Goal: Book appointment/travel/reservation

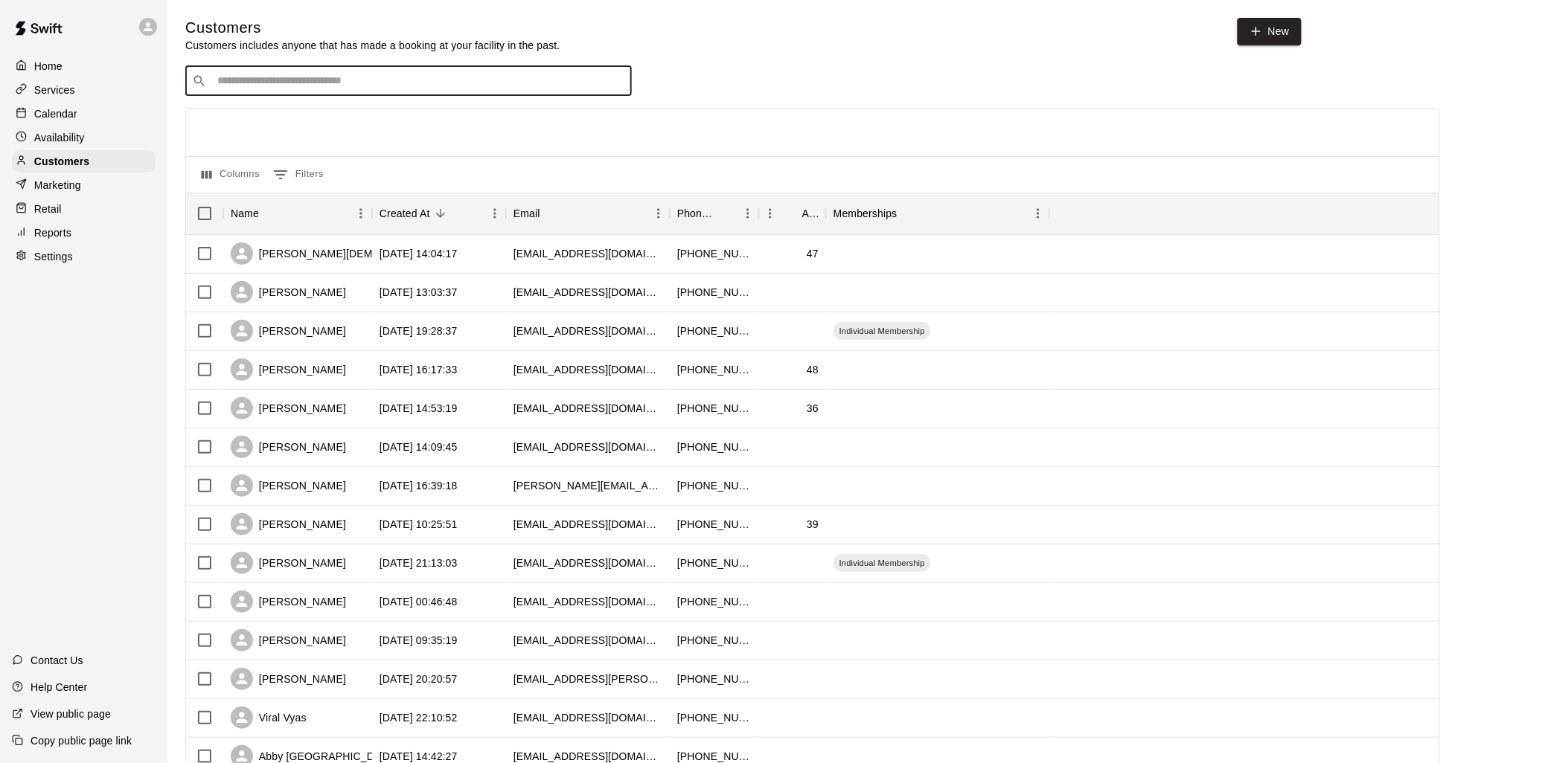
click at [319, 78] on input "Search customers by name or email" at bounding box center [418, 80] width 412 height 15
click at [318, 83] on input "Search customers by name or email" at bounding box center [418, 80] width 412 height 15
type input "****"
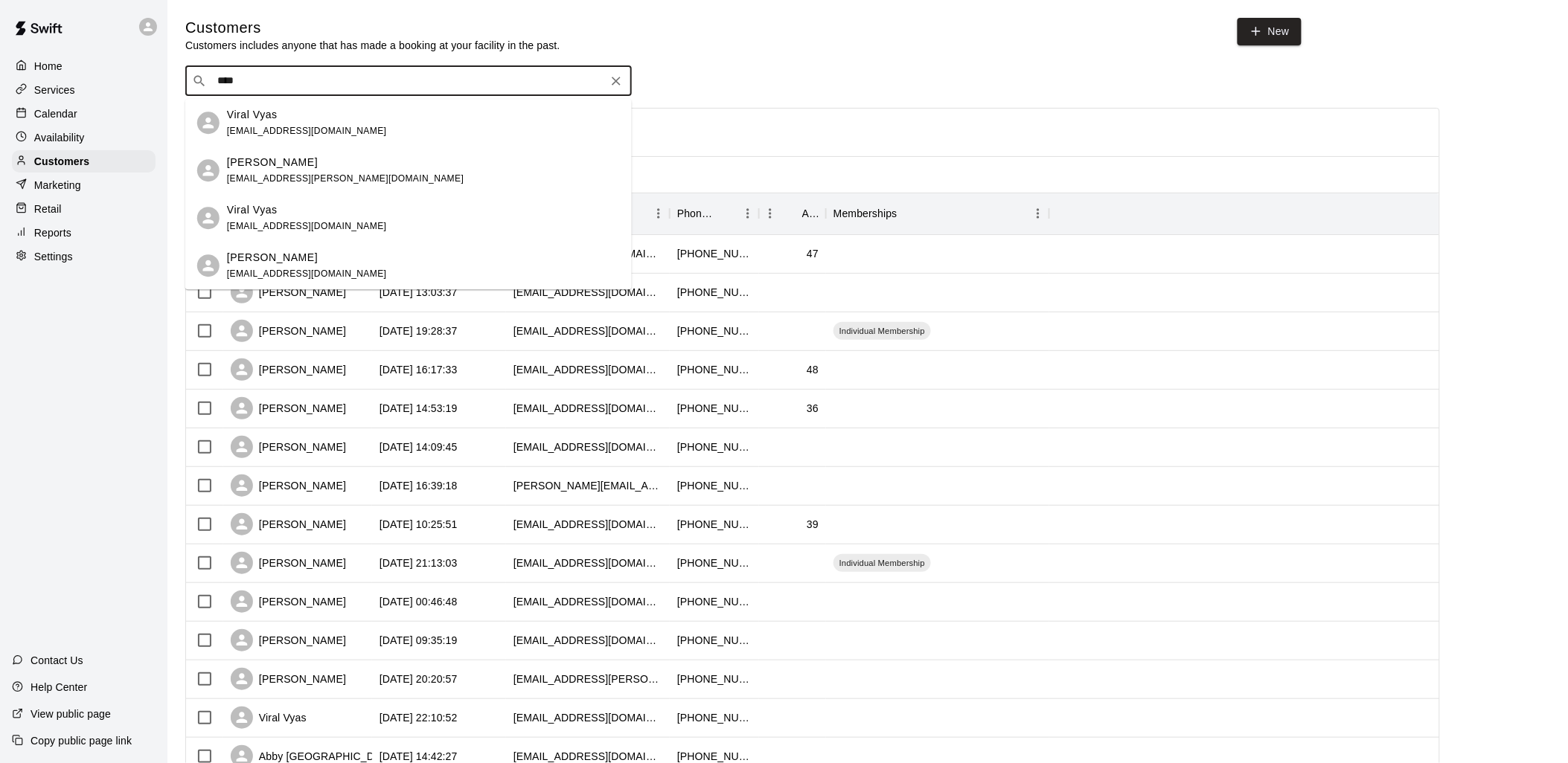
click at [293, 117] on div "Viral Vyas" at bounding box center [307, 115] width 160 height 16
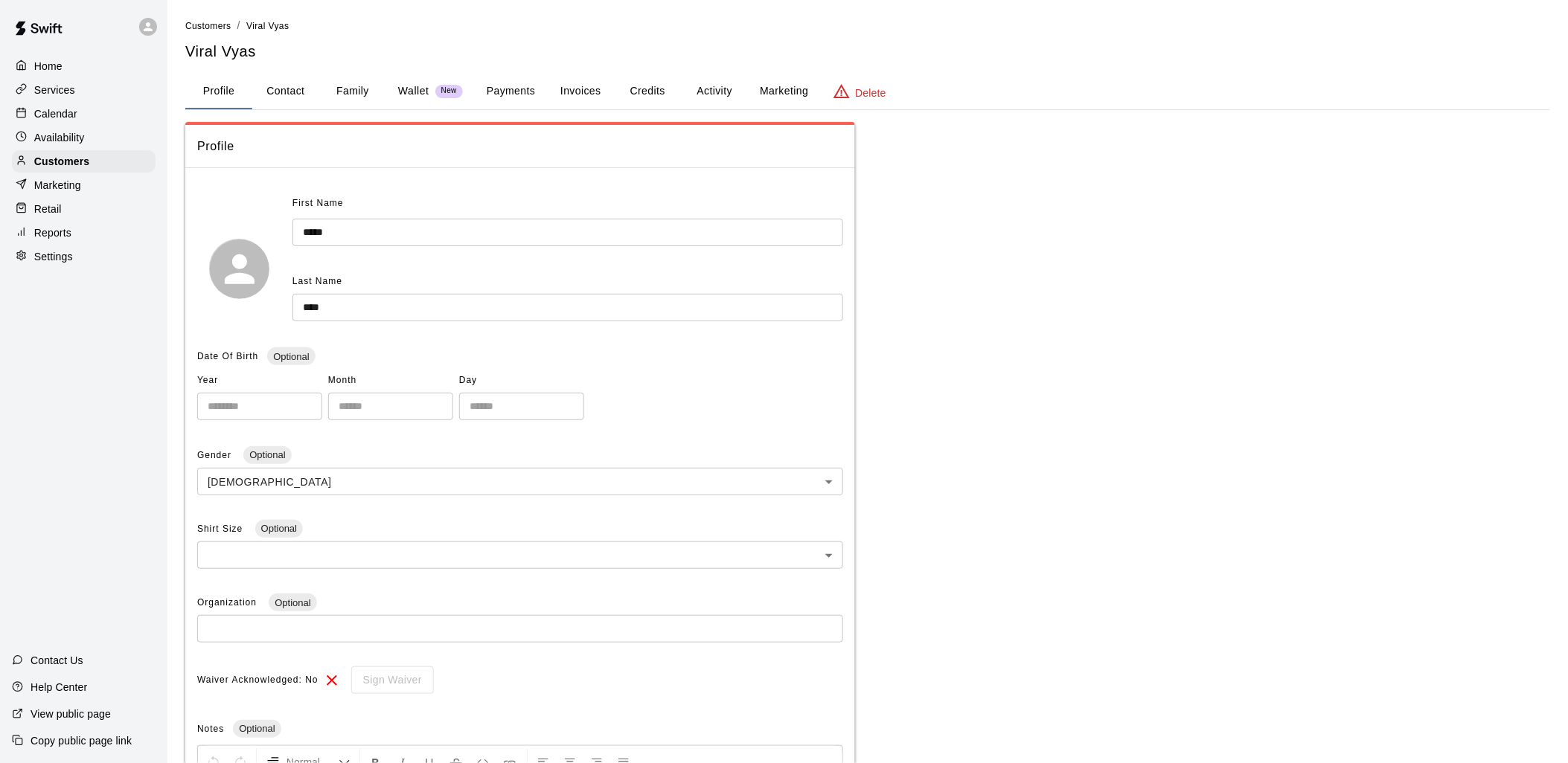
click at [641, 86] on button "Credits" at bounding box center [647, 91] width 66 height 36
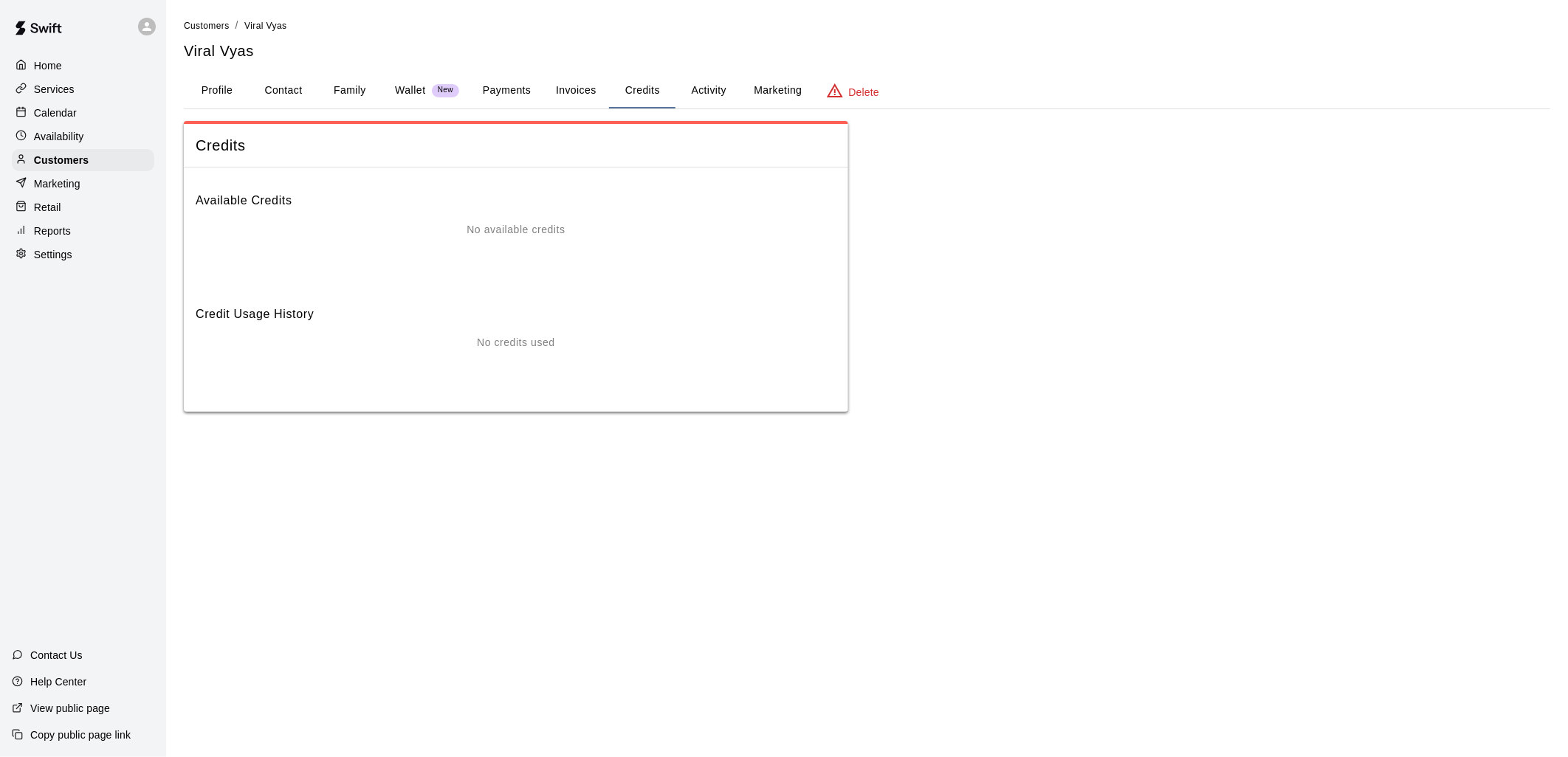
click at [496, 89] on button "Payments" at bounding box center [506, 91] width 72 height 35
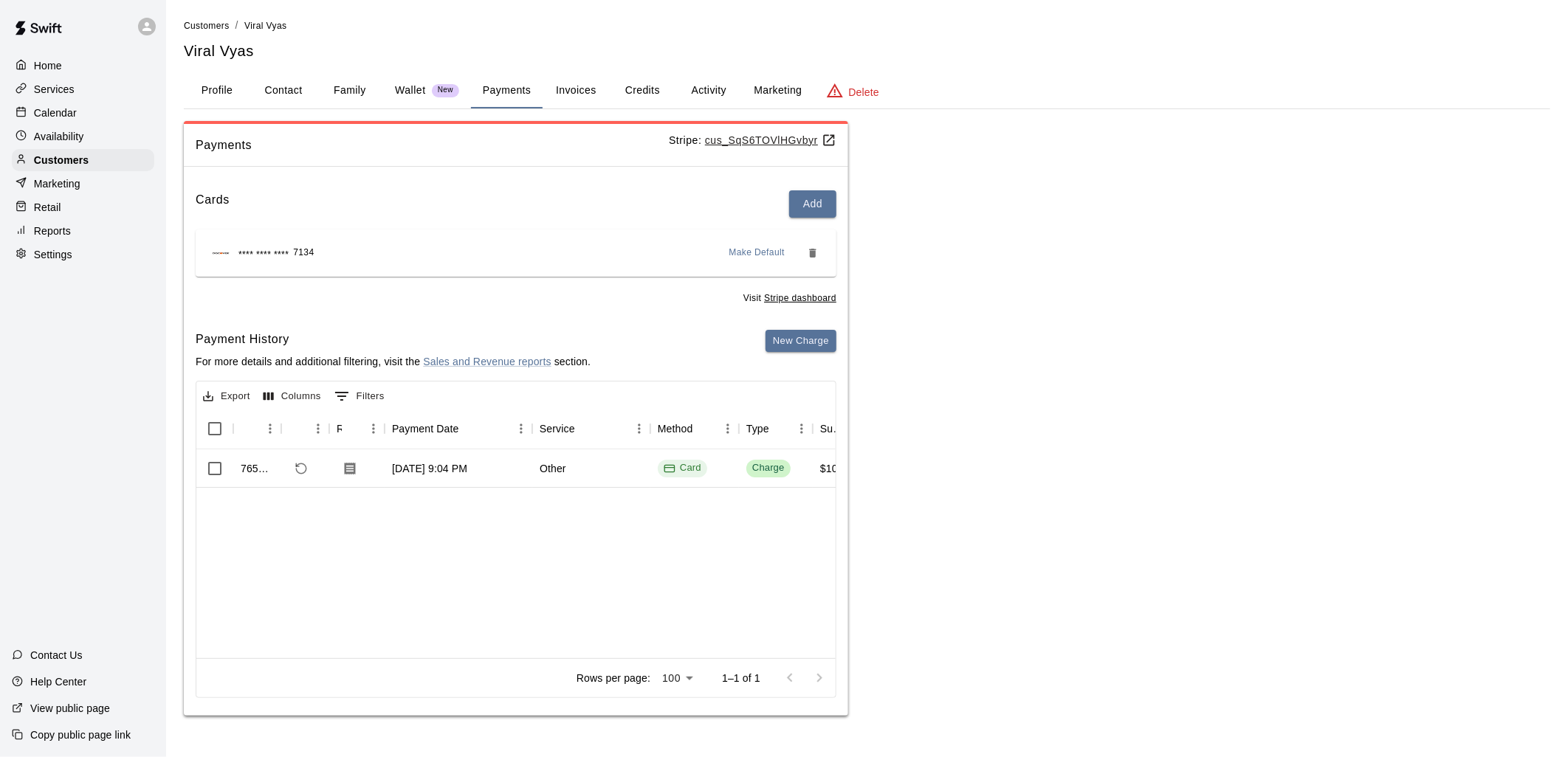
click at [216, 90] on button "Profile" at bounding box center [217, 91] width 66 height 35
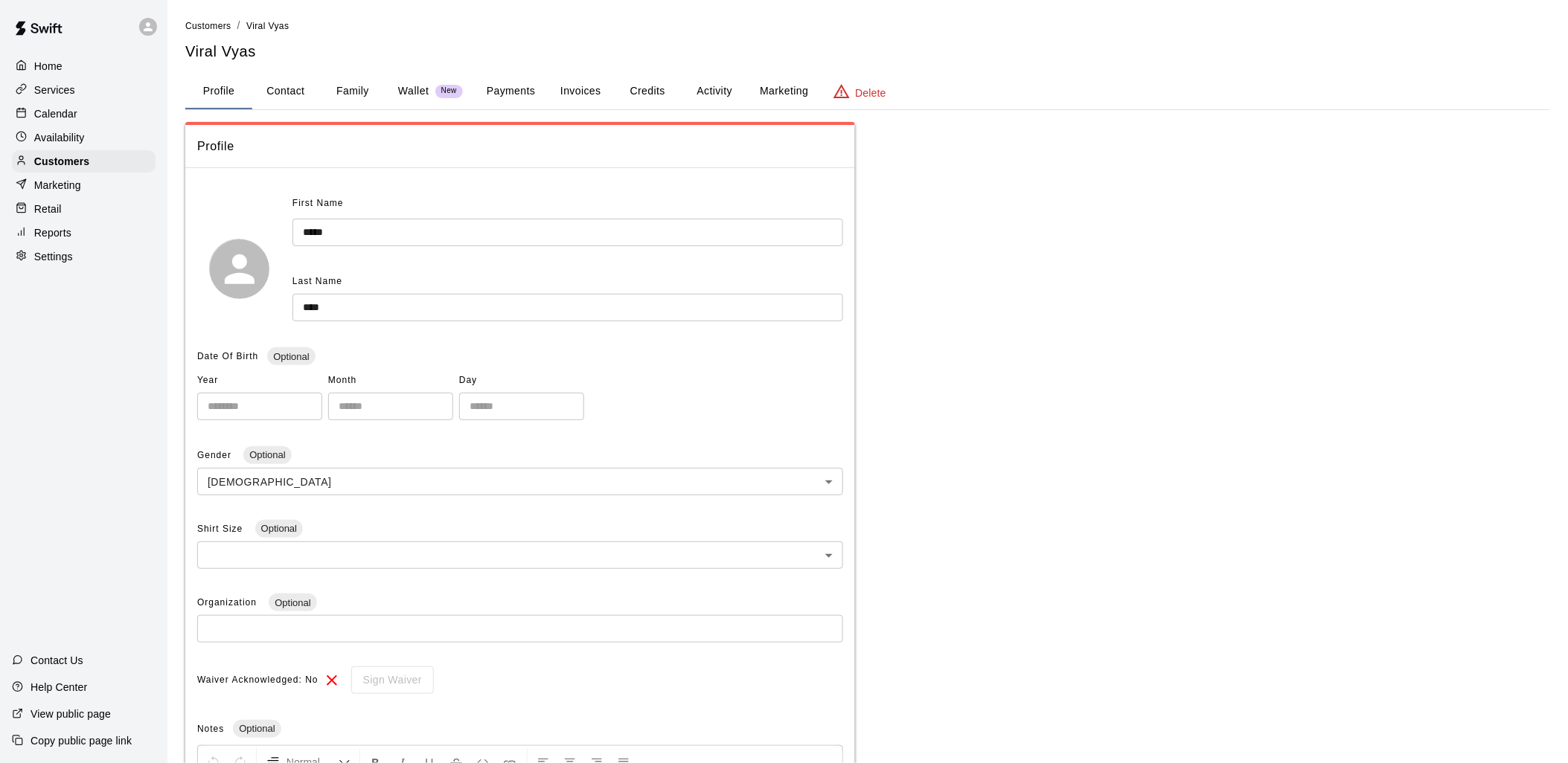
click at [304, 83] on button "Contact" at bounding box center [285, 91] width 66 height 36
select select "**"
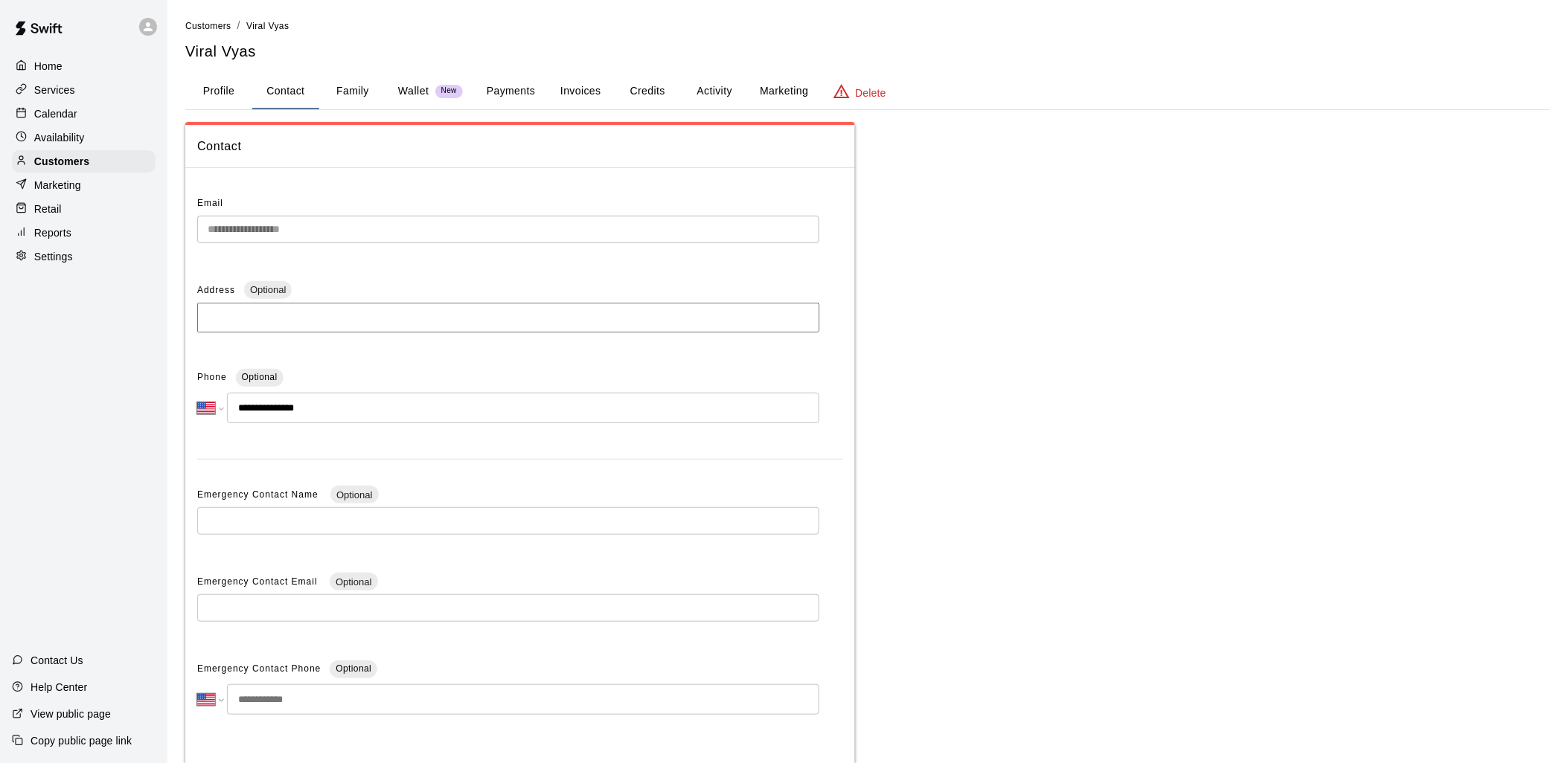
click at [352, 86] on button "Family" at bounding box center [352, 91] width 66 height 36
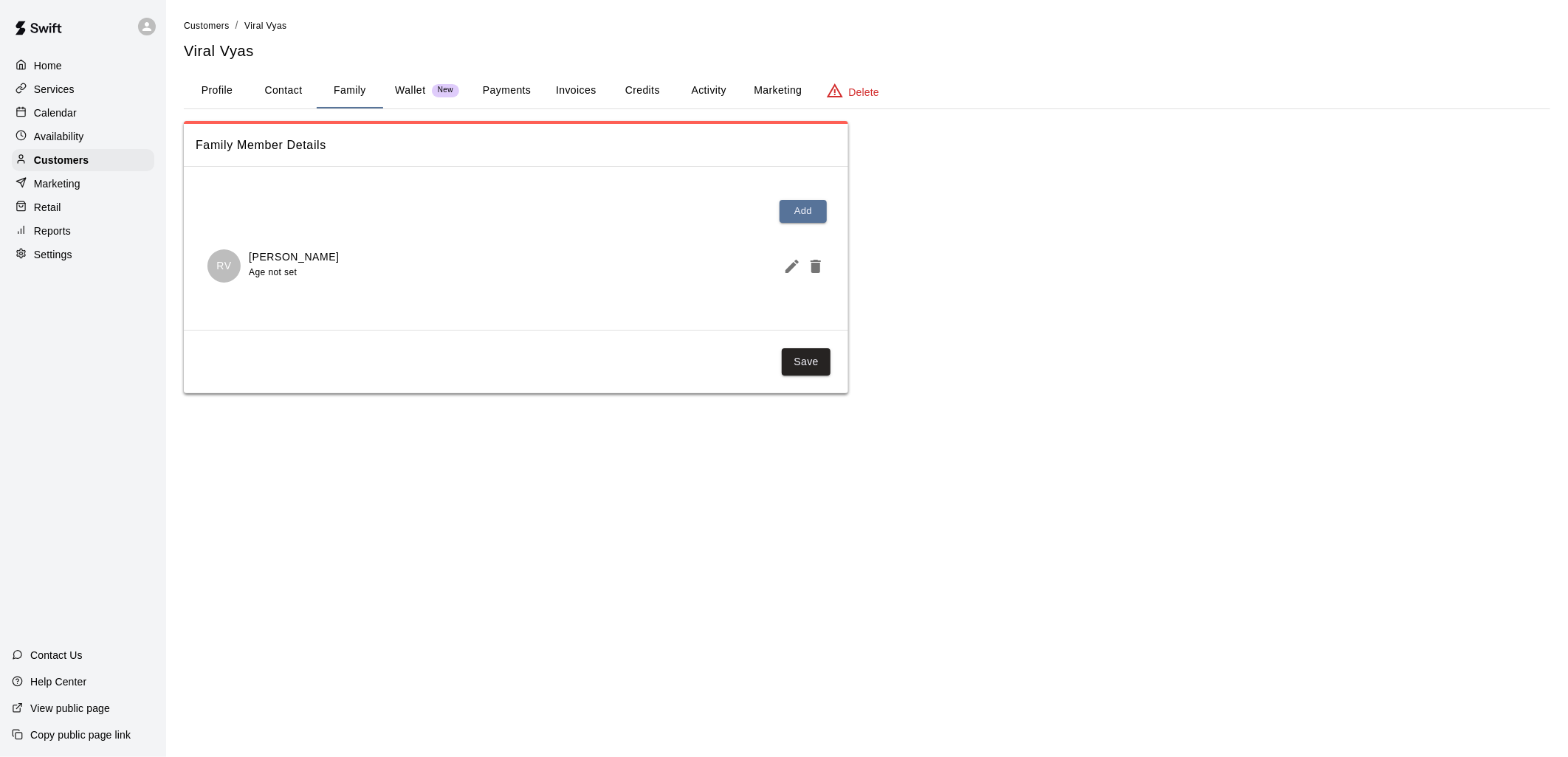
click at [269, 75] on button "Contact" at bounding box center [282, 91] width 66 height 35
select select "**"
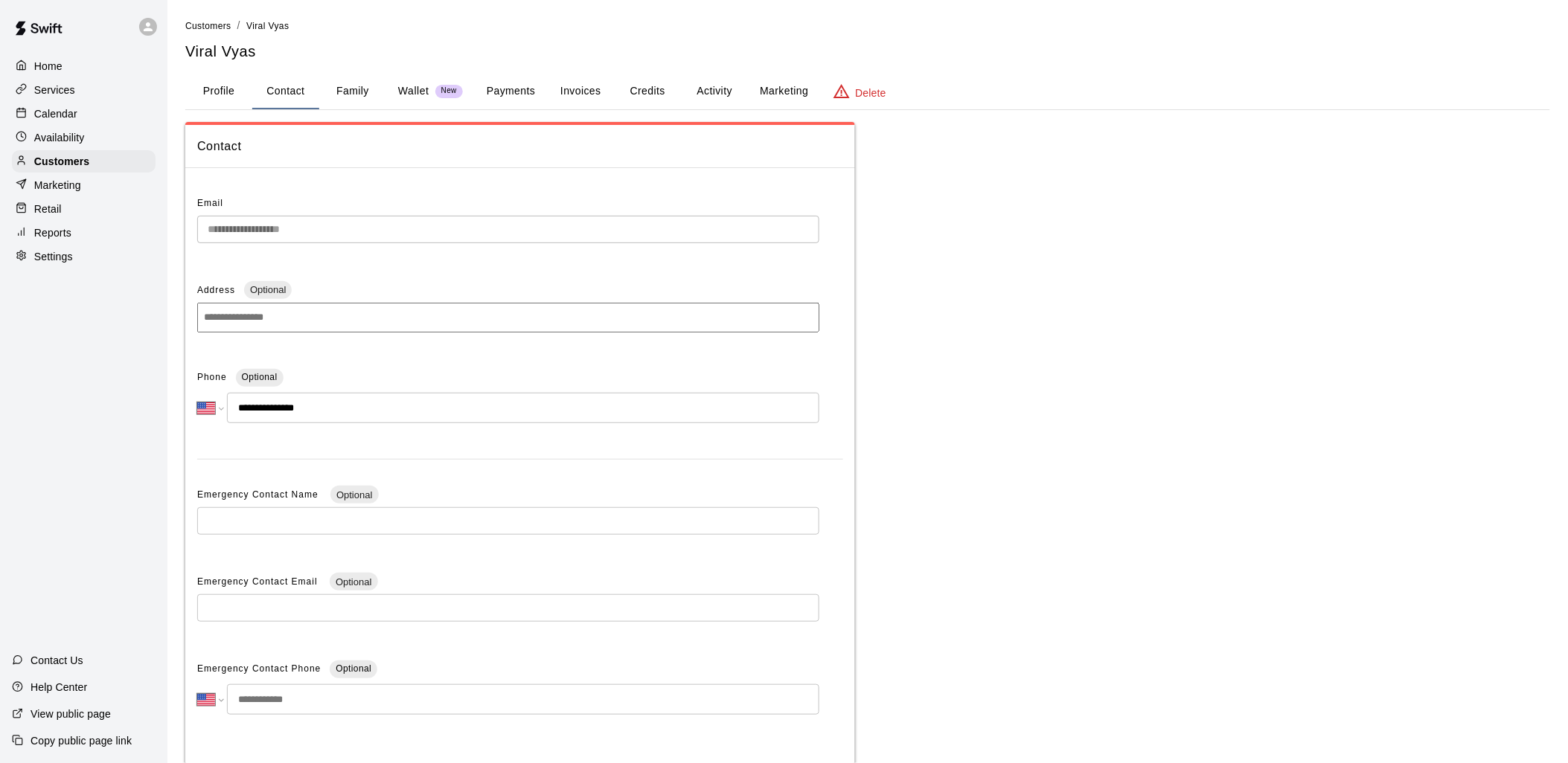
click at [90, 124] on div "Calendar" at bounding box center [83, 113] width 144 height 22
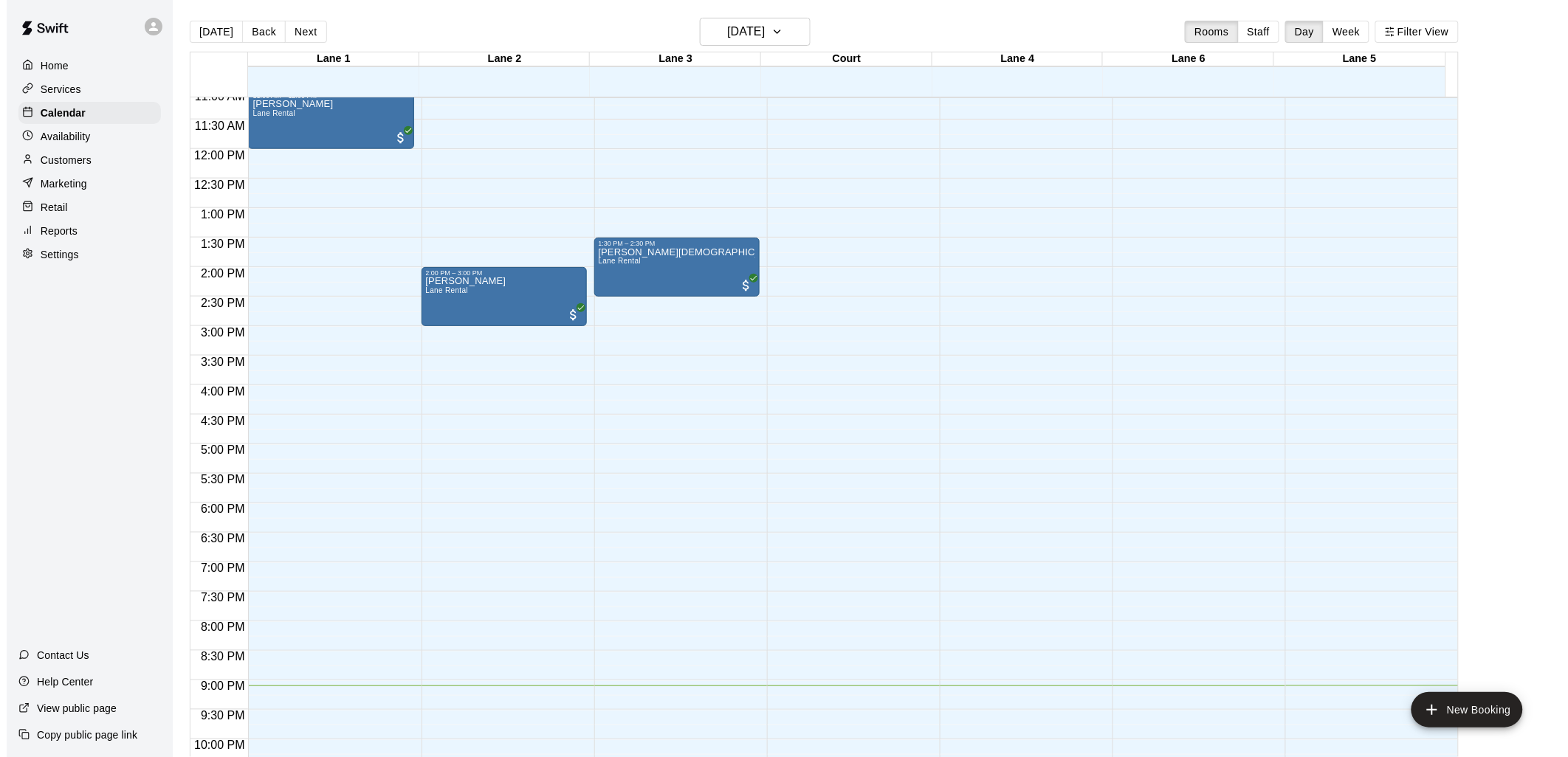
scroll to position [696, 0]
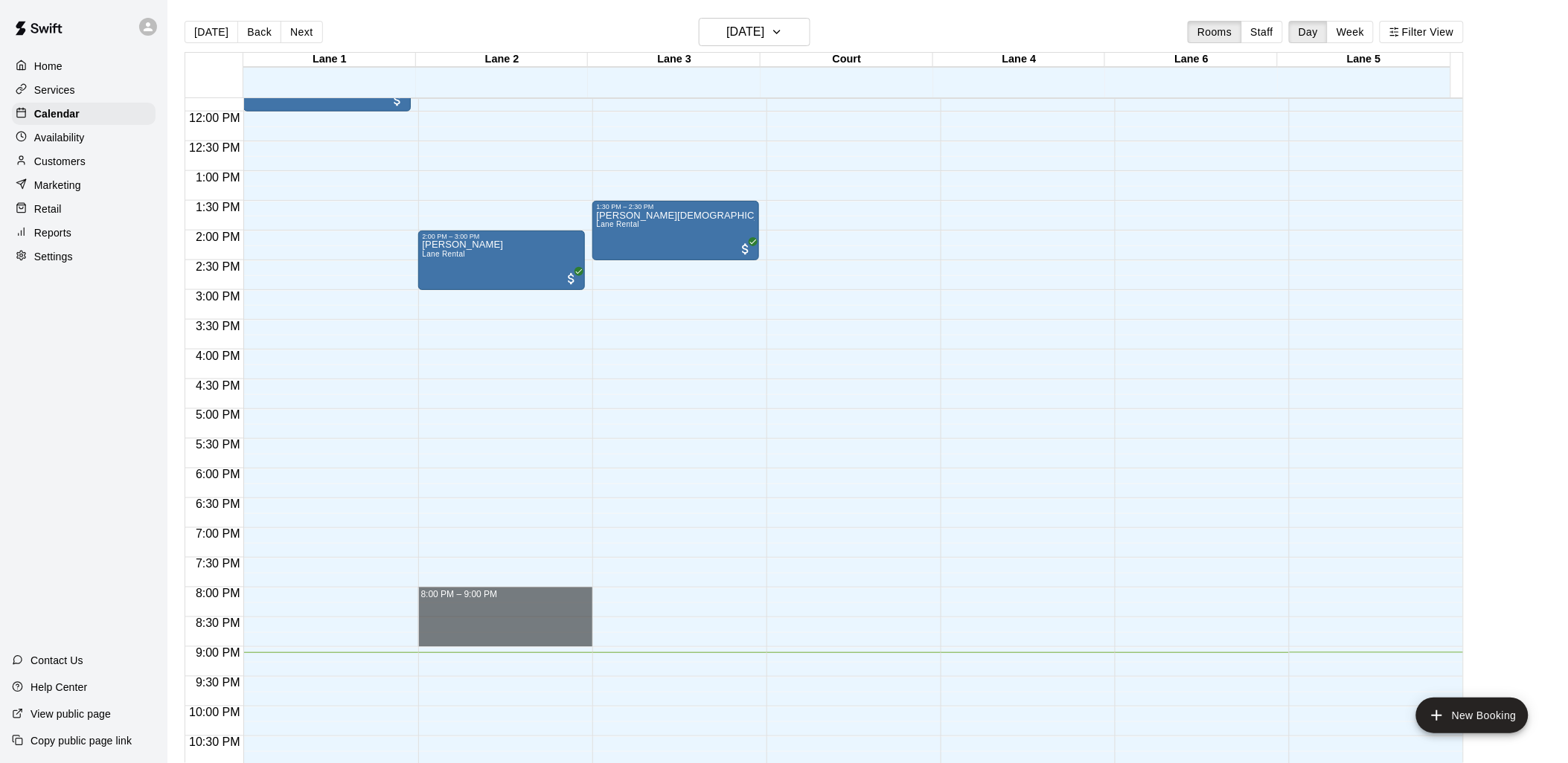
drag, startPoint x: 465, startPoint y: 593, endPoint x: 454, endPoint y: 640, distance: 48.3
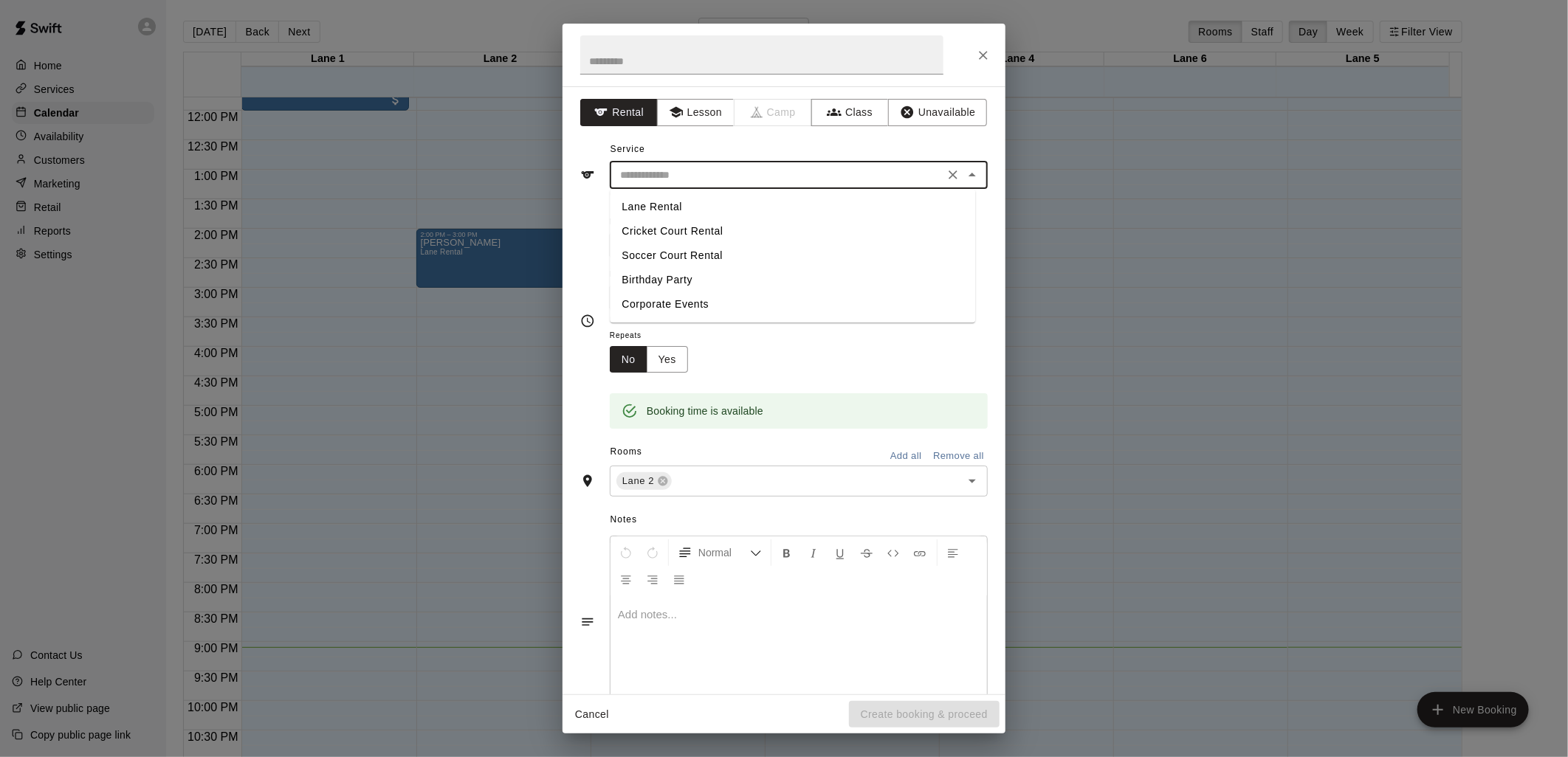
click at [639, 169] on input "text" at bounding box center [777, 175] width 326 height 19
click at [677, 198] on li "Lane Rental" at bounding box center [791, 207] width 365 height 25
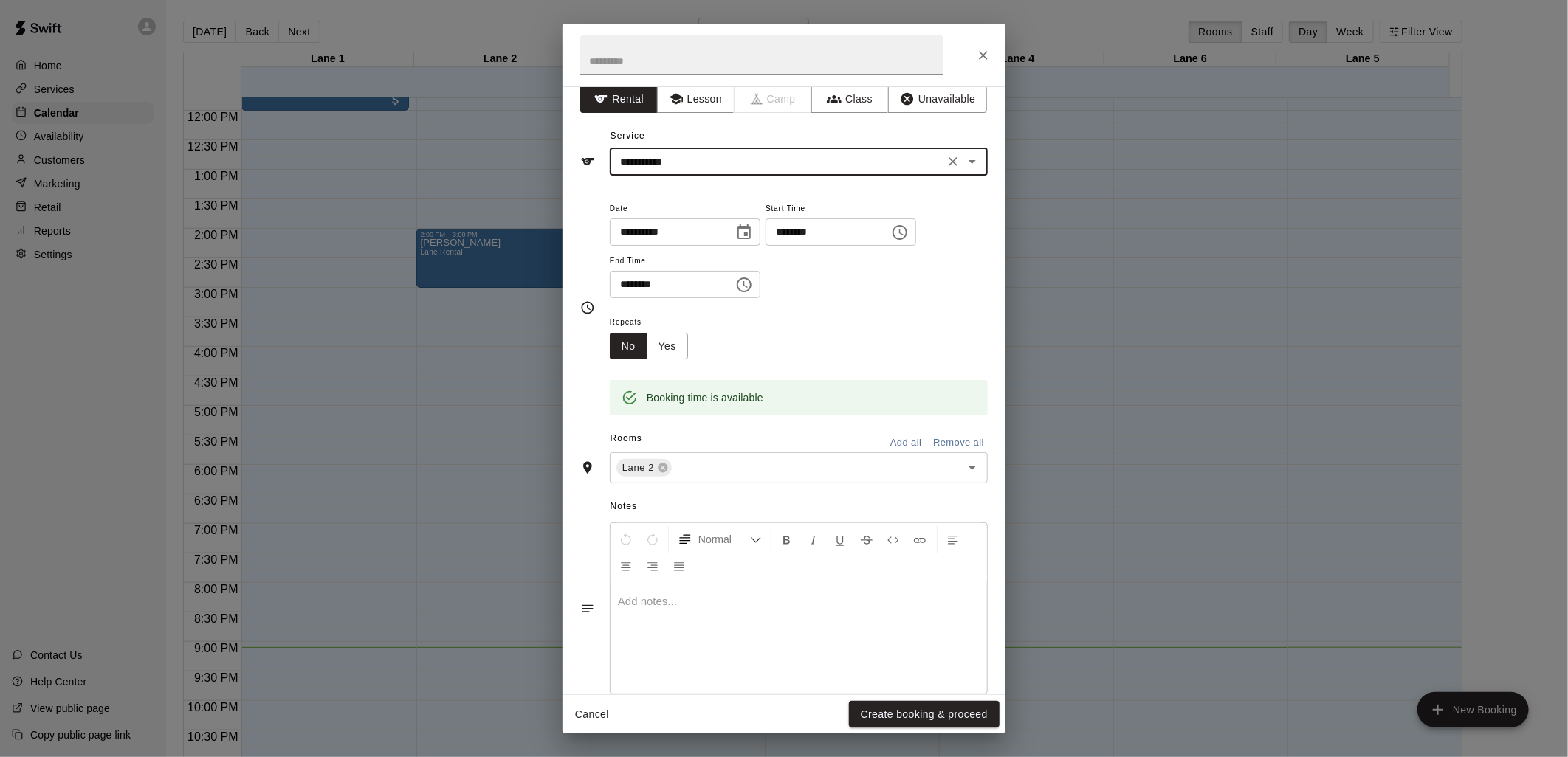
scroll to position [0, 0]
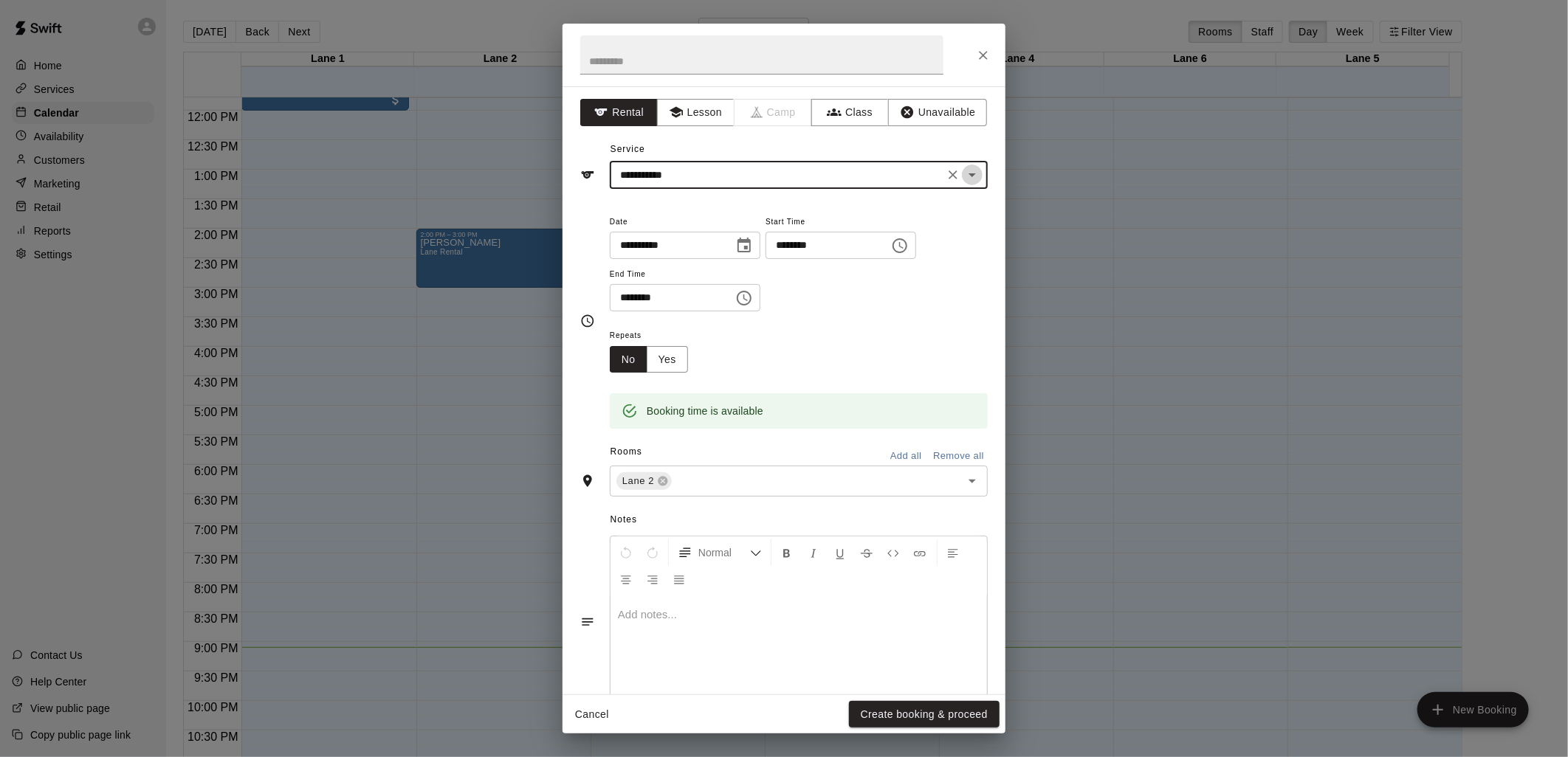
click at [964, 179] on icon "Open" at bounding box center [972, 175] width 18 height 18
click at [683, 303] on li "Corporate Events" at bounding box center [791, 304] width 365 height 25
type input "**********"
click at [962, 172] on button "Open" at bounding box center [972, 174] width 21 height 21
click at [798, 352] on div "Repeats No Yes" at bounding box center [798, 348] width 378 height 46
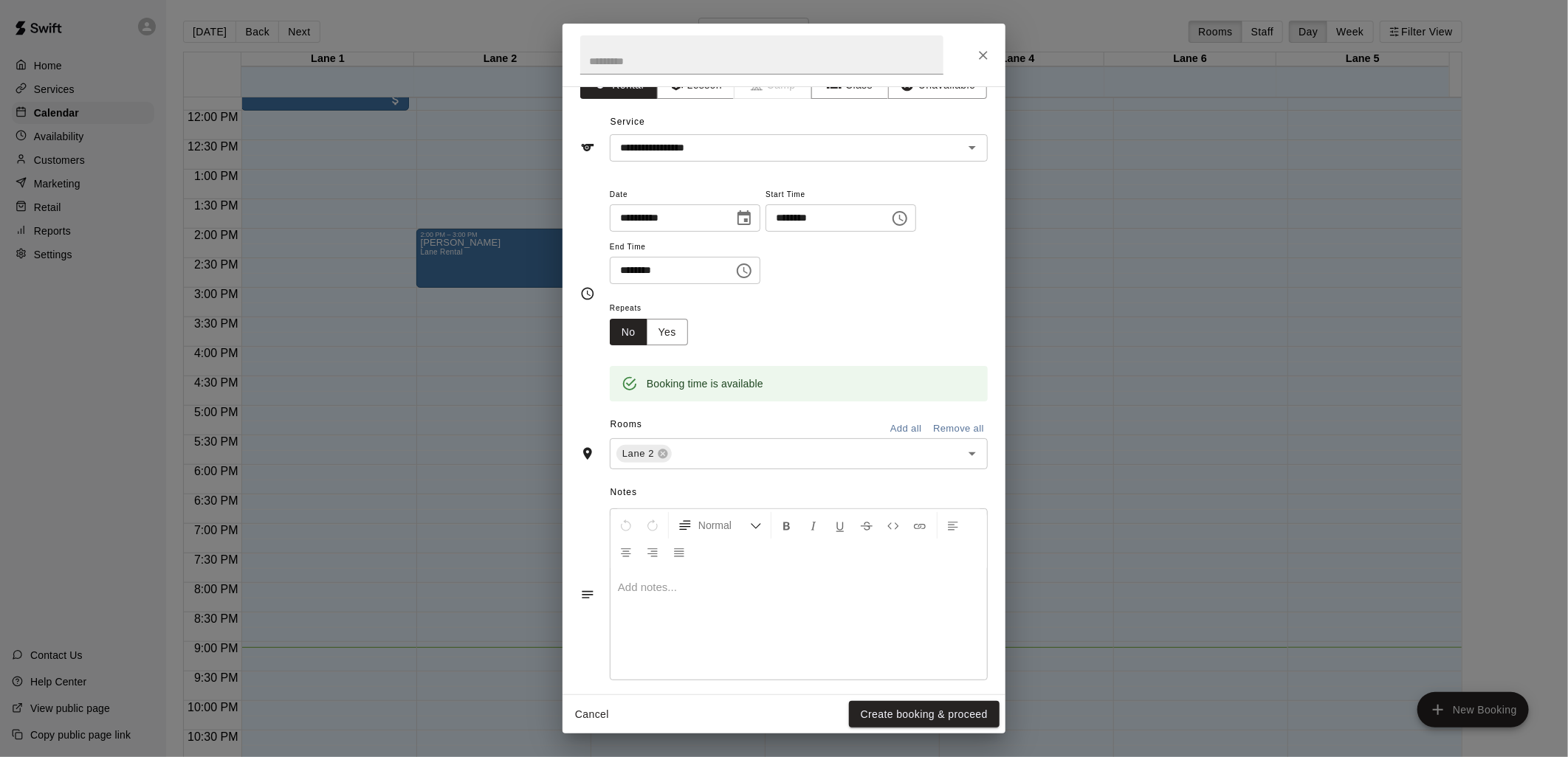
scroll to position [40, 0]
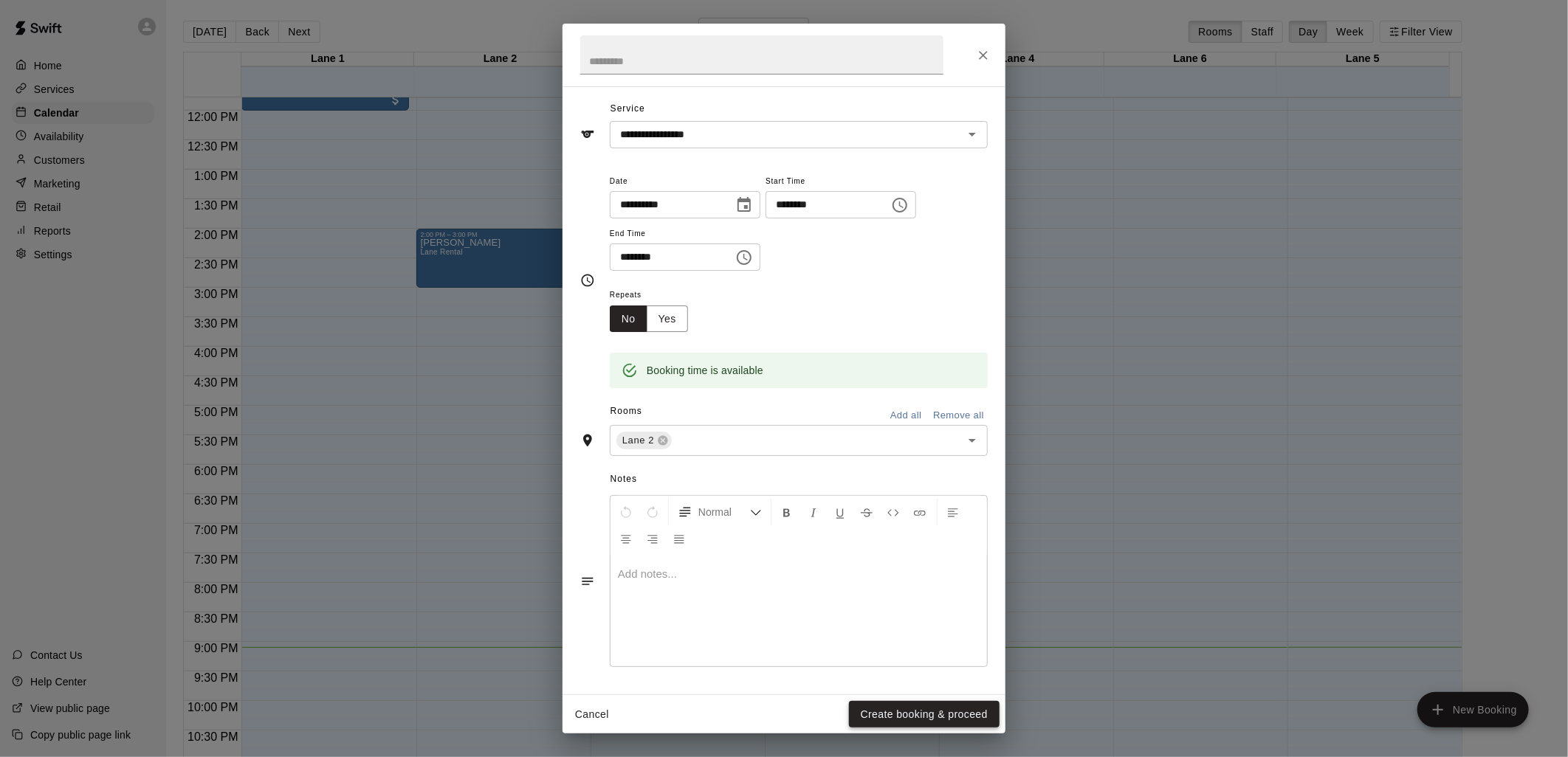
click at [887, 712] on button "Create booking & proceed" at bounding box center [923, 715] width 151 height 28
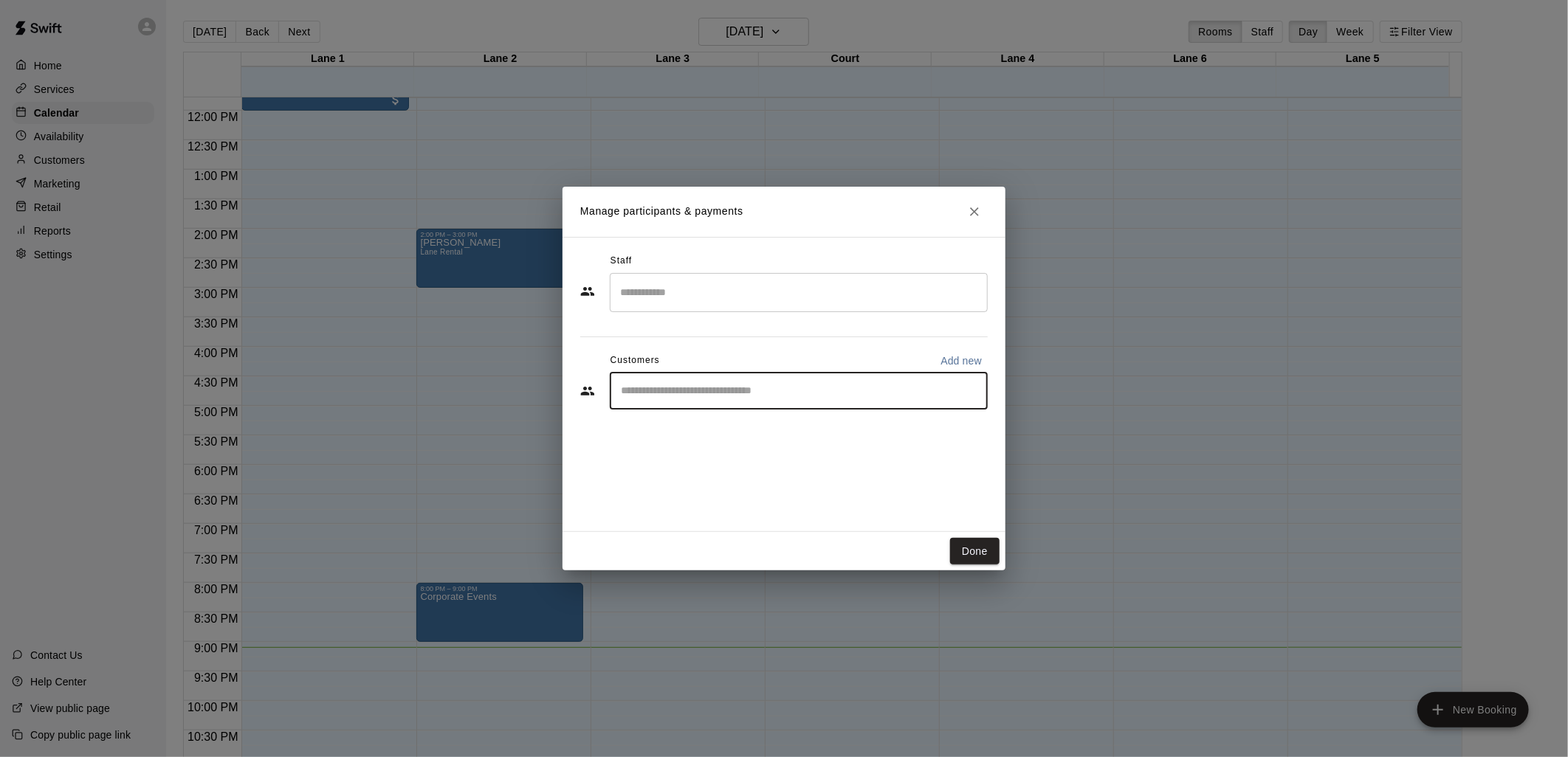
click at [776, 392] on input "Start typing to search customers..." at bounding box center [798, 391] width 364 height 15
type input "****"
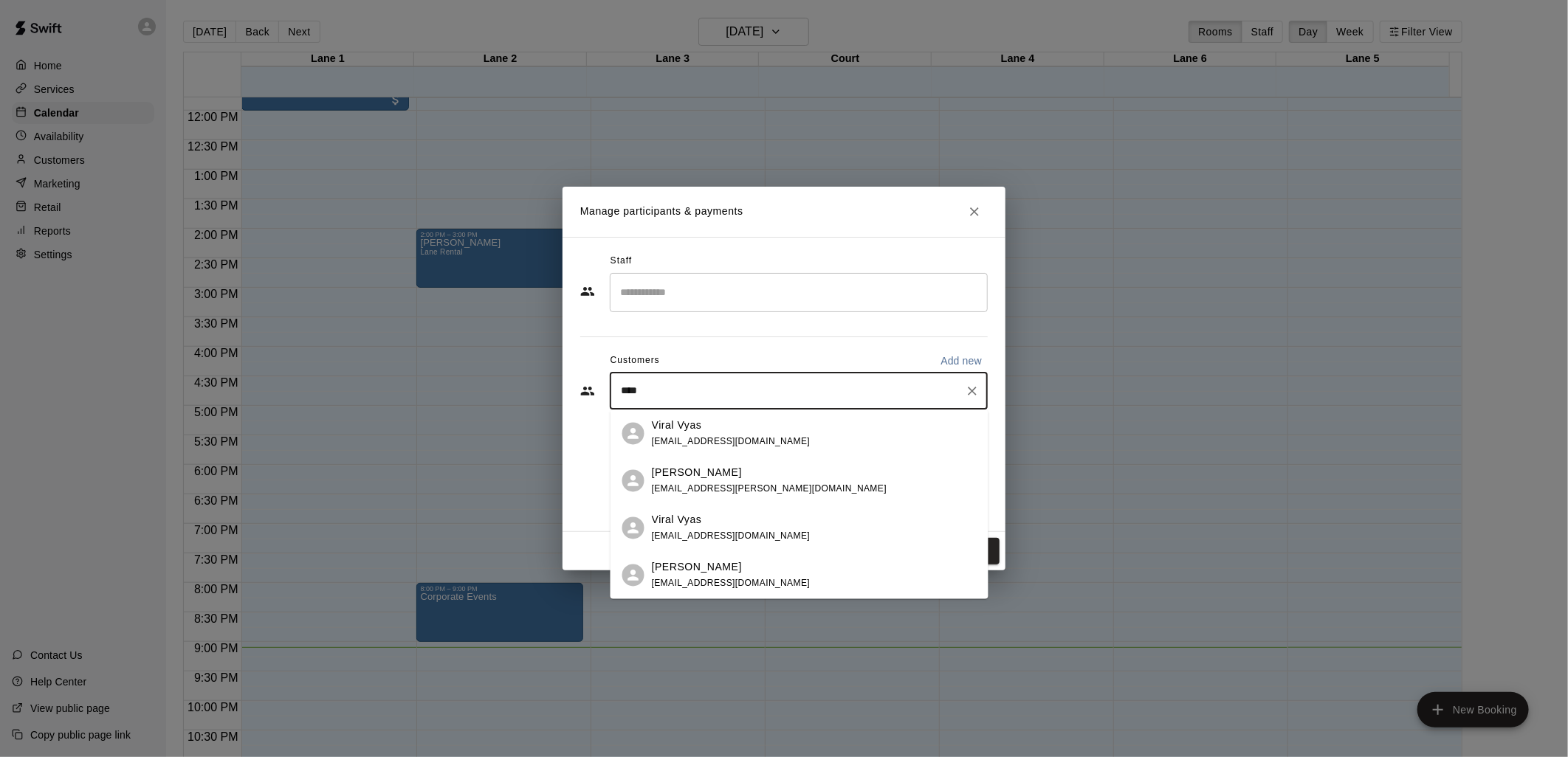
click at [738, 430] on div "Viral Vyas" at bounding box center [730, 425] width 158 height 16
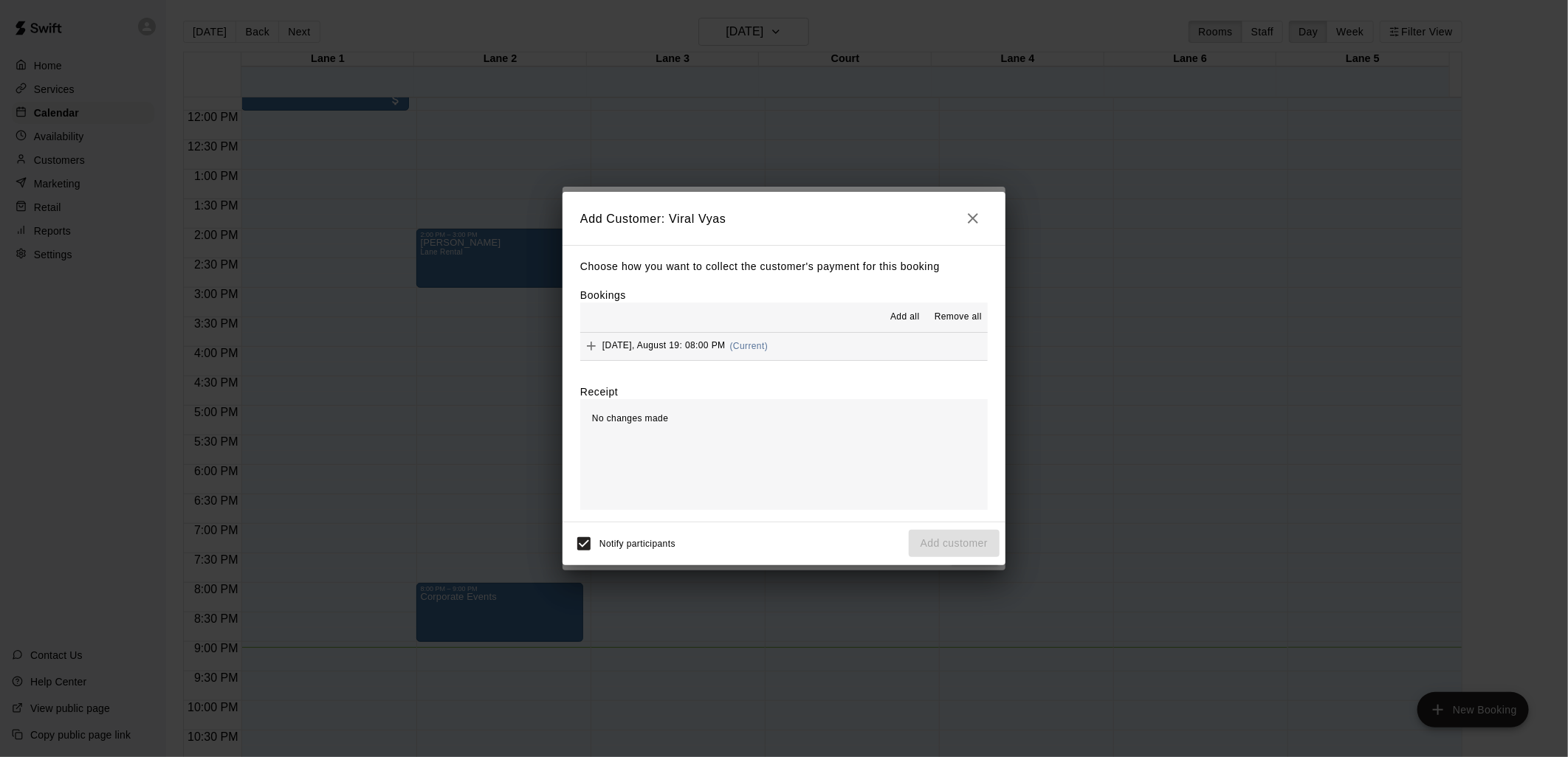
click at [905, 316] on span "Add all" at bounding box center [905, 317] width 30 height 15
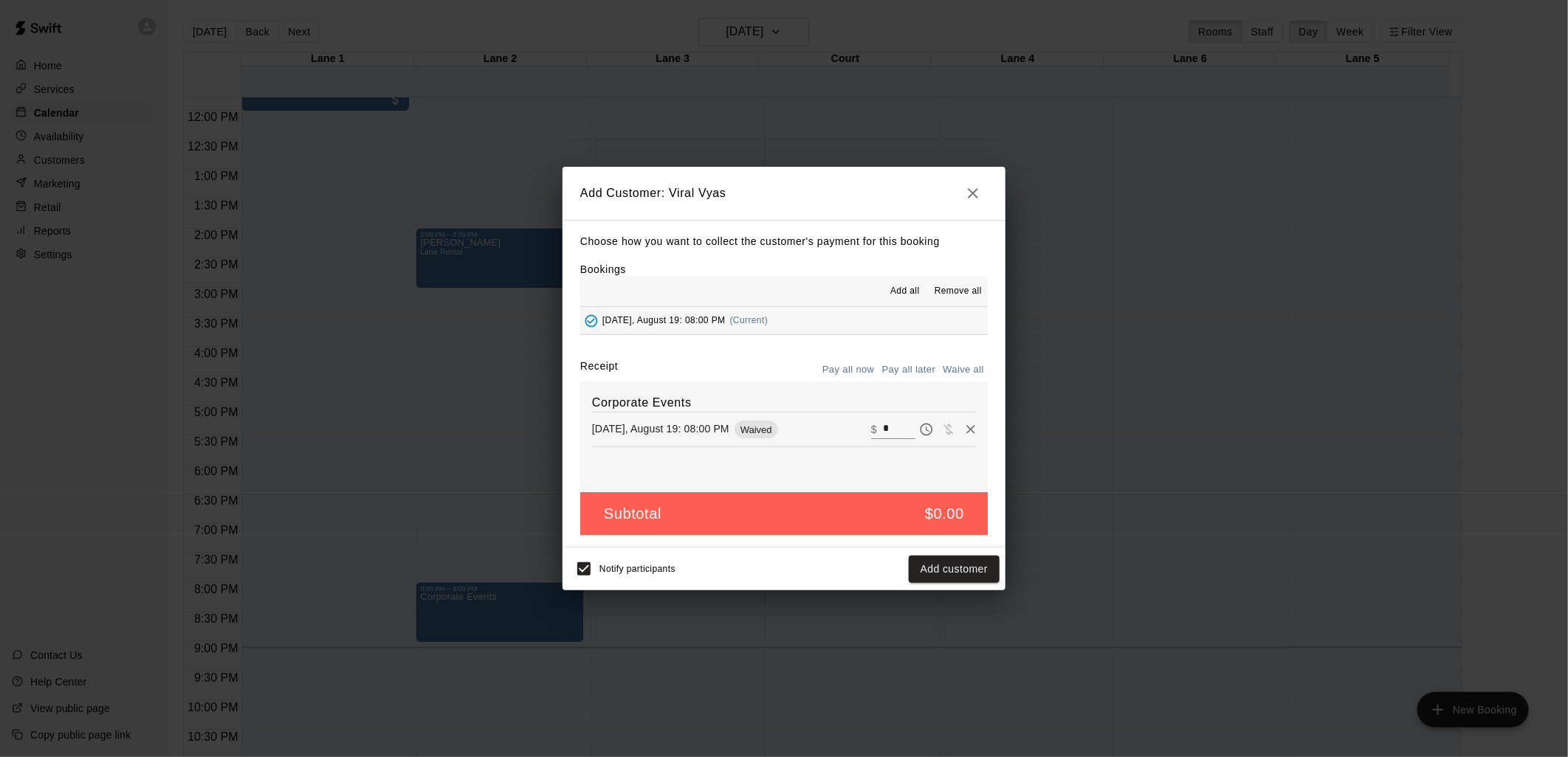
click at [904, 291] on span "Add all" at bounding box center [905, 291] width 30 height 15
click at [915, 288] on span "Add all" at bounding box center [905, 291] width 30 height 15
click at [948, 284] on span "Remove all" at bounding box center [958, 291] width 47 height 15
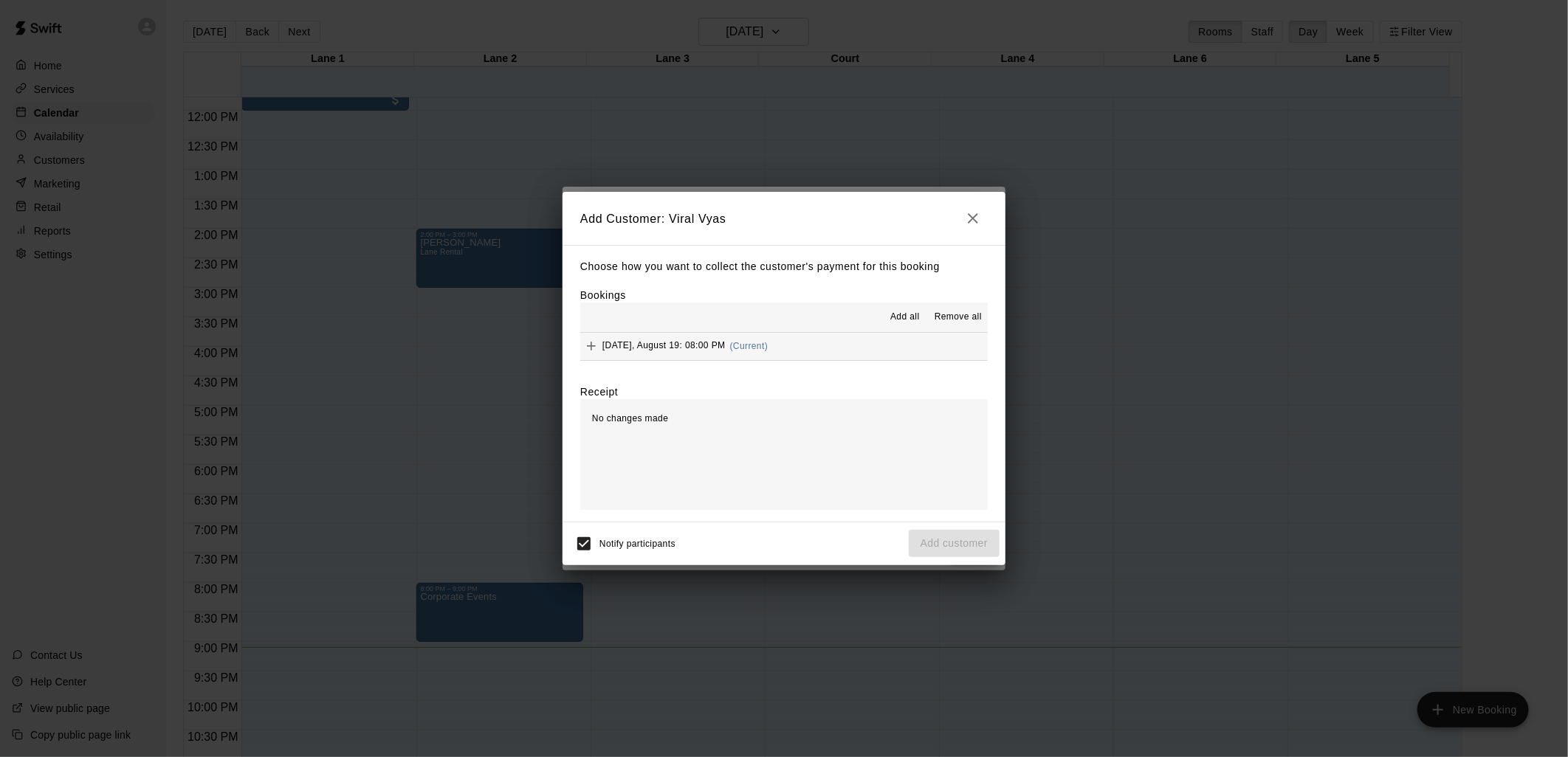
click at [909, 316] on span "Add all" at bounding box center [905, 317] width 30 height 15
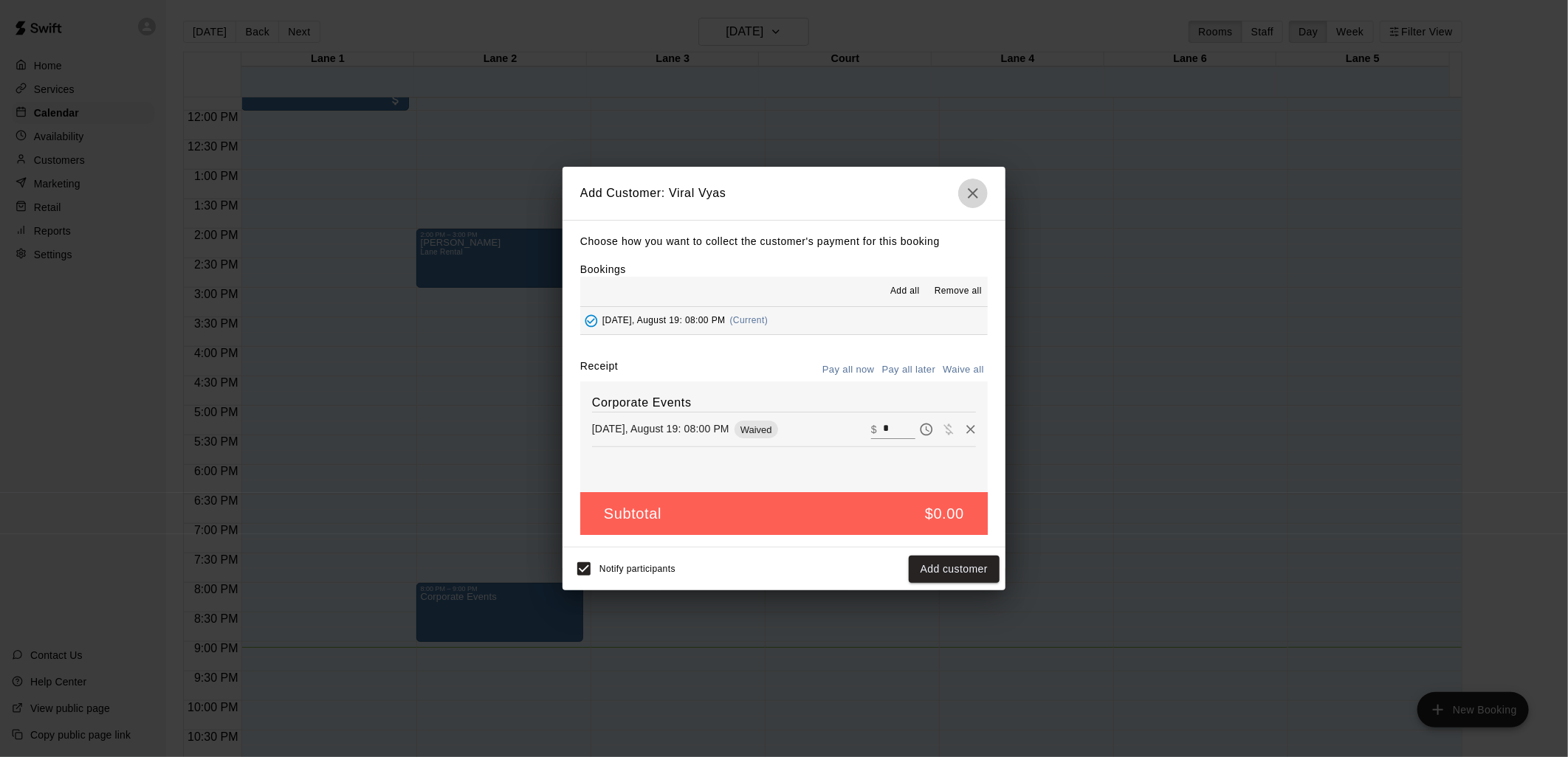
click at [972, 190] on icon "button" at bounding box center [972, 193] width 10 height 10
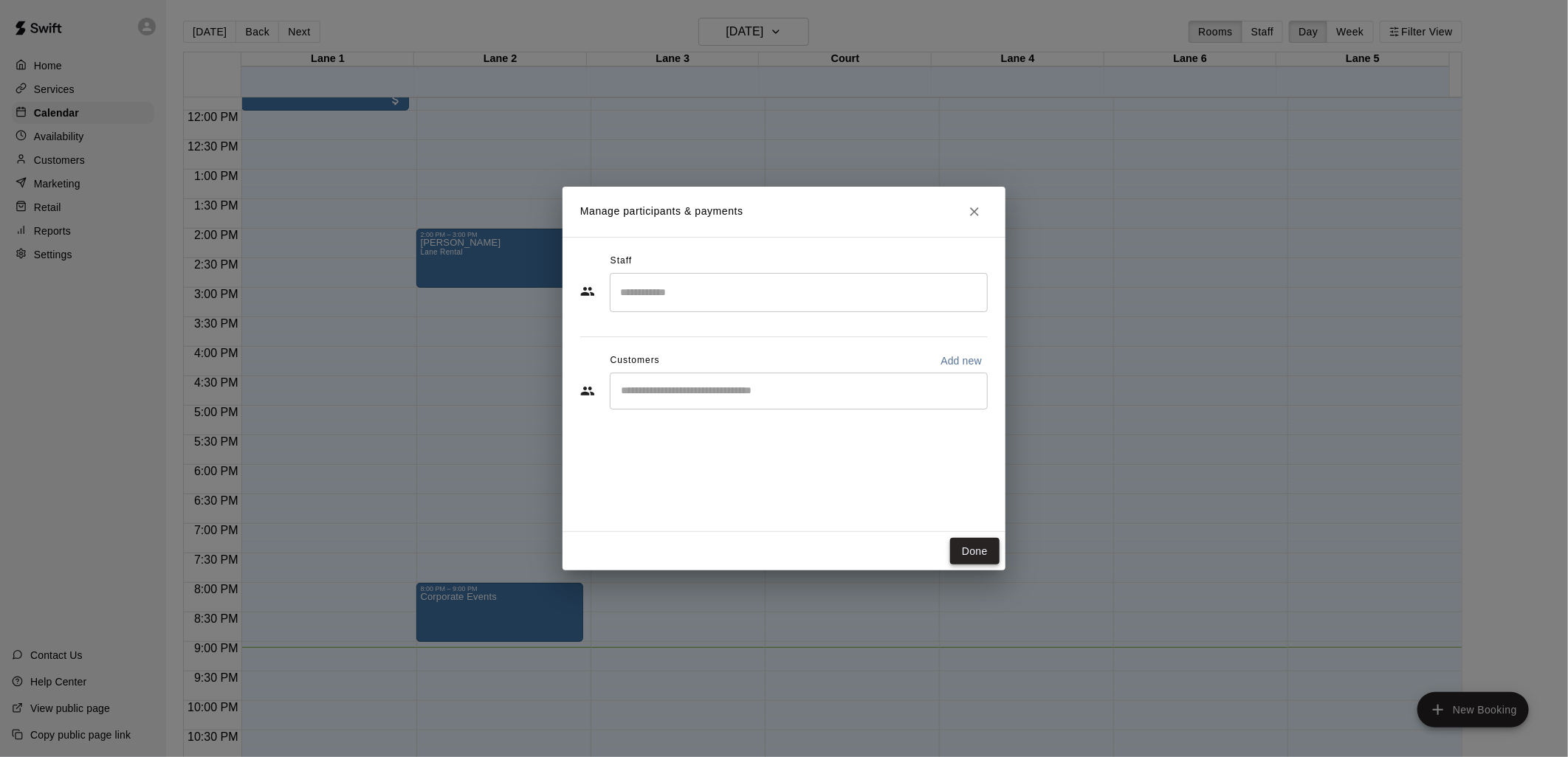
click at [975, 547] on button "Done" at bounding box center [974, 552] width 49 height 28
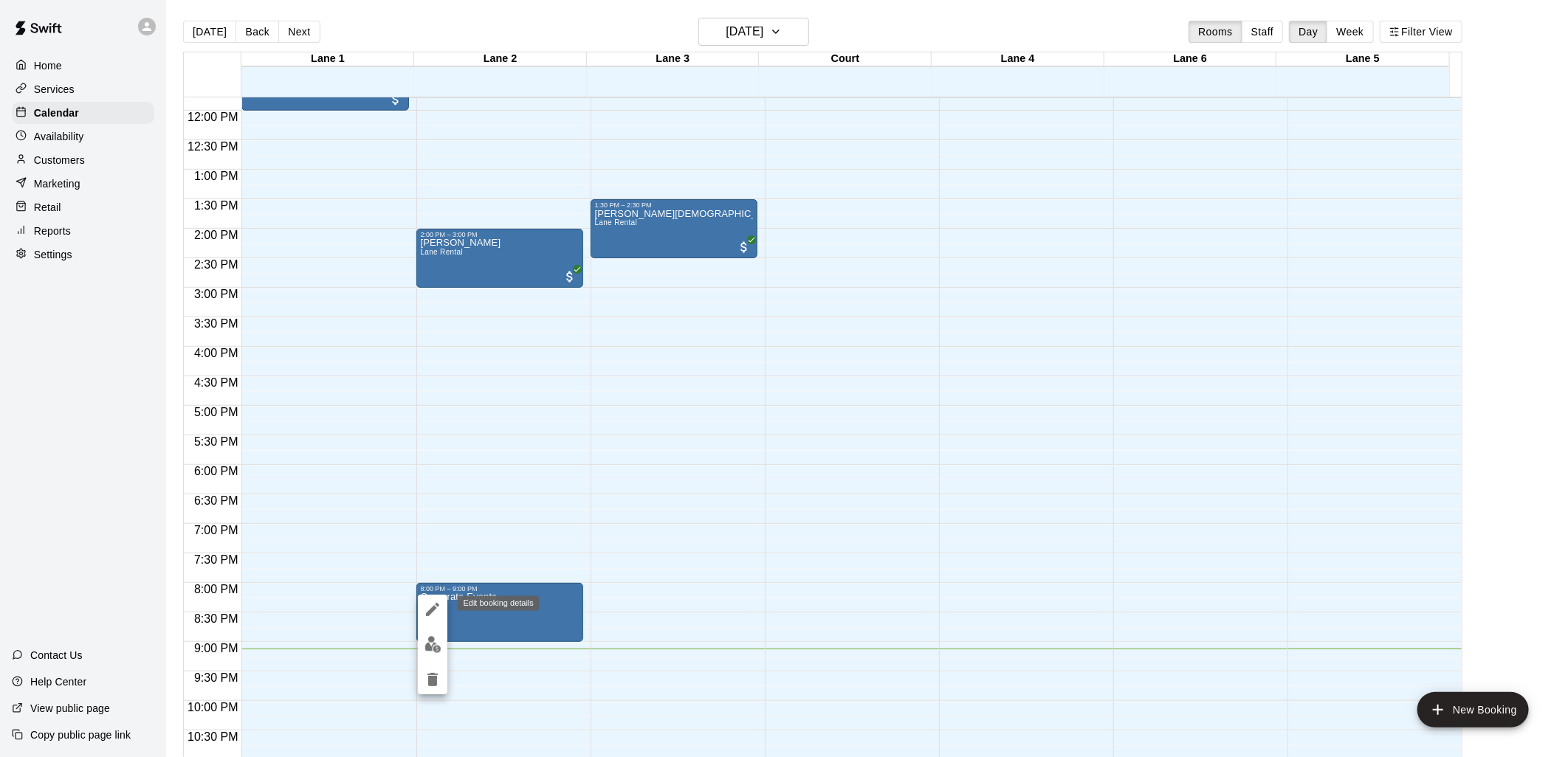
click at [435, 614] on icon "edit" at bounding box center [432, 609] width 18 height 18
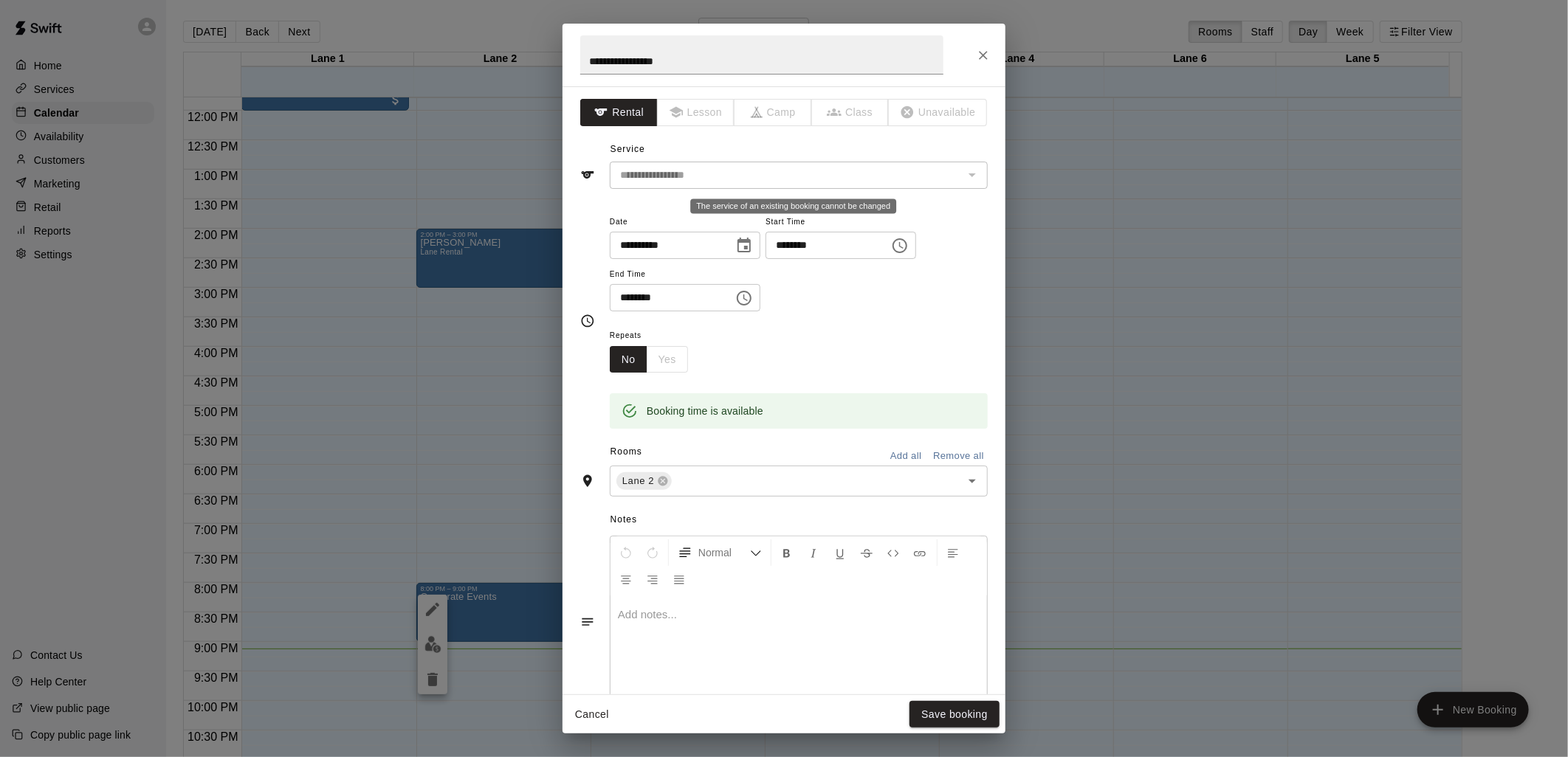
drag, startPoint x: 688, startPoint y: 180, endPoint x: 840, endPoint y: 162, distance: 153.1
click at [845, 163] on div "**********" at bounding box center [798, 175] width 378 height 28
click at [679, 113] on span "Lesson" at bounding box center [696, 112] width 78 height 28
click at [911, 115] on span "Unavailable" at bounding box center [938, 112] width 98 height 28
click at [825, 113] on span "Class" at bounding box center [850, 112] width 78 height 28
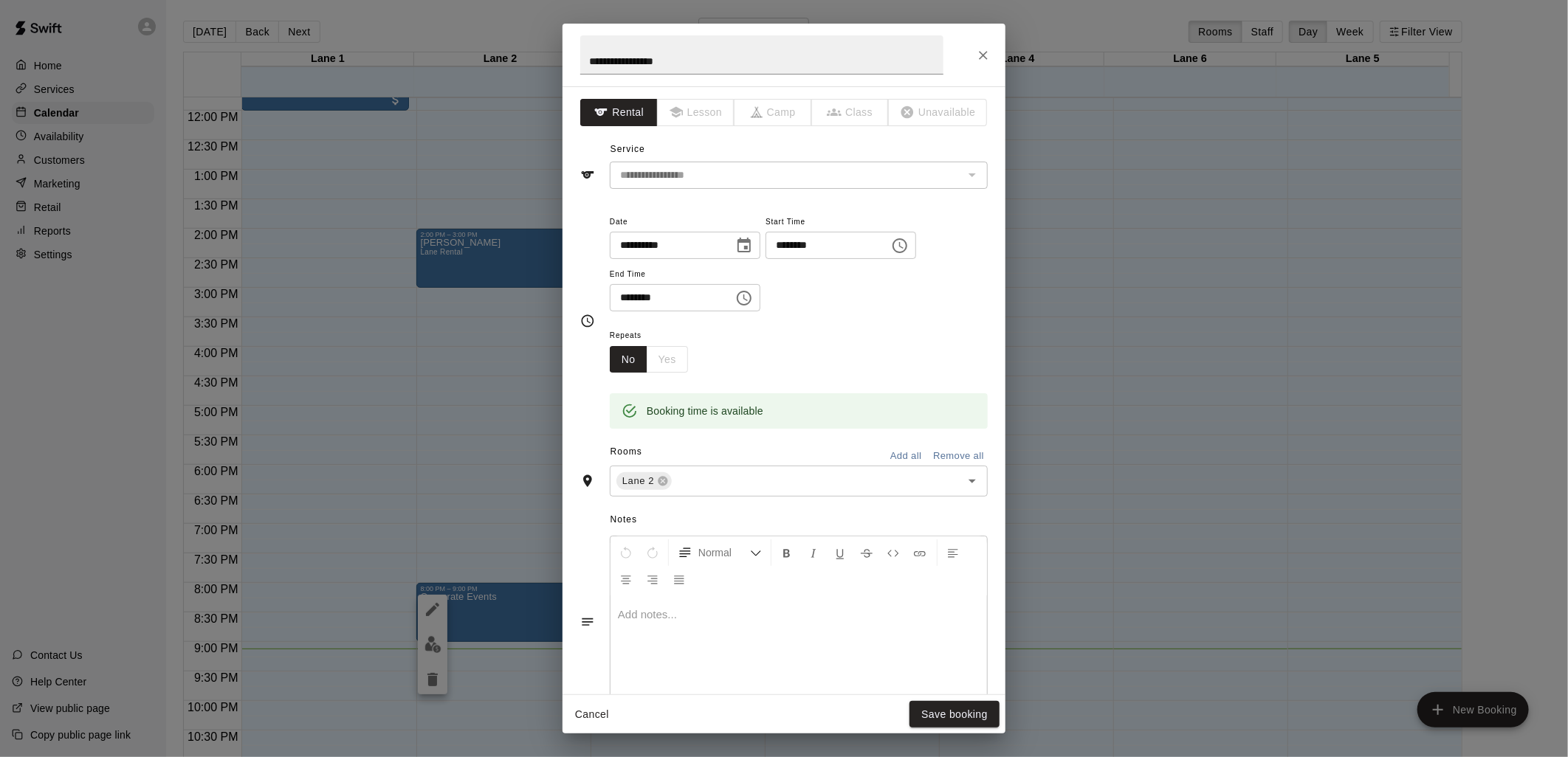
click at [967, 50] on div "**********" at bounding box center [784, 55] width 443 height 63
click at [432, 677] on div "**********" at bounding box center [784, 378] width 1568 height 757
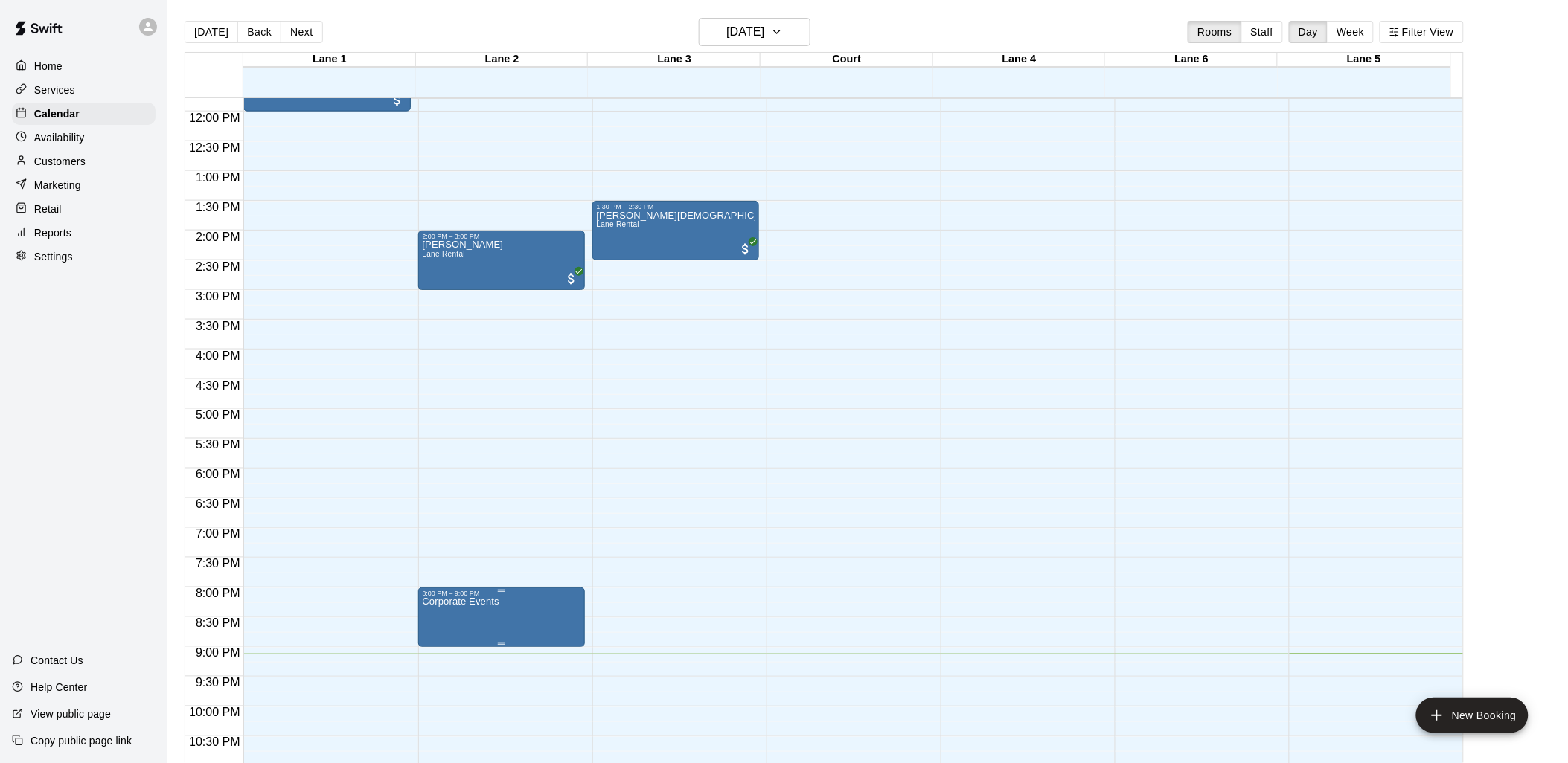
drag, startPoint x: 504, startPoint y: 616, endPoint x: 443, endPoint y: 599, distance: 63.3
click at [443, 602] on p "Corporate Events" at bounding box center [460, 602] width 76 height 0
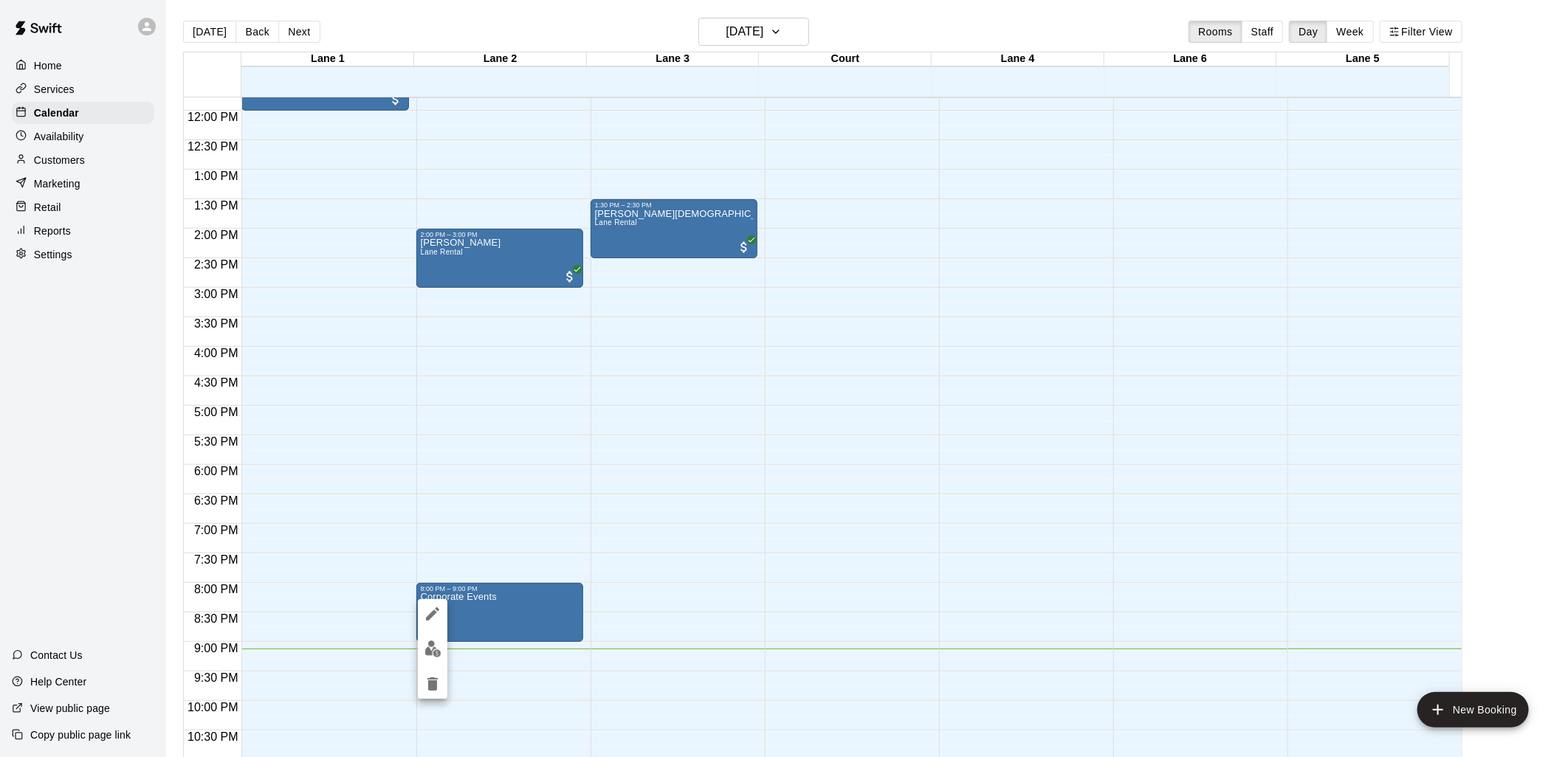
click at [449, 595] on div at bounding box center [784, 378] width 1568 height 757
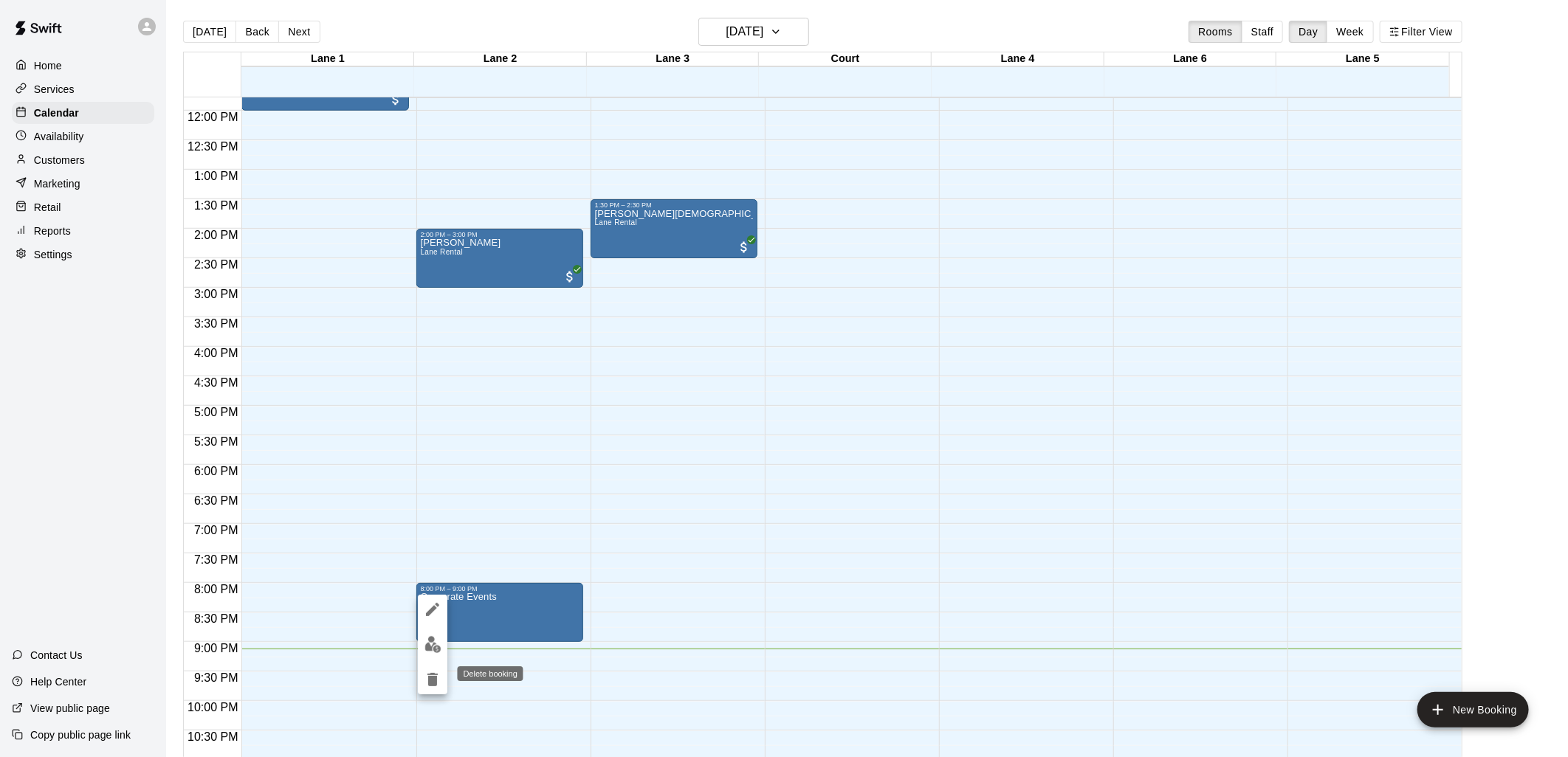
click at [429, 675] on icon "delete" at bounding box center [432, 680] width 18 height 18
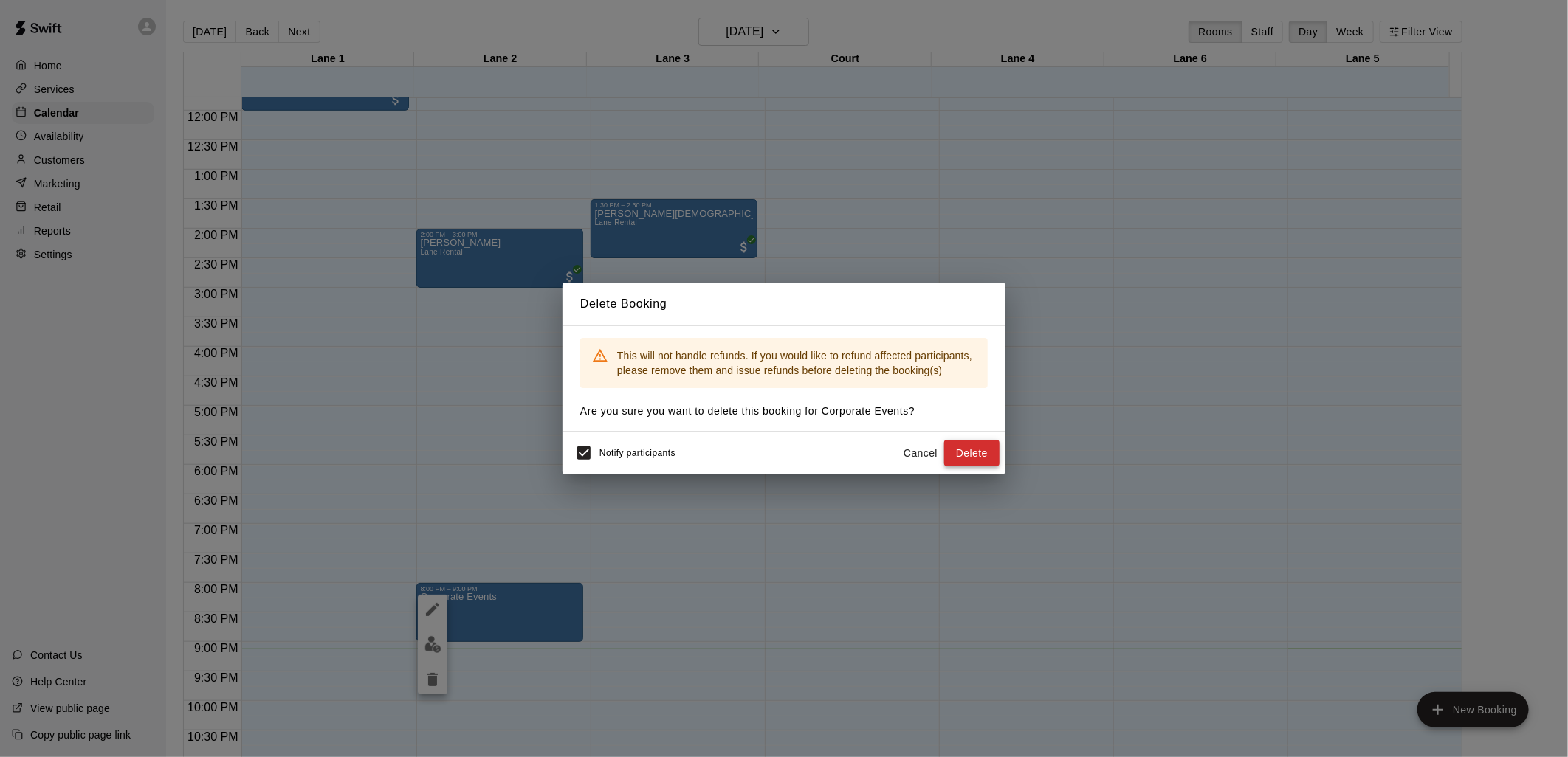
click at [957, 453] on button "Delete" at bounding box center [972, 454] width 55 height 28
drag, startPoint x: 432, startPoint y: 679, endPoint x: 441, endPoint y: 674, distance: 10.3
click at [432, 679] on div "Delete Booking This will not handle refunds. If you would like to refund affect…" at bounding box center [784, 378] width 1568 height 757
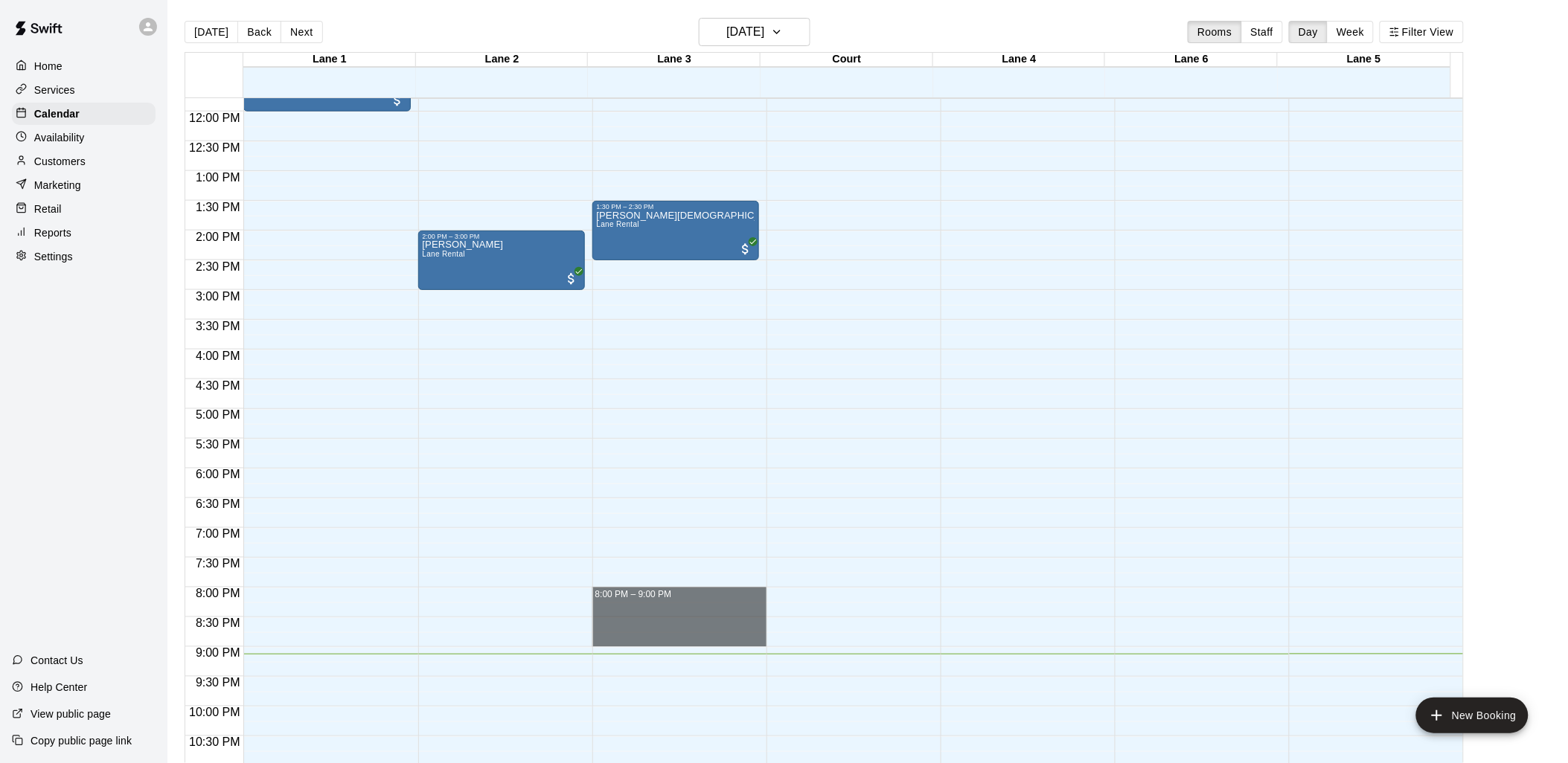
drag, startPoint x: 636, startPoint y: 595, endPoint x: 612, endPoint y: 636, distance: 47.5
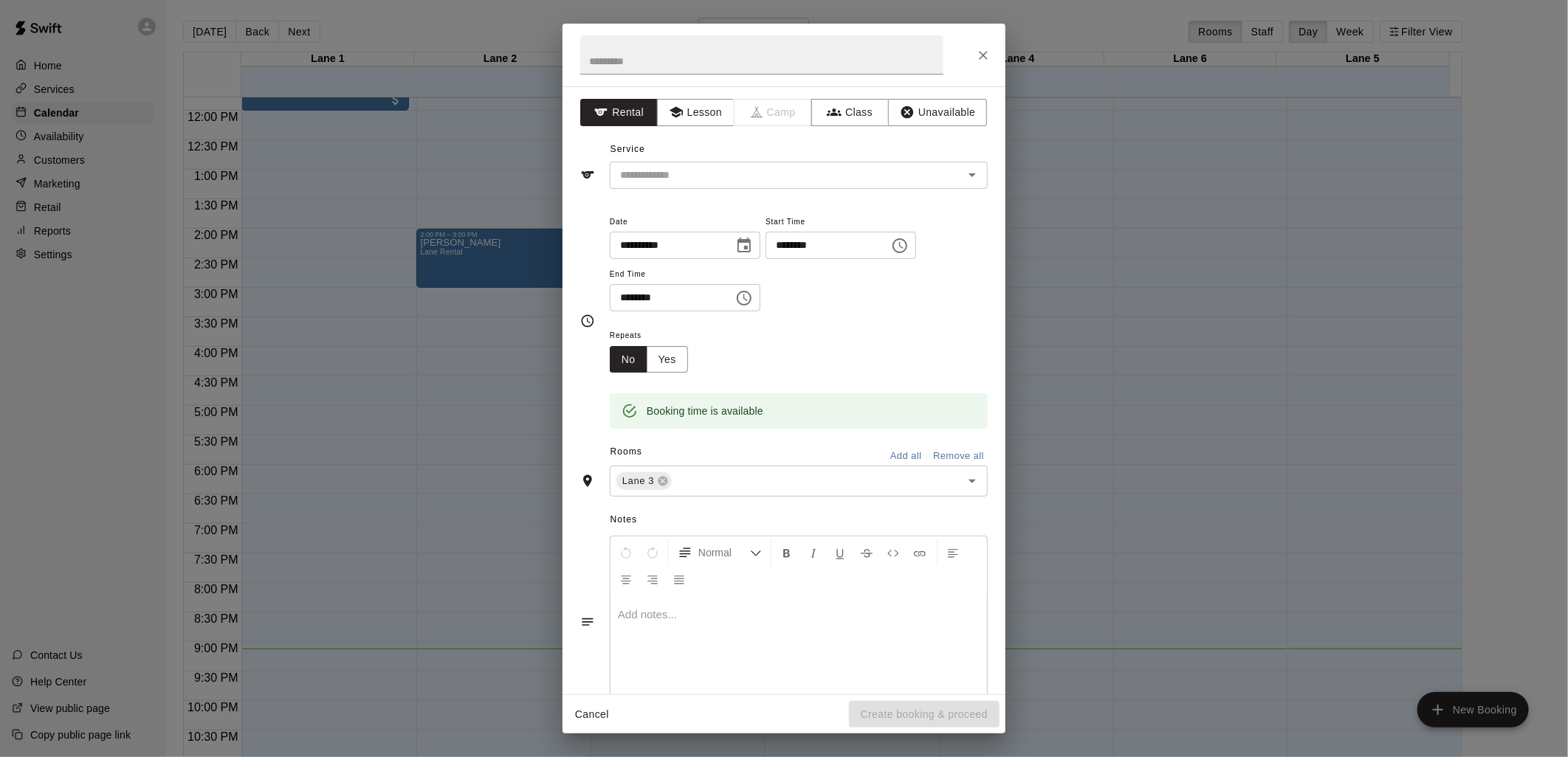
drag, startPoint x: 606, startPoint y: 620, endPoint x: 990, endPoint y: 273, distance: 517.6
click at [1017, 259] on div "**********" at bounding box center [784, 378] width 1568 height 757
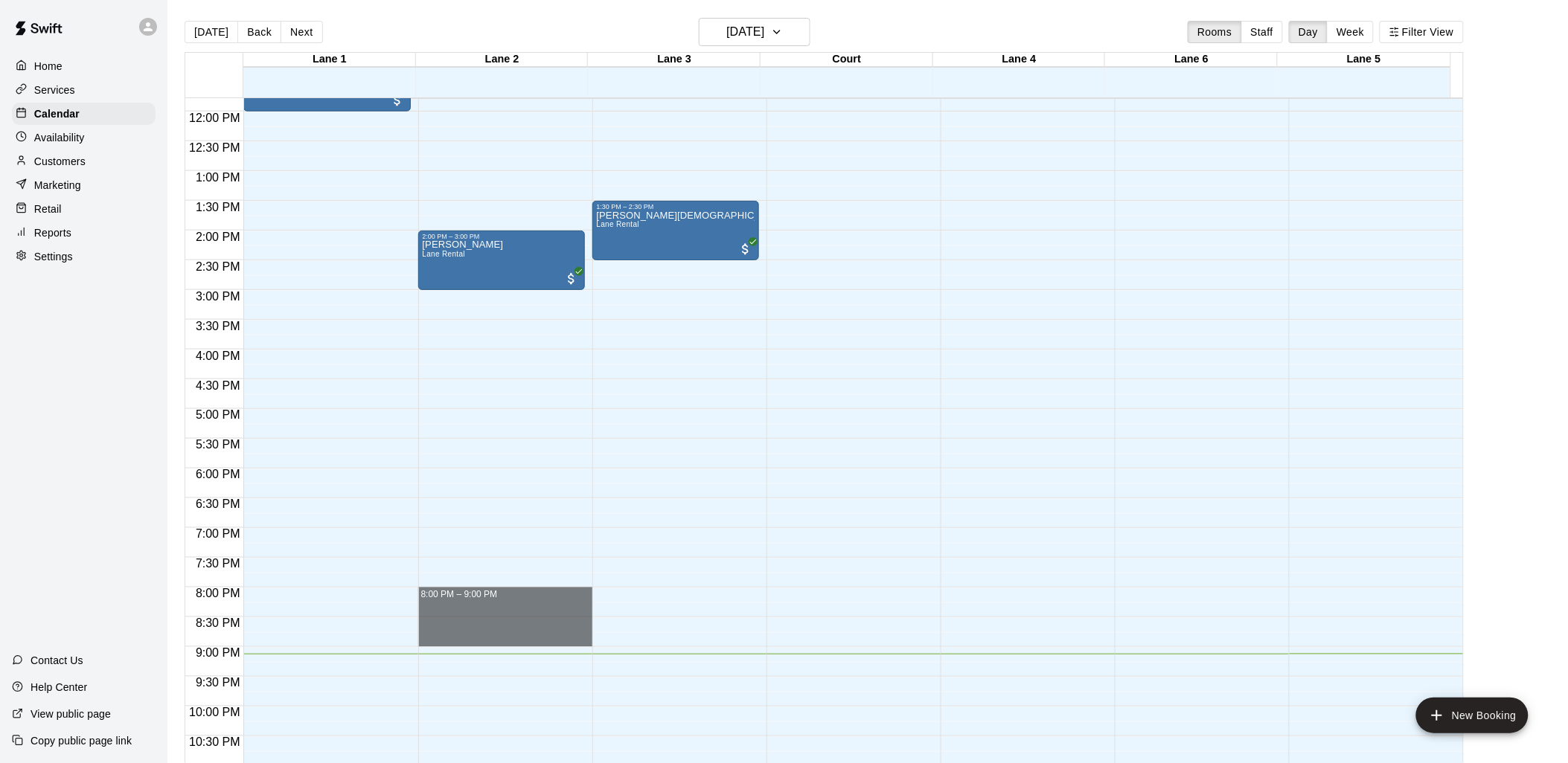
drag, startPoint x: 536, startPoint y: 593, endPoint x: 515, endPoint y: 641, distance: 52.4
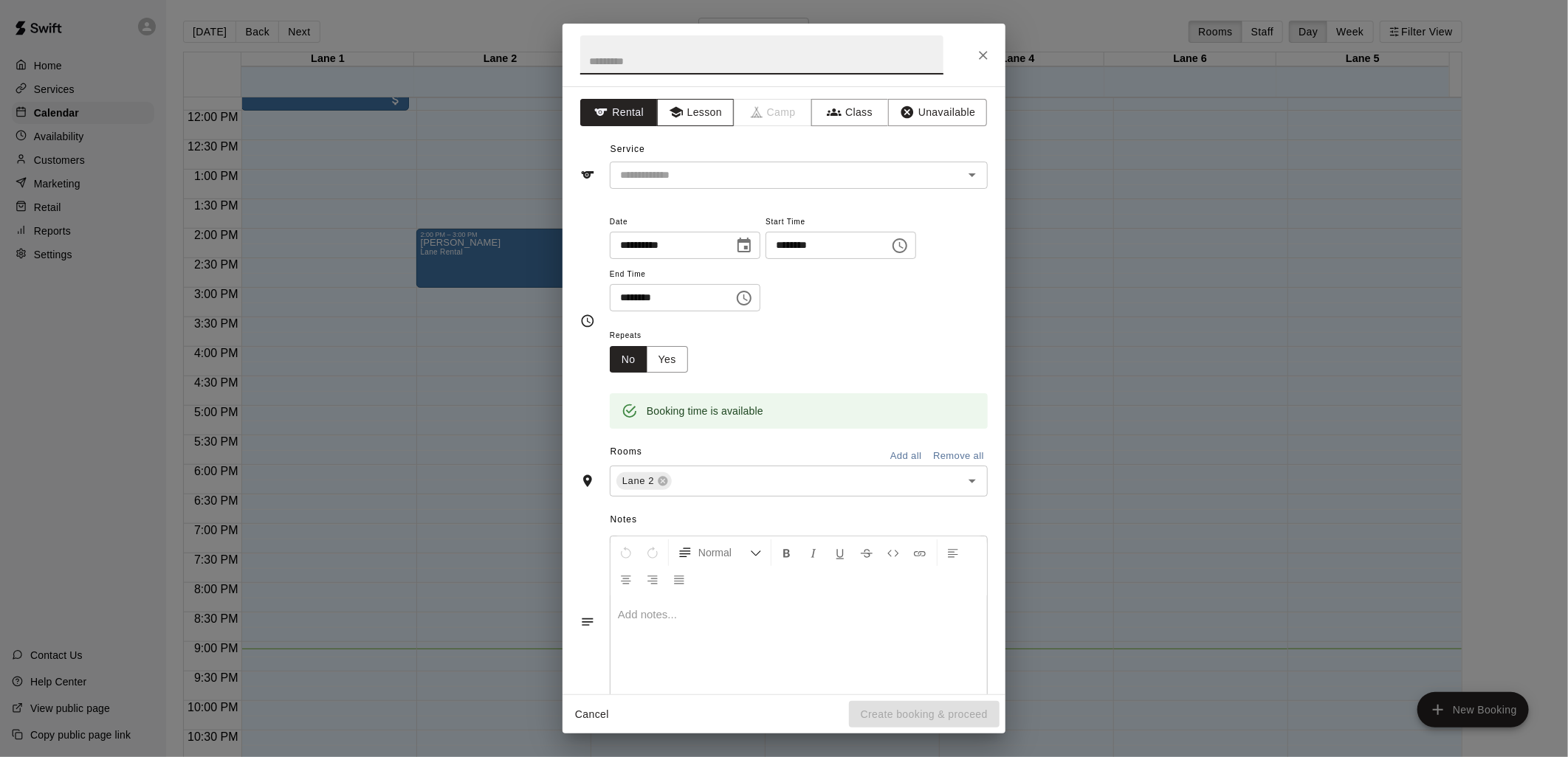
click at [712, 105] on button "Lesson" at bounding box center [695, 112] width 78 height 28
click at [733, 188] on div "​" at bounding box center [798, 175] width 378 height 28
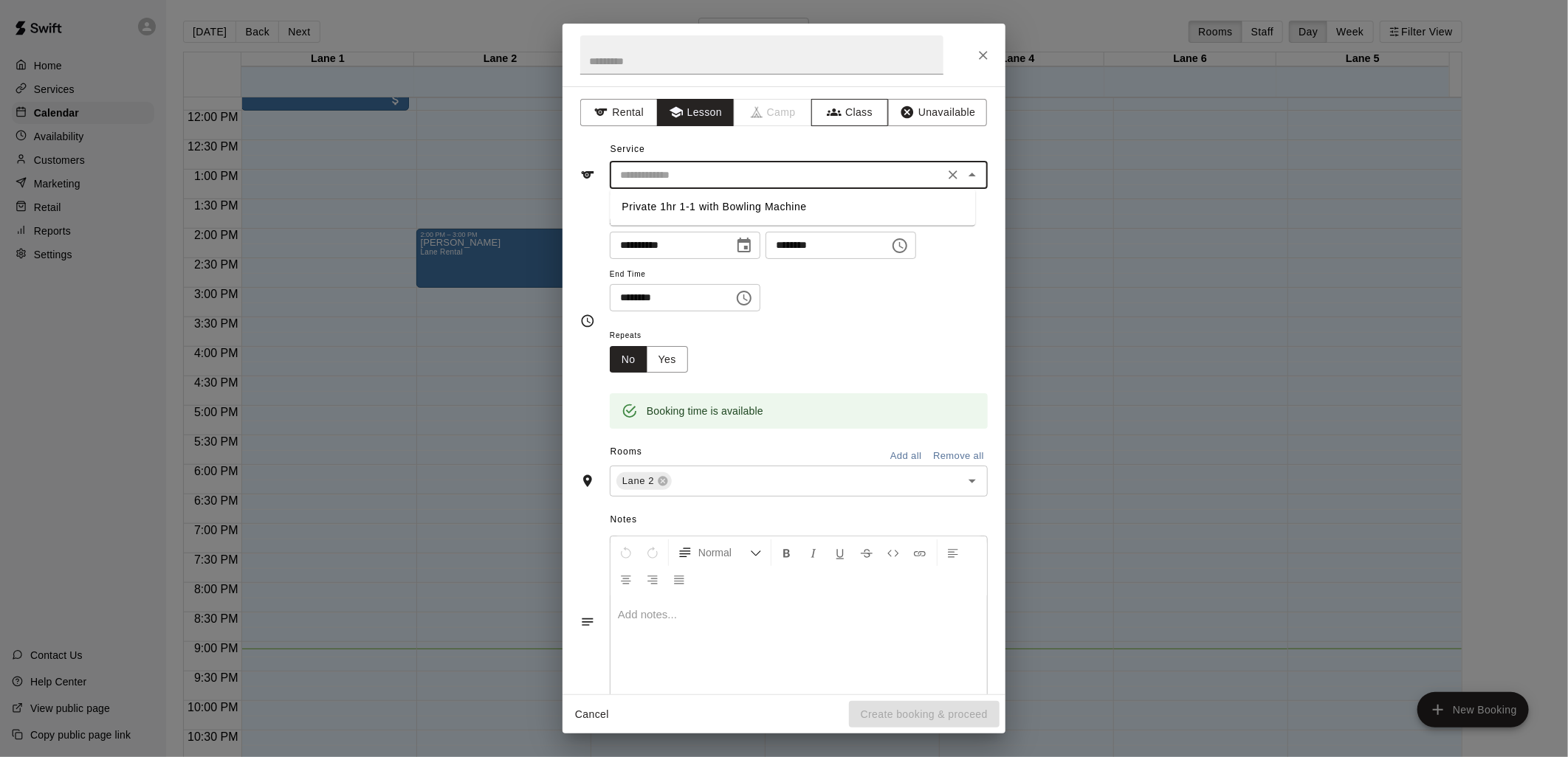
click at [844, 106] on button "Class" at bounding box center [849, 112] width 78 height 28
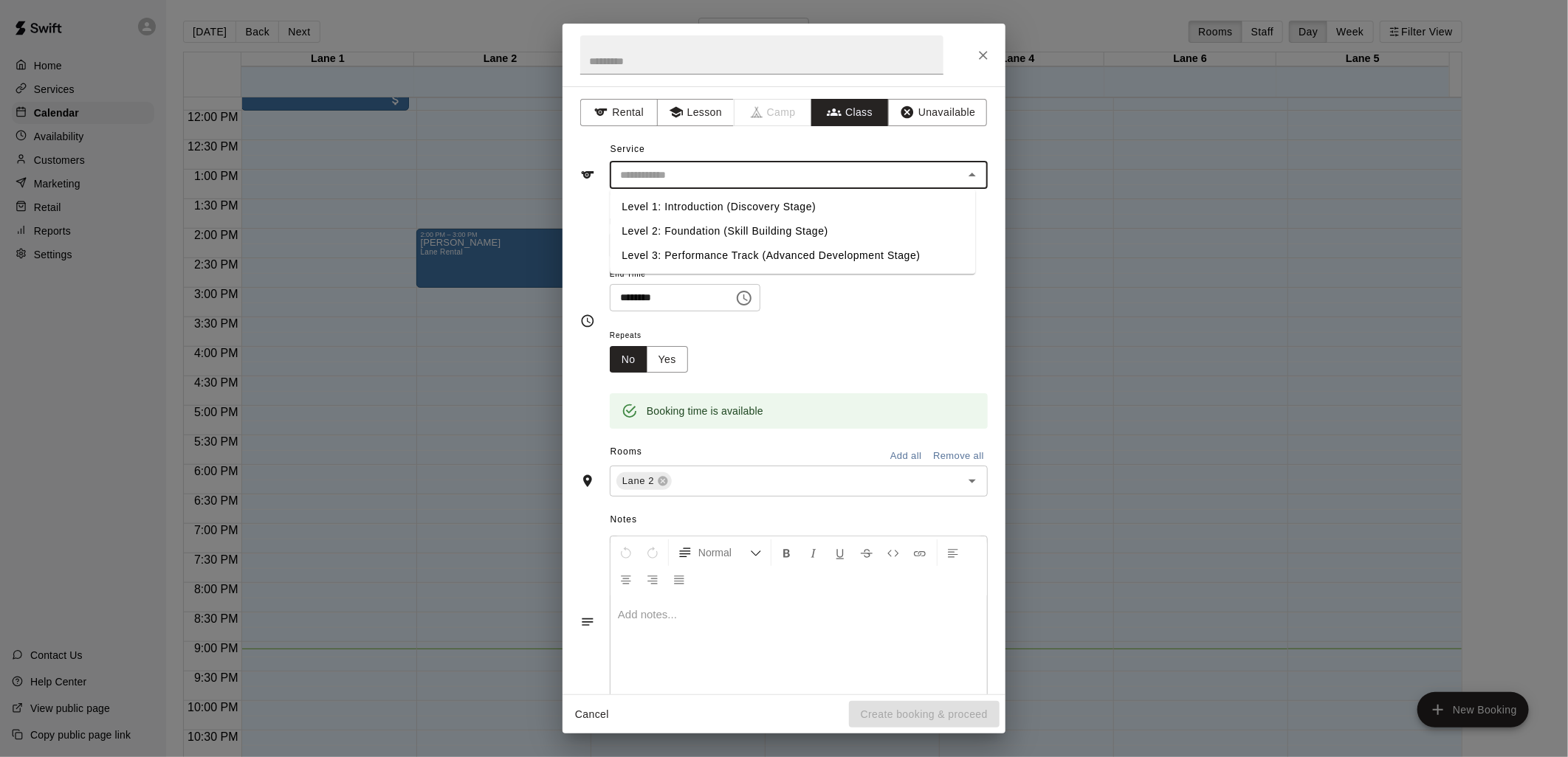
click at [819, 167] on input "text" at bounding box center [786, 175] width 345 height 19
click at [935, 108] on button "Unavailable" at bounding box center [937, 112] width 98 height 28
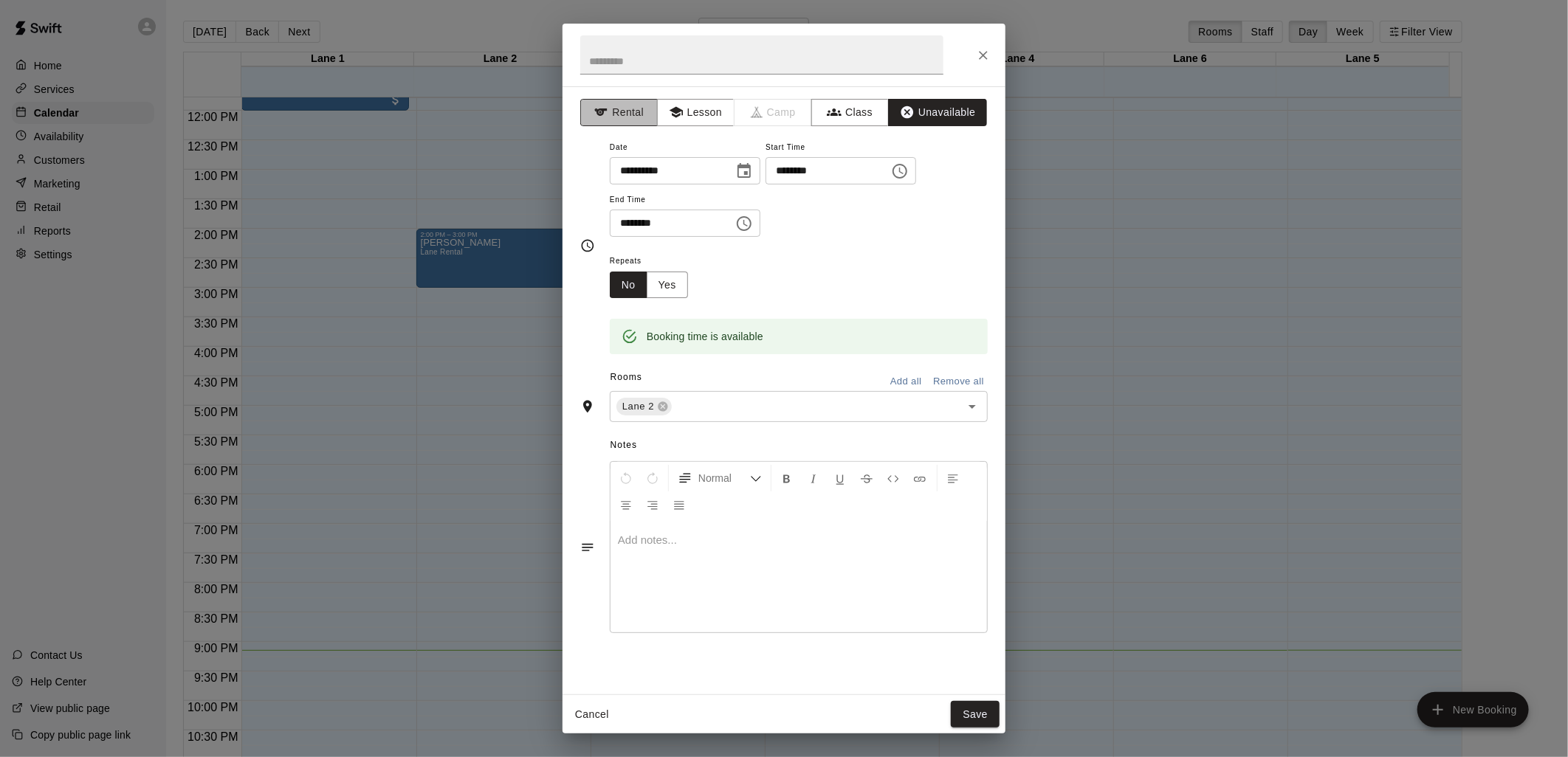
click at [639, 119] on button "Rental" at bounding box center [618, 112] width 78 height 28
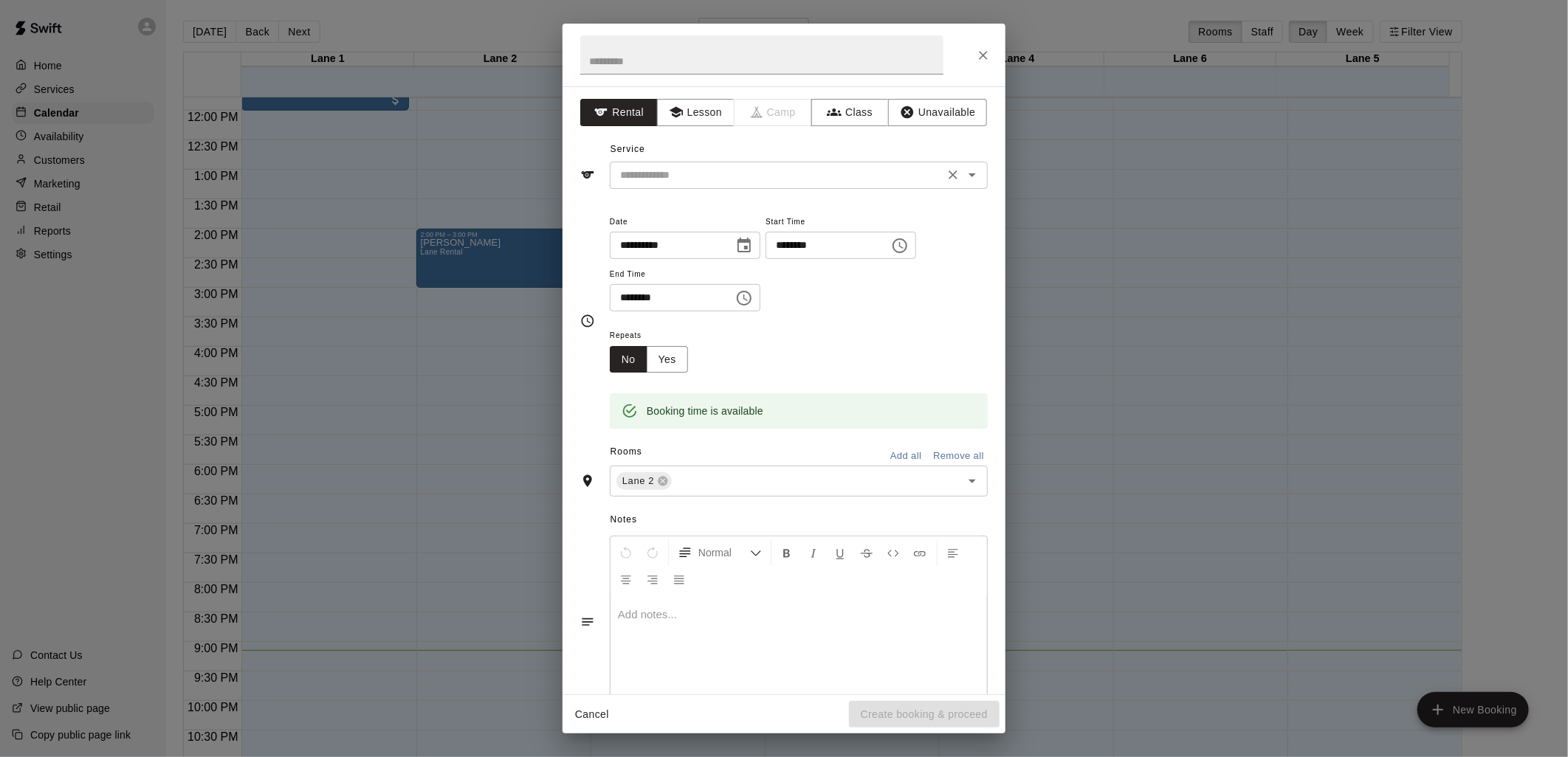
click at [724, 178] on input "text" at bounding box center [777, 175] width 326 height 19
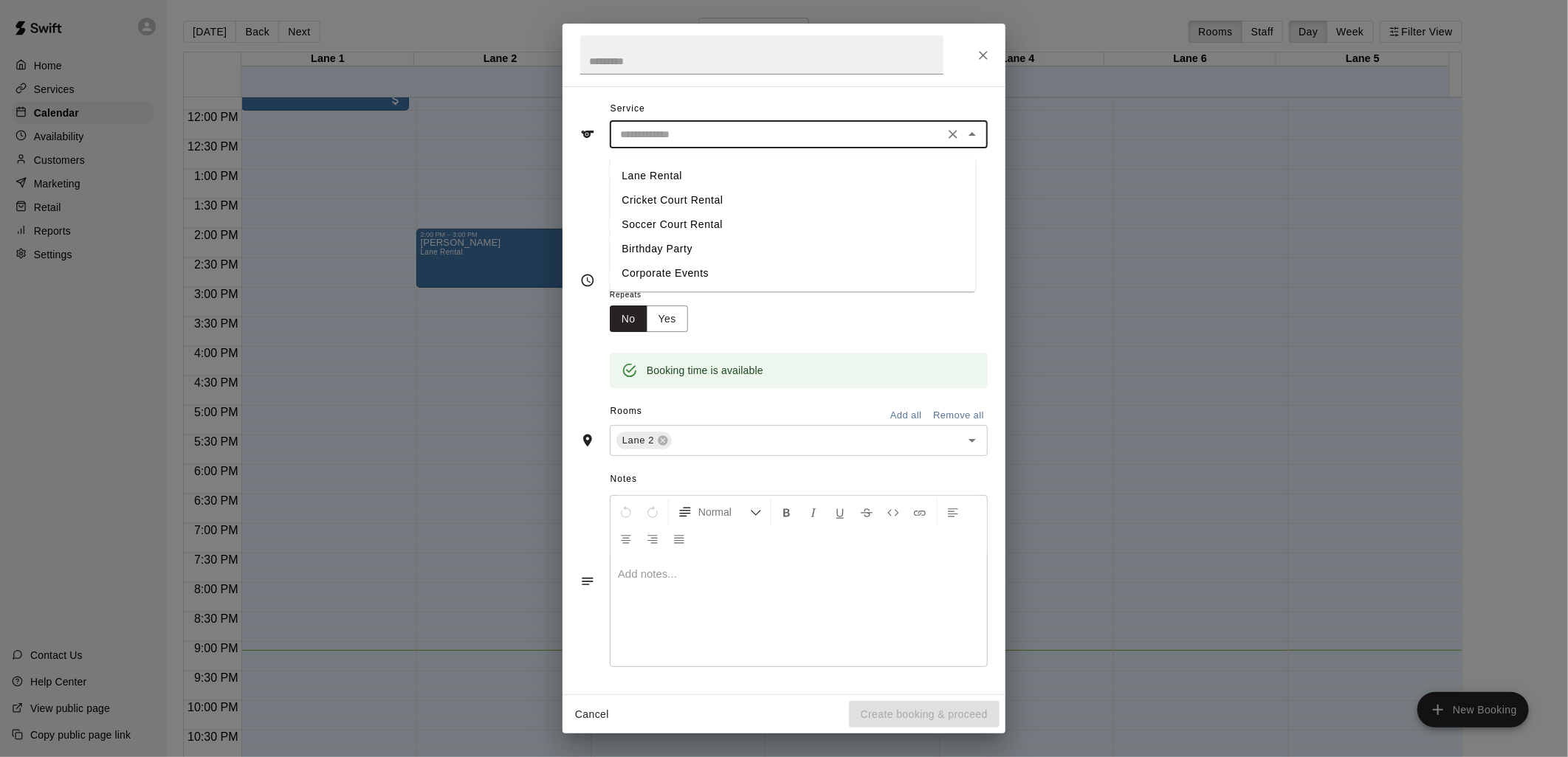
scroll to position [0, 0]
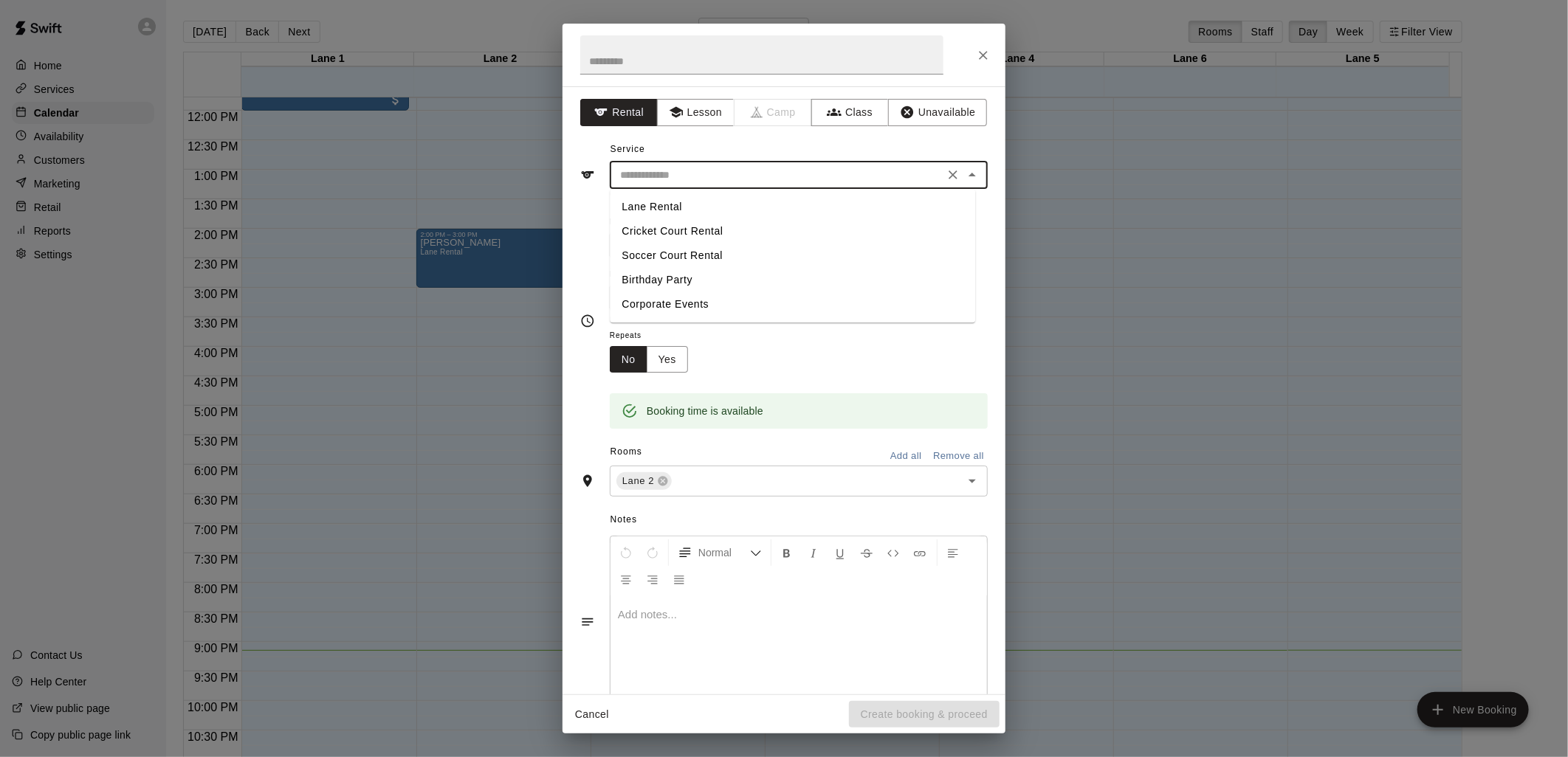
click at [661, 205] on li "Lane Rental" at bounding box center [791, 207] width 365 height 25
type input "**********"
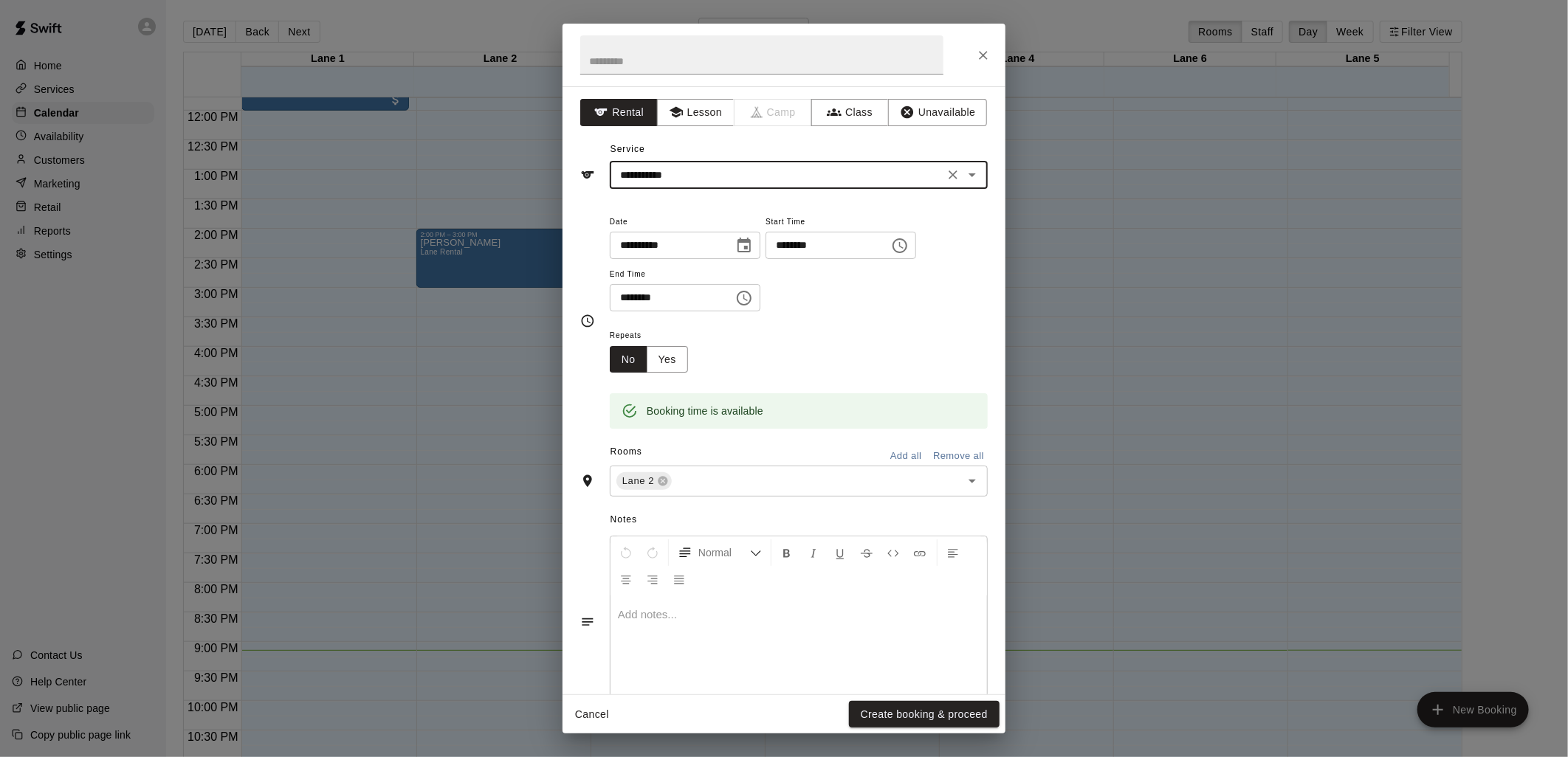
click at [964, 177] on icon "Open" at bounding box center [972, 175] width 18 height 18
click at [964, 177] on icon "Close" at bounding box center [972, 175] width 18 height 18
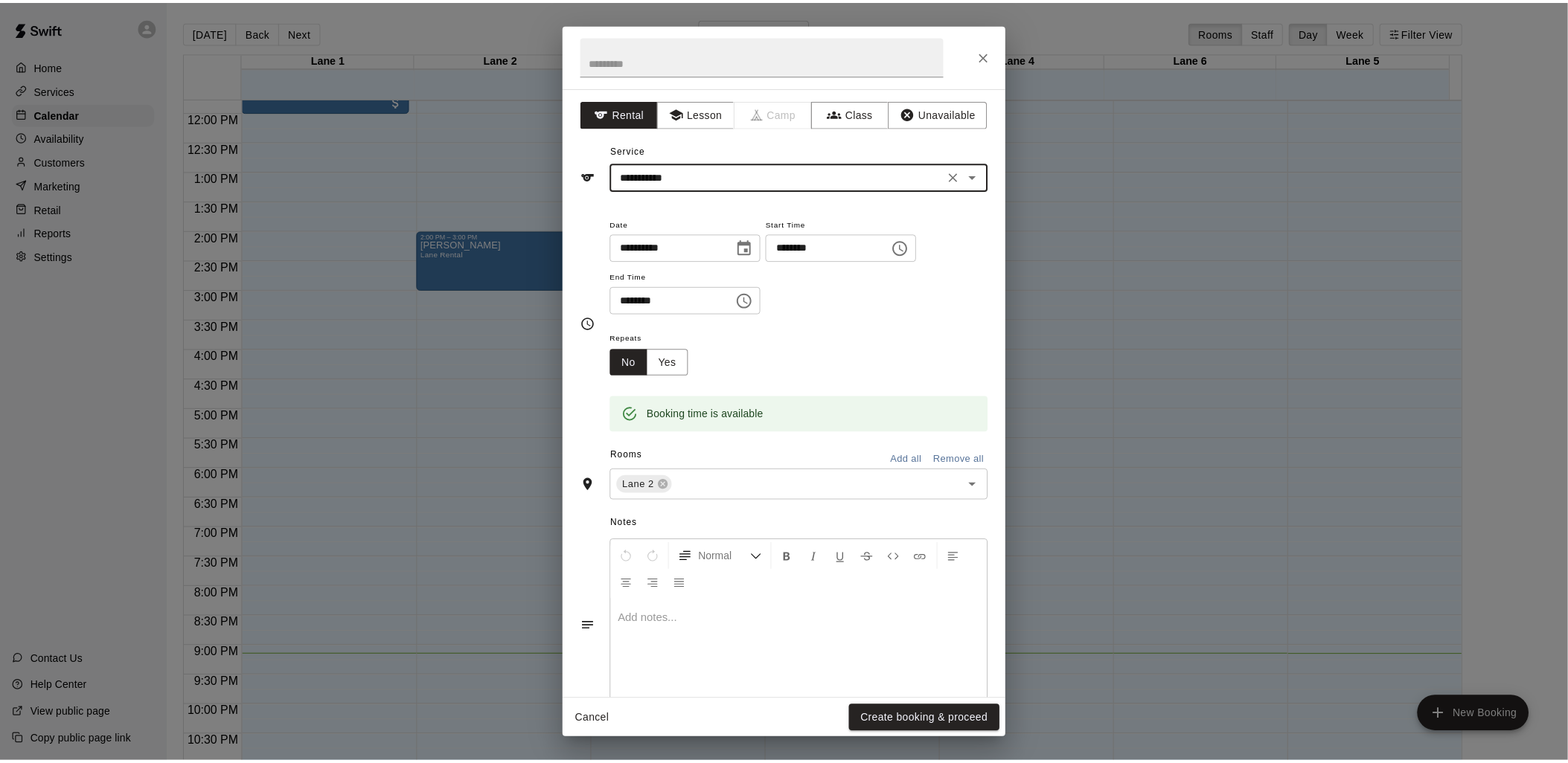
scroll to position [41, 0]
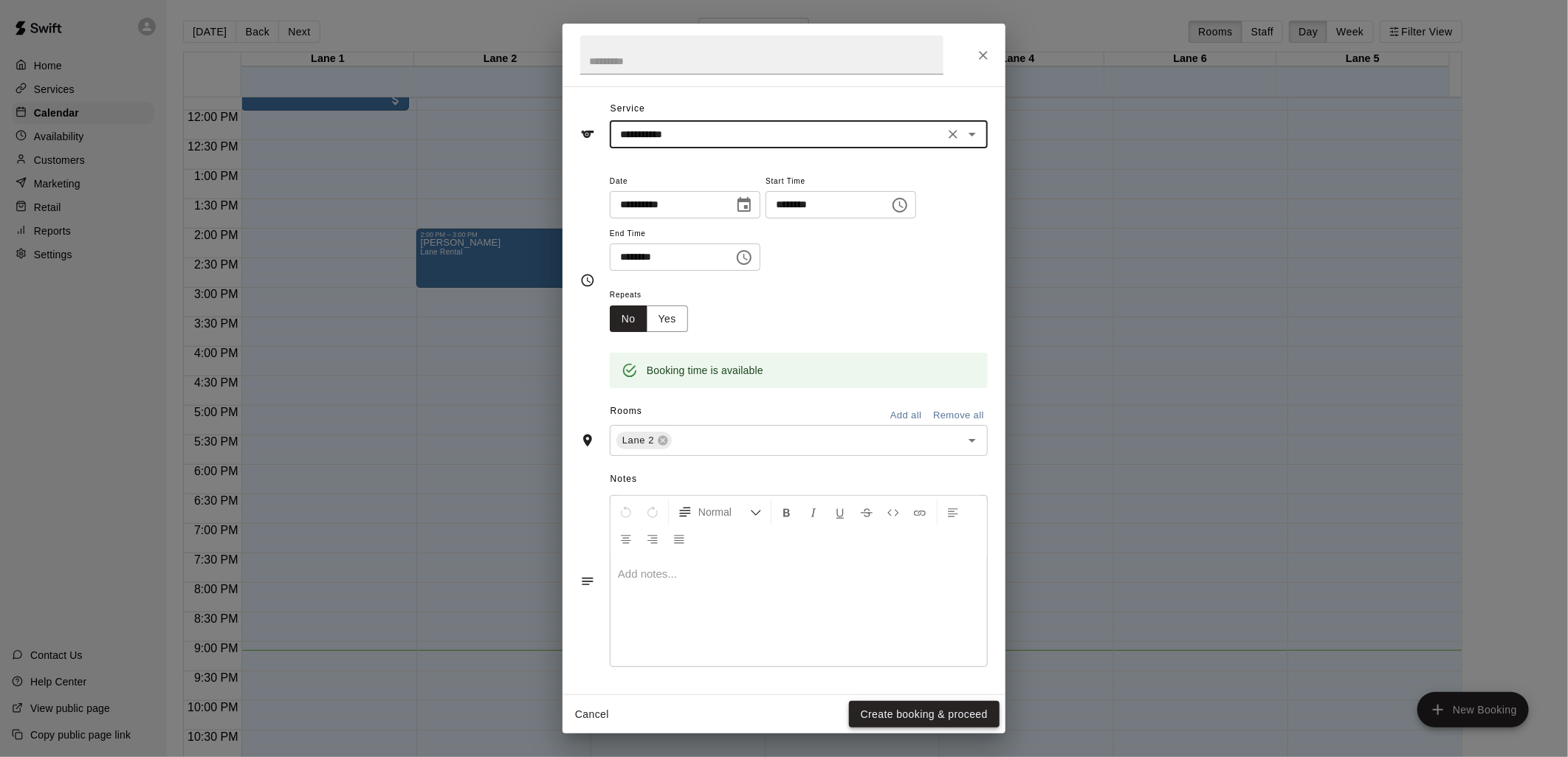
click at [904, 704] on button "Create booking & proceed" at bounding box center [923, 715] width 151 height 28
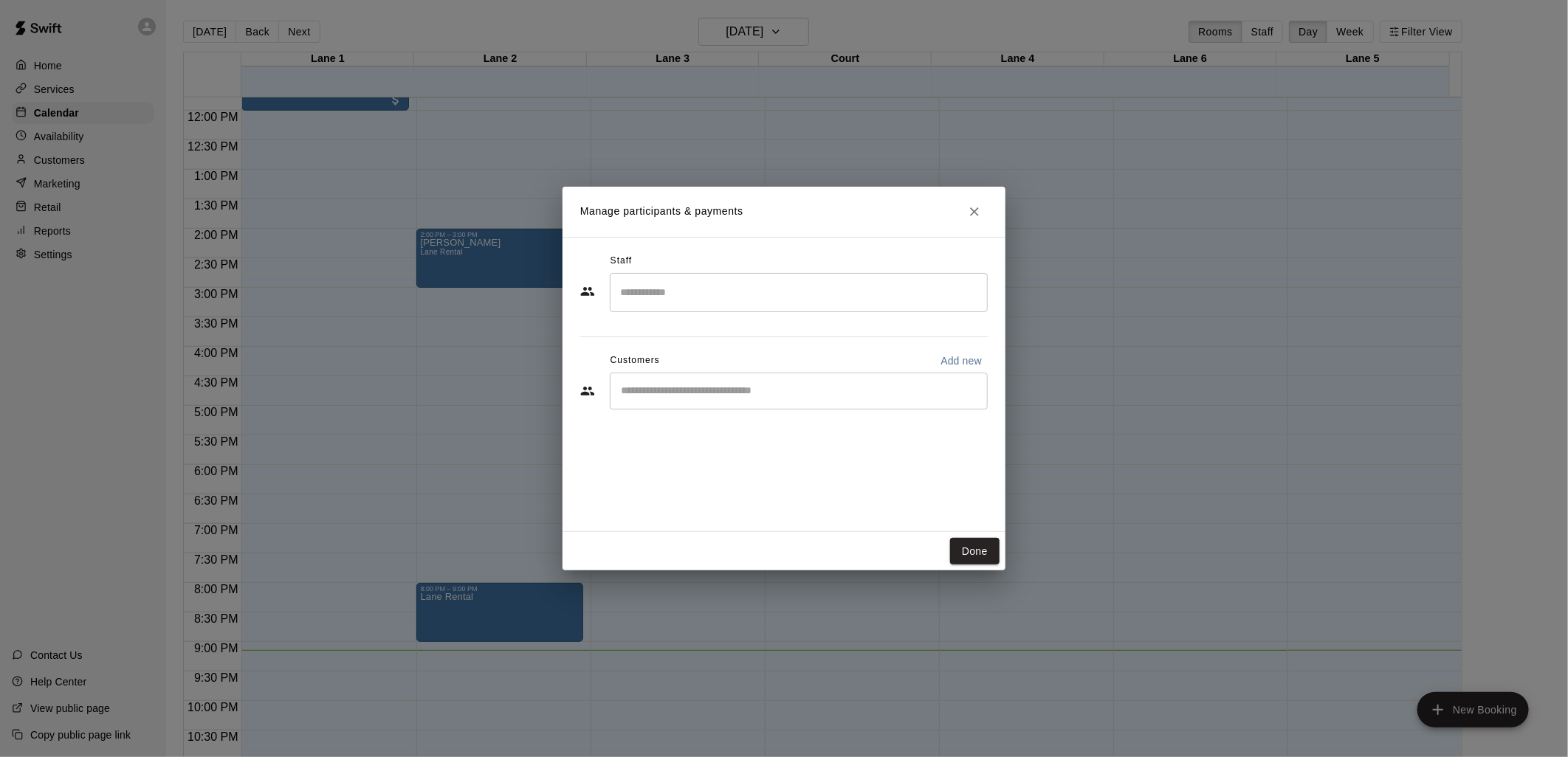
click at [699, 409] on div "​" at bounding box center [798, 391] width 378 height 36
type input "*****"
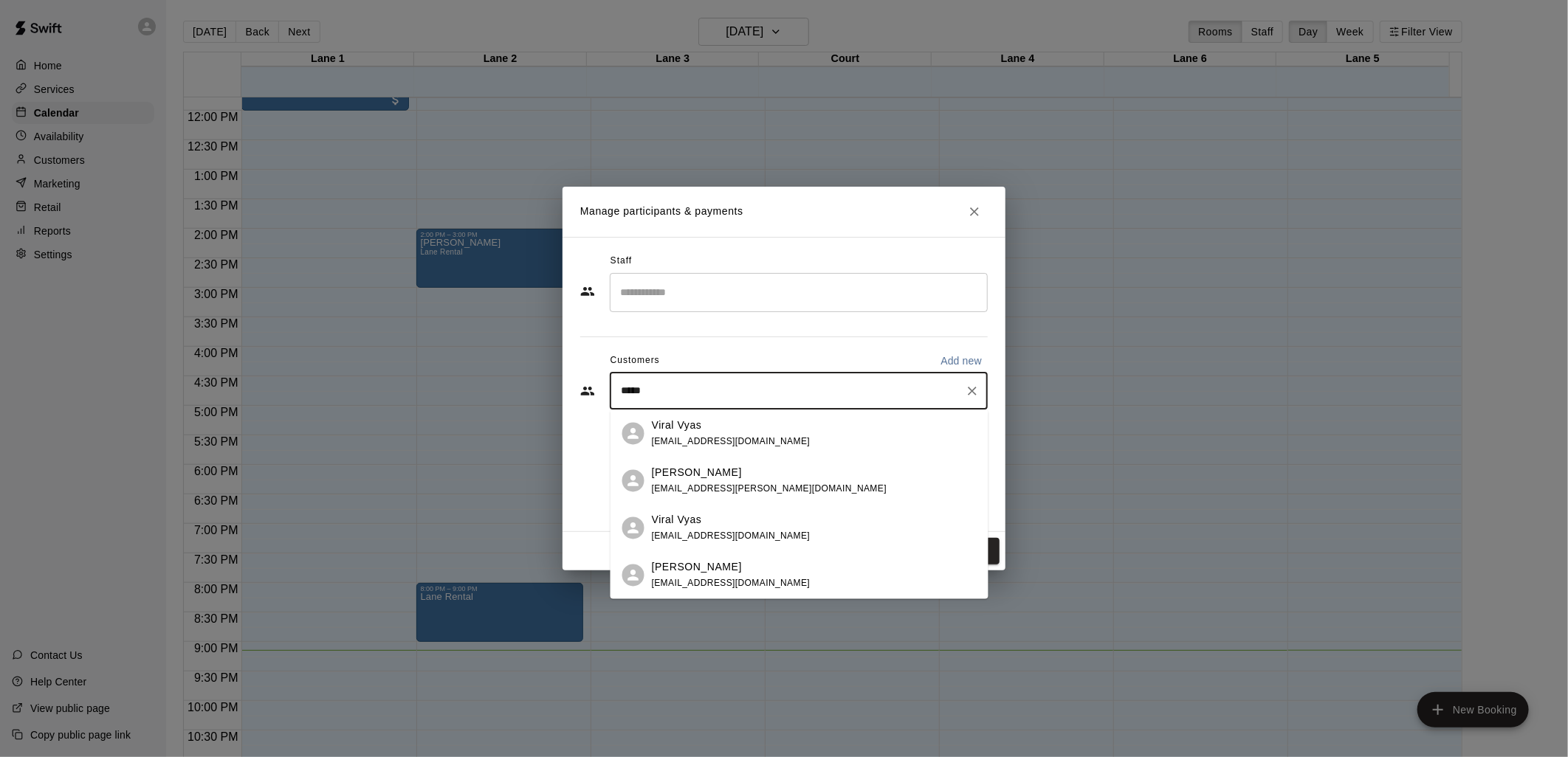
click at [679, 428] on p "Viral Vyas" at bounding box center [676, 425] width 50 height 16
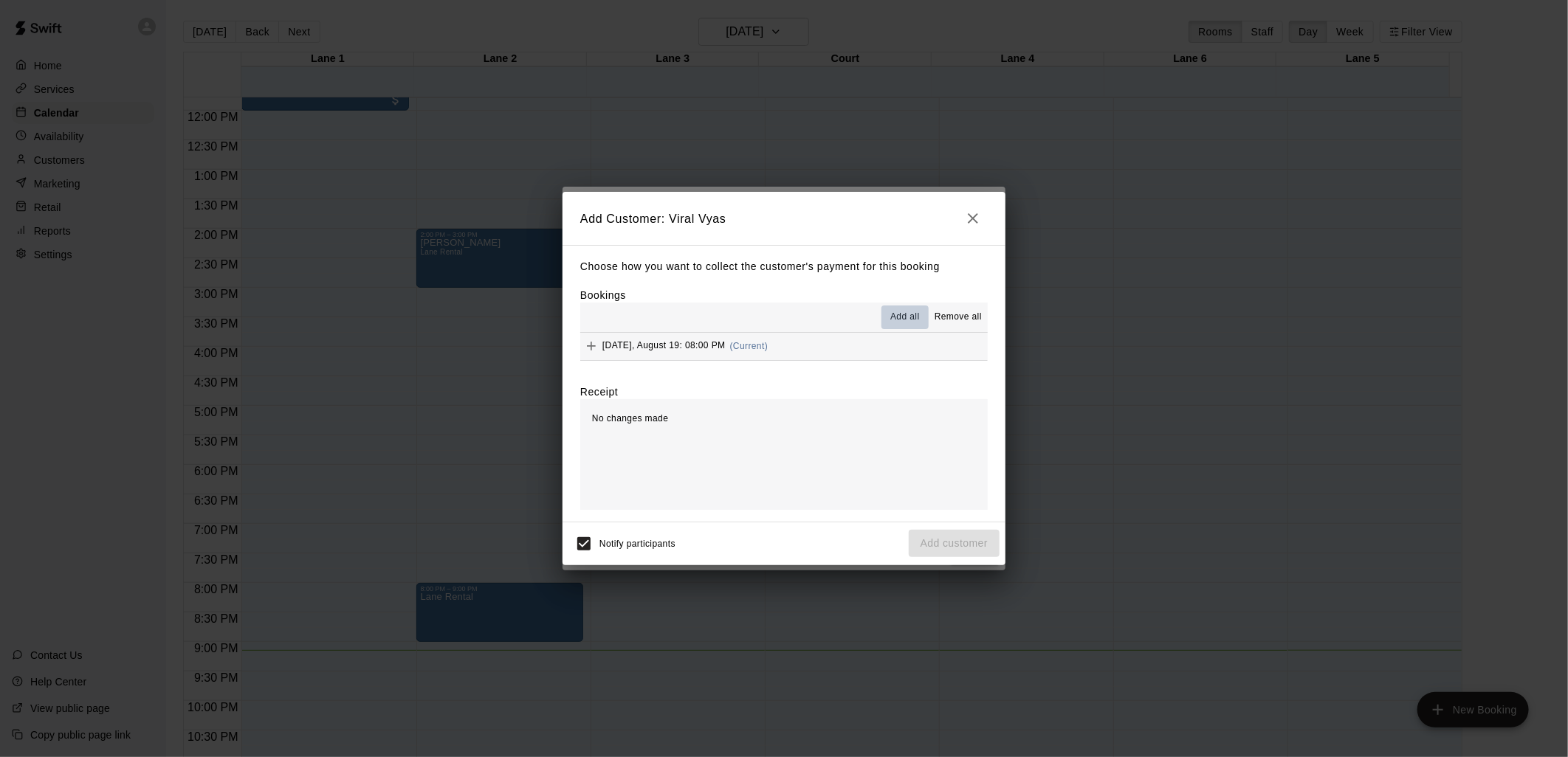
click at [897, 322] on span "Add all" at bounding box center [905, 317] width 30 height 15
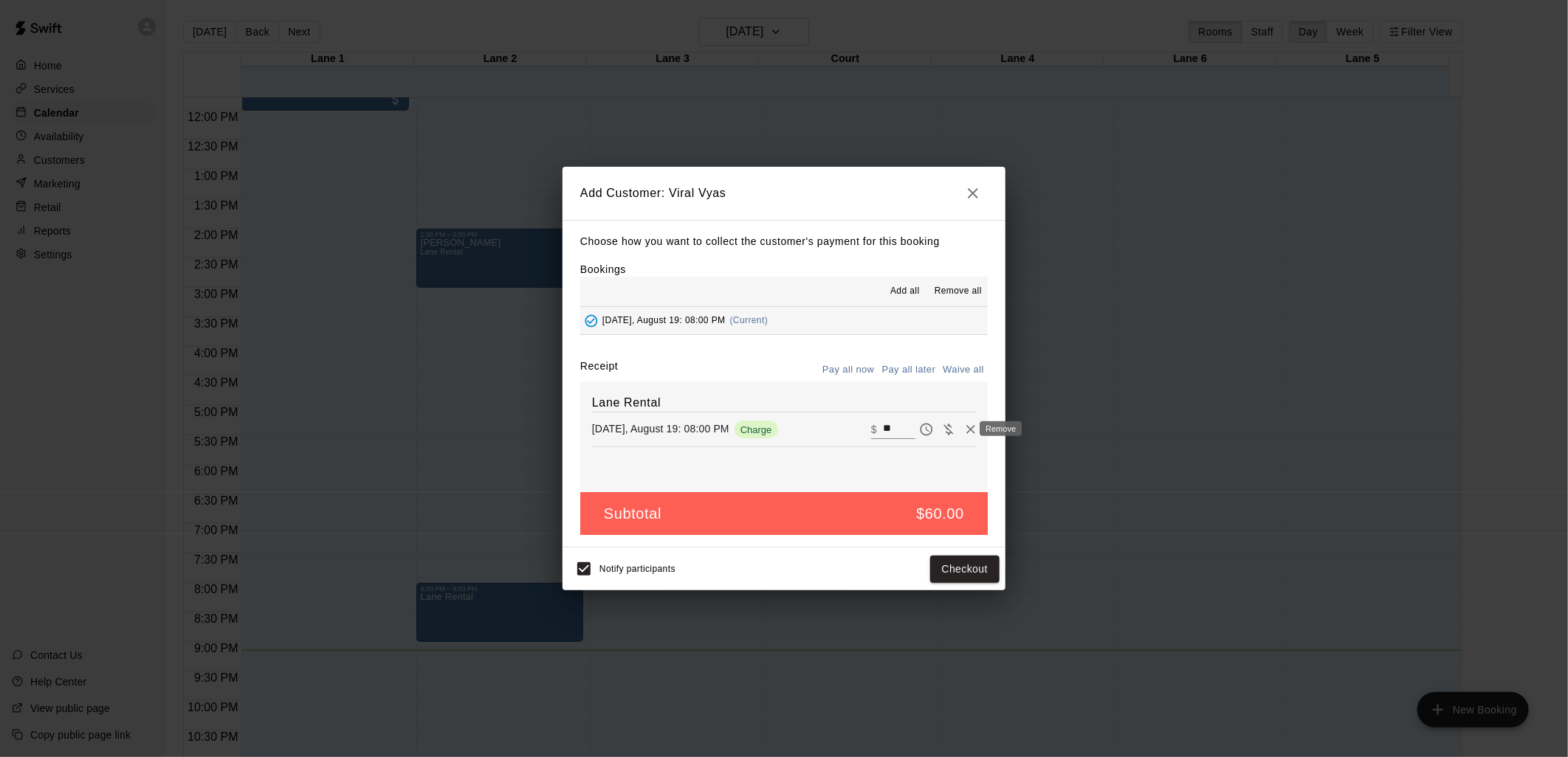
click at [964, 431] on icon "Remove" at bounding box center [971, 429] width 15 height 15
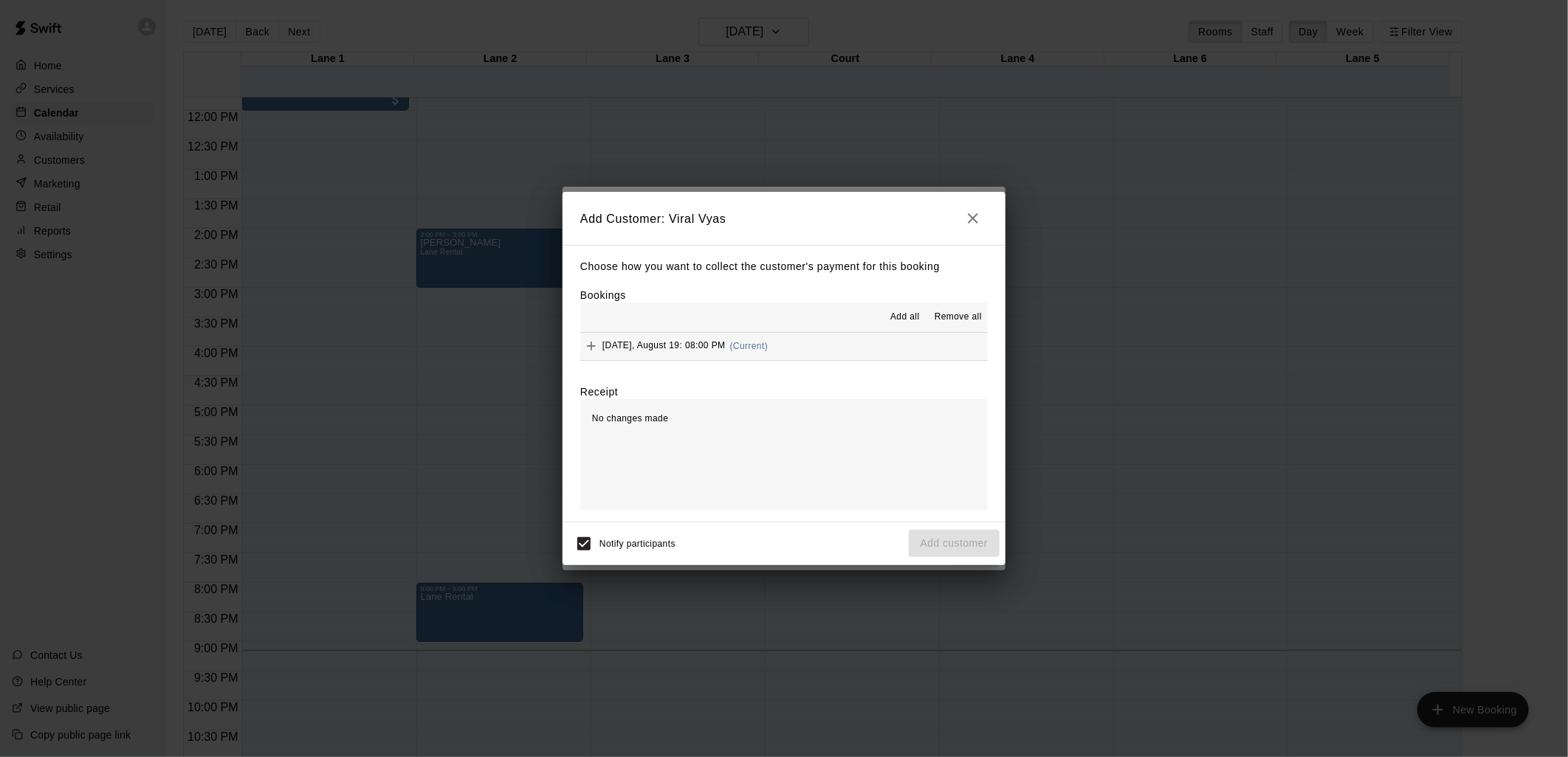
click at [930, 538] on div "Notify participants Add customer" at bounding box center [784, 543] width 431 height 31
click at [970, 221] on icon "button" at bounding box center [972, 219] width 10 height 10
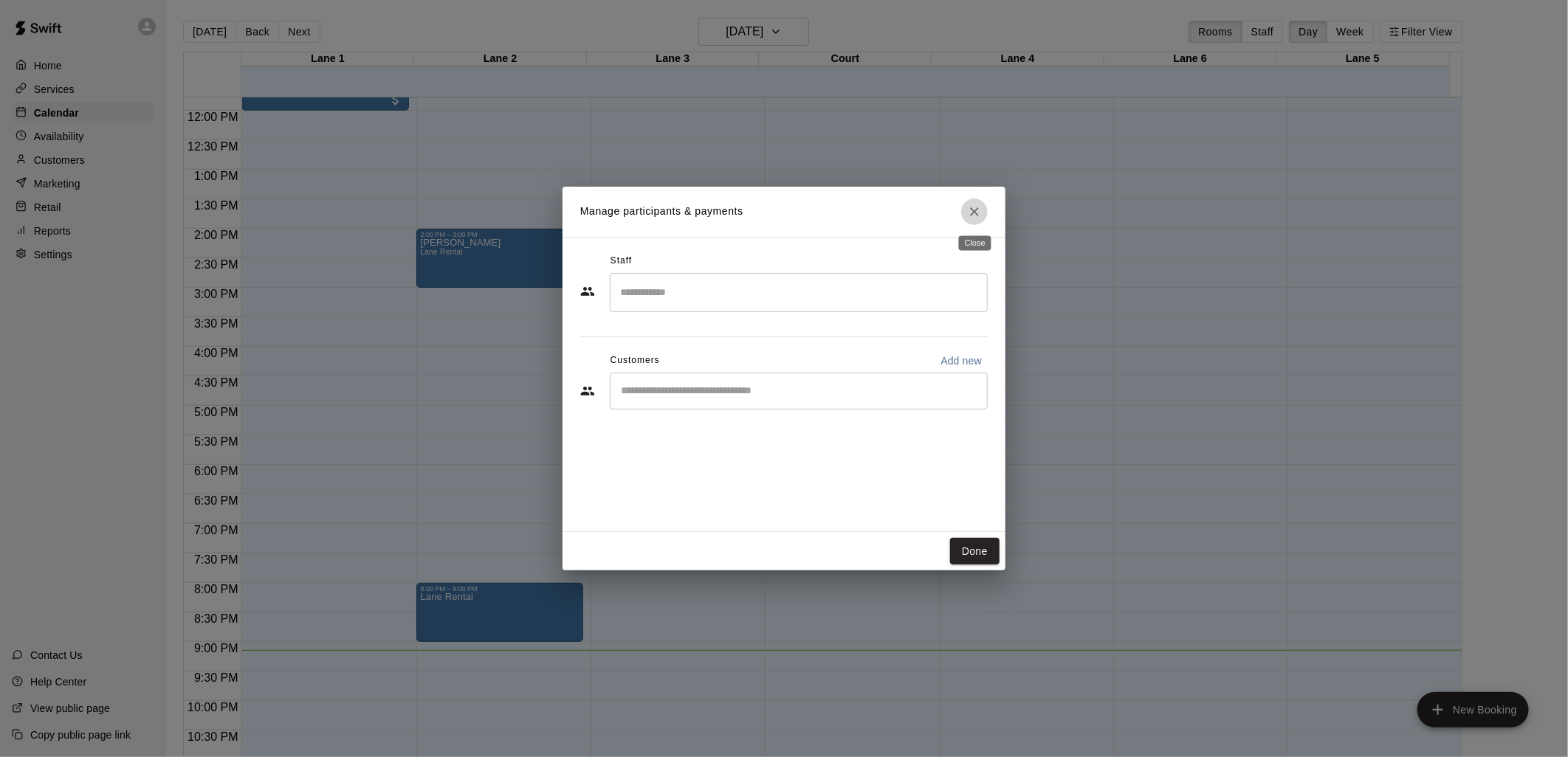
click at [970, 218] on icon "Close" at bounding box center [973, 212] width 15 height 15
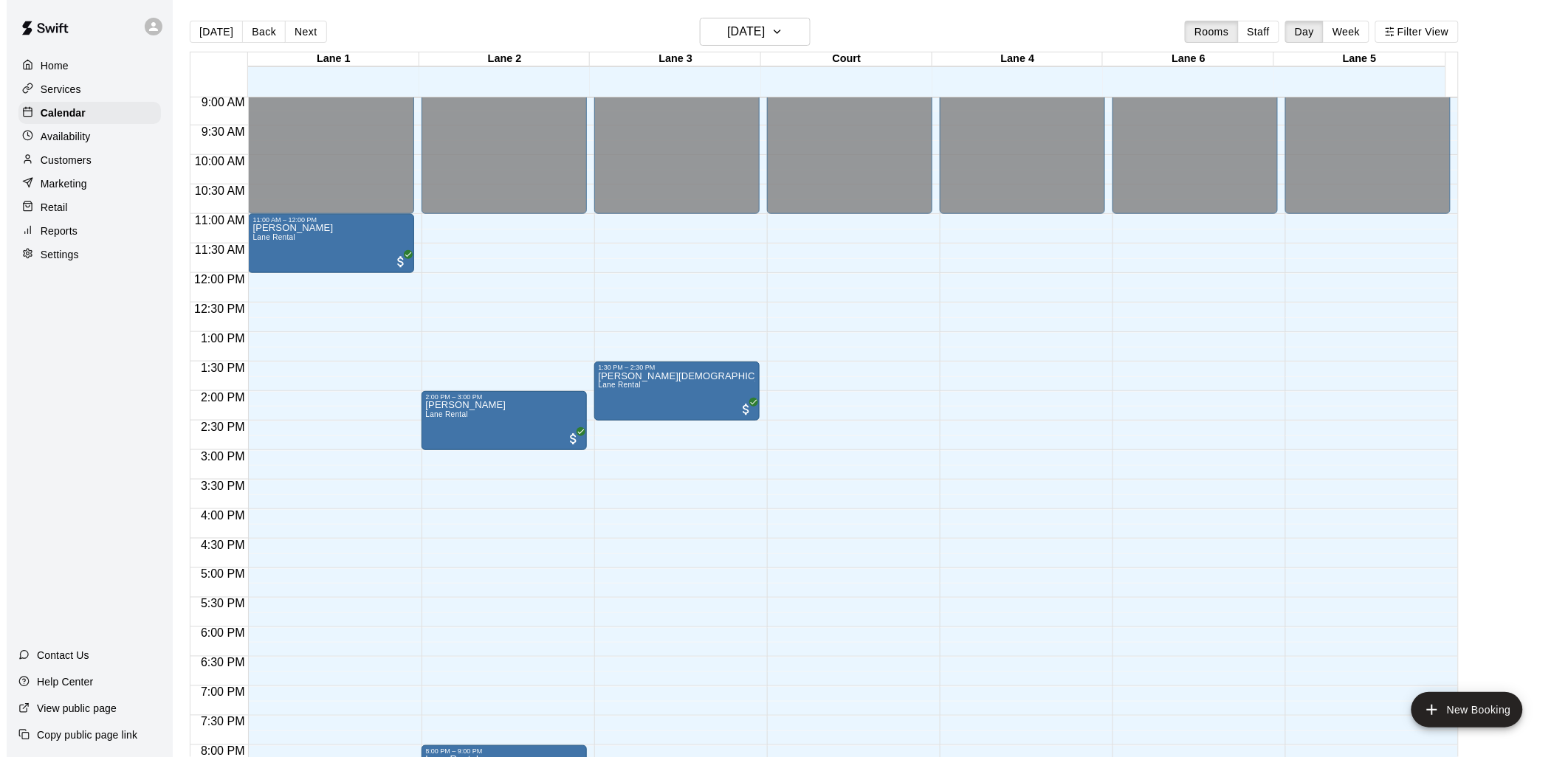
scroll to position [367, 0]
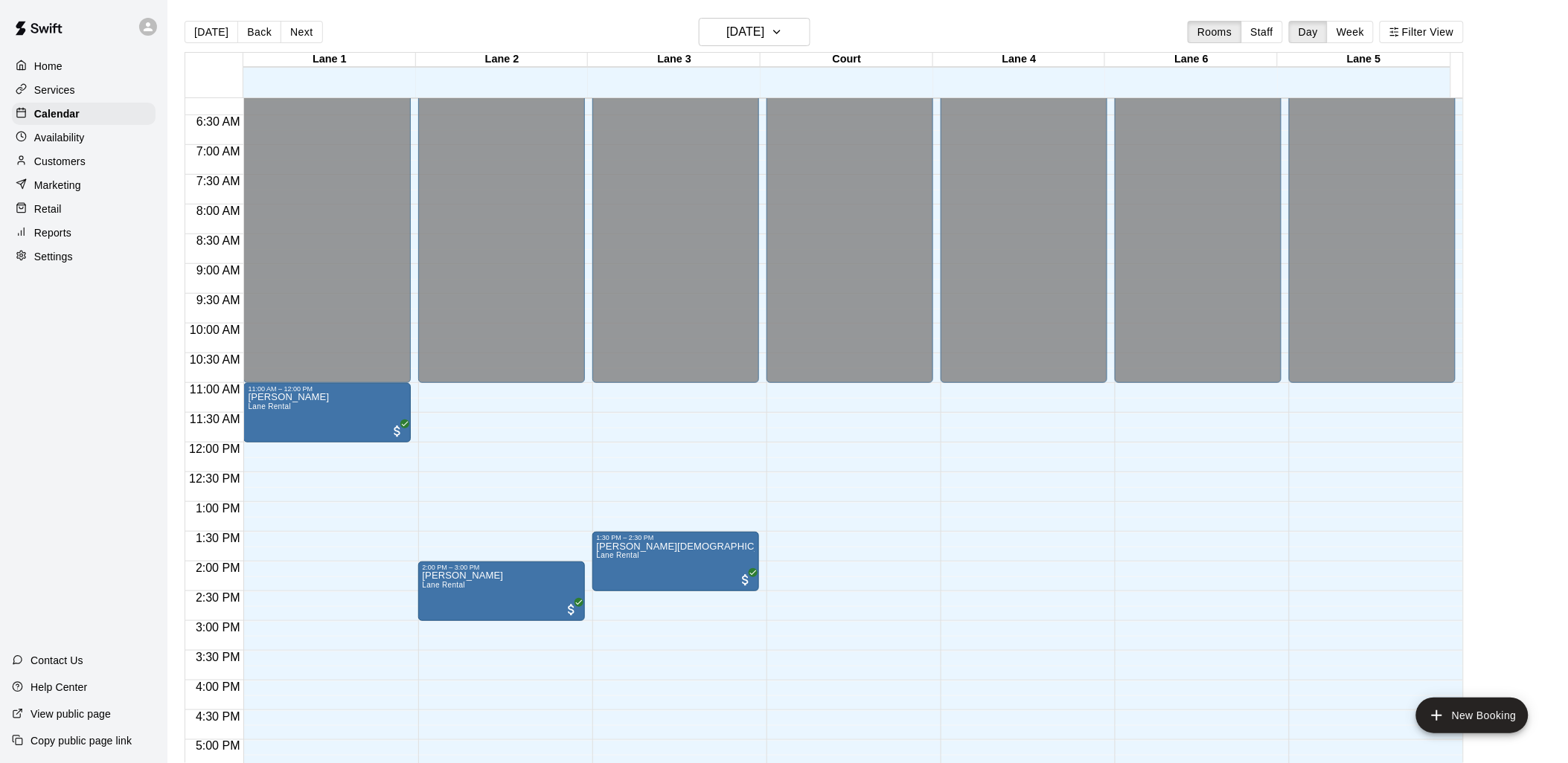
click at [102, 157] on div "Customers" at bounding box center [83, 161] width 144 height 22
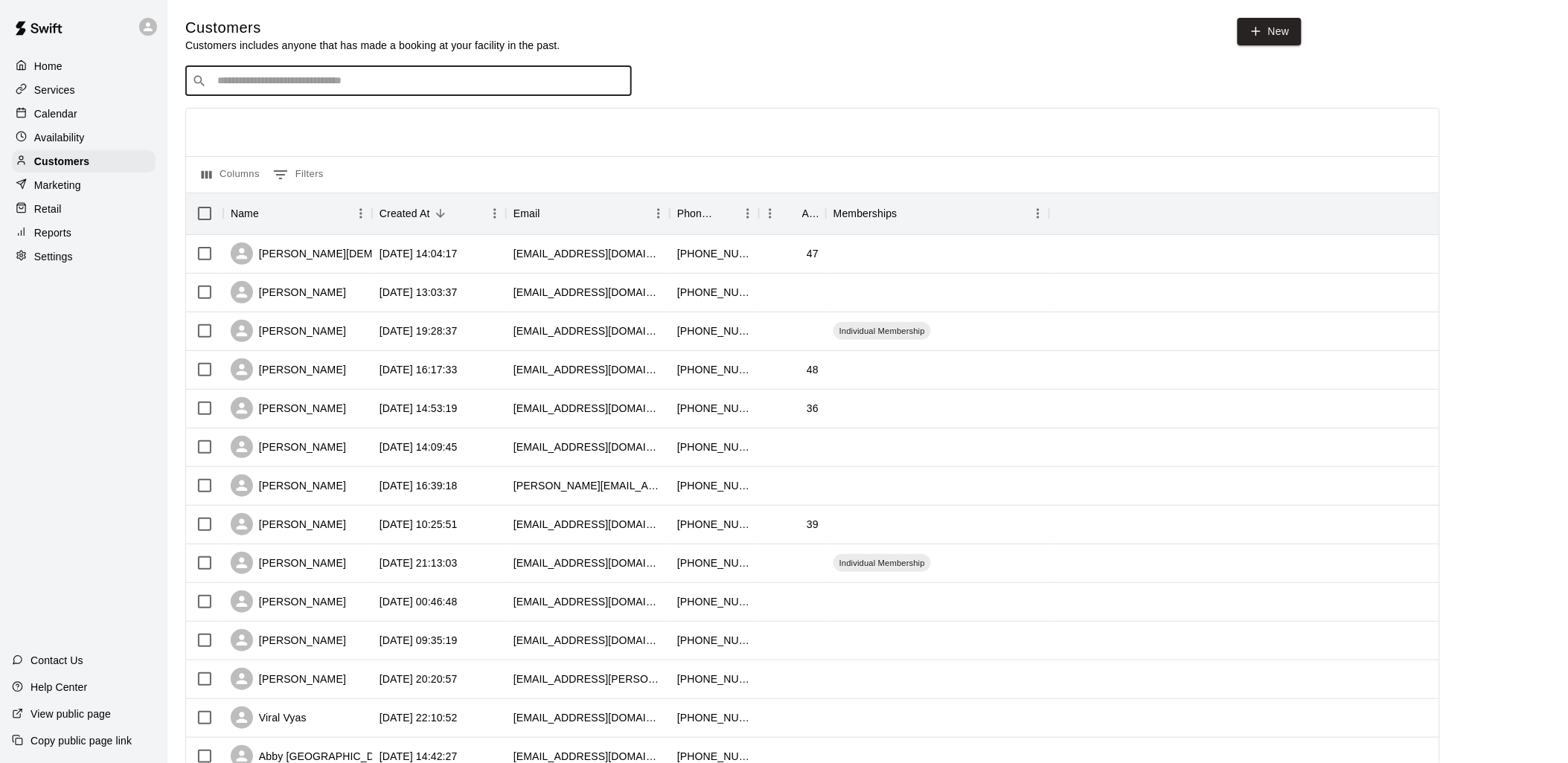
click at [554, 75] on input "Search customers by name or email" at bounding box center [418, 80] width 412 height 15
type input "*****"
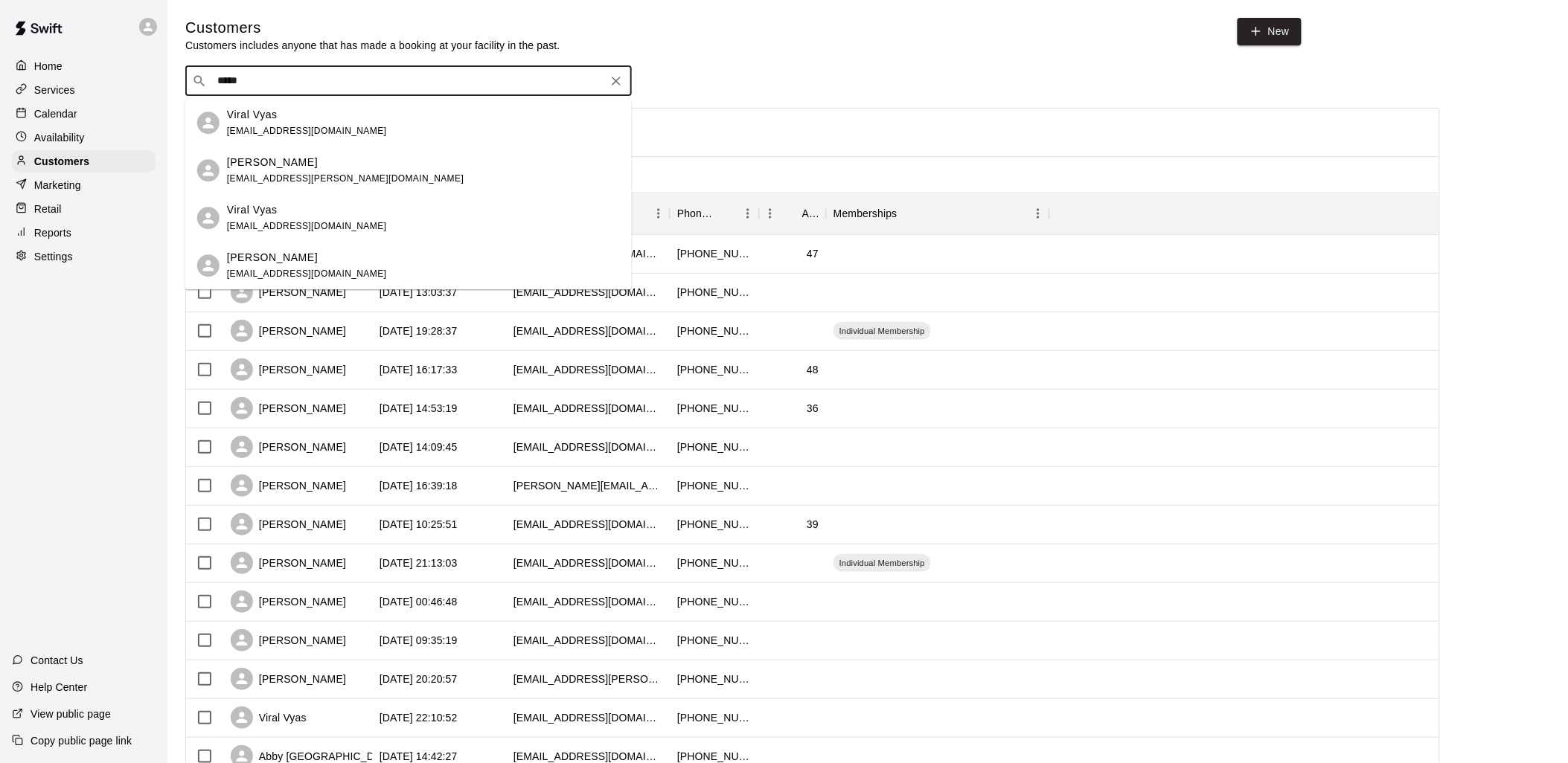
click at [291, 141] on div "Viral Vyas [EMAIL_ADDRESS][DOMAIN_NAME]" at bounding box center [409, 123] width 447 height 48
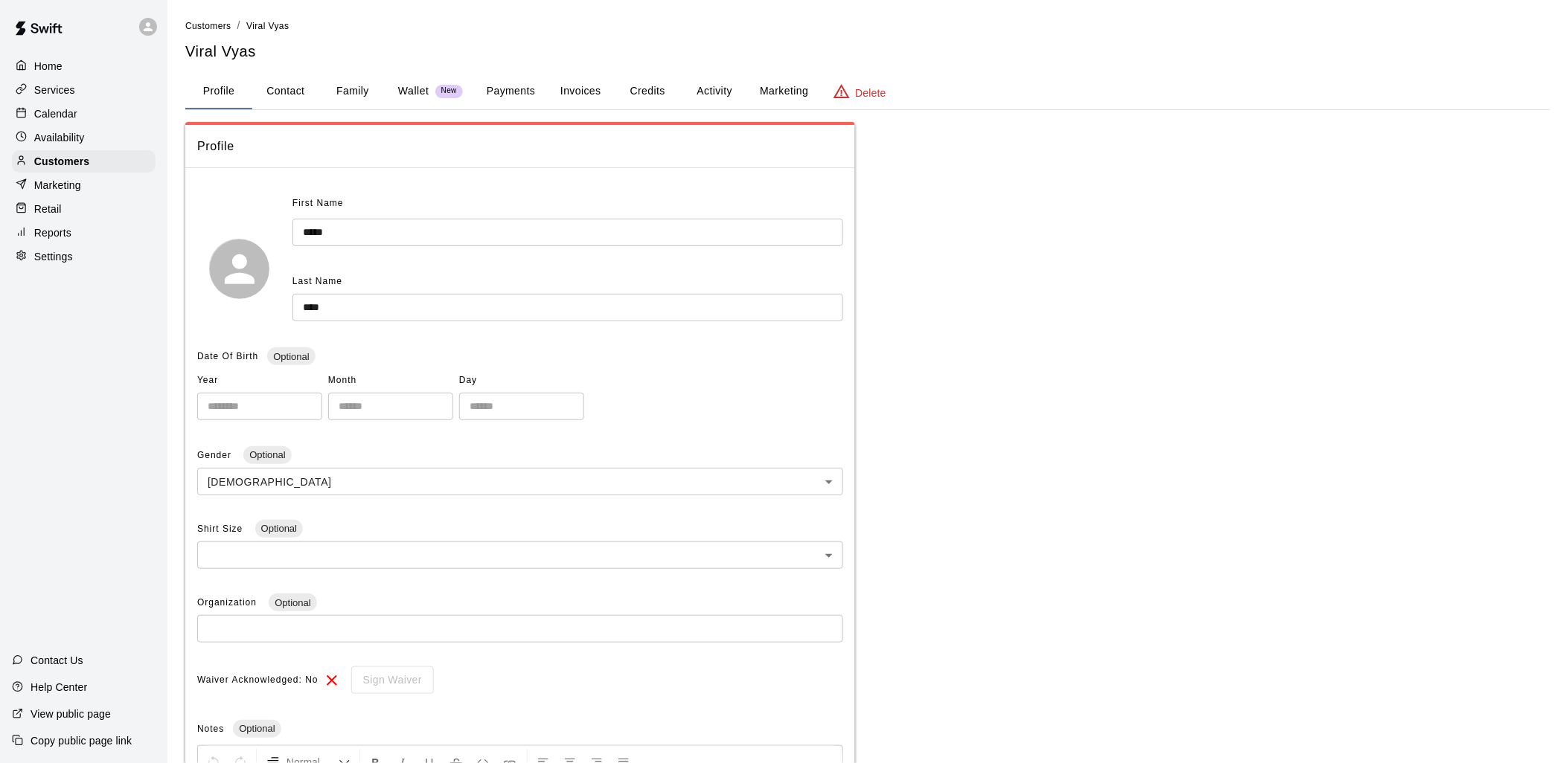
click at [433, 85] on div "Wallet New" at bounding box center [430, 91] width 65 height 16
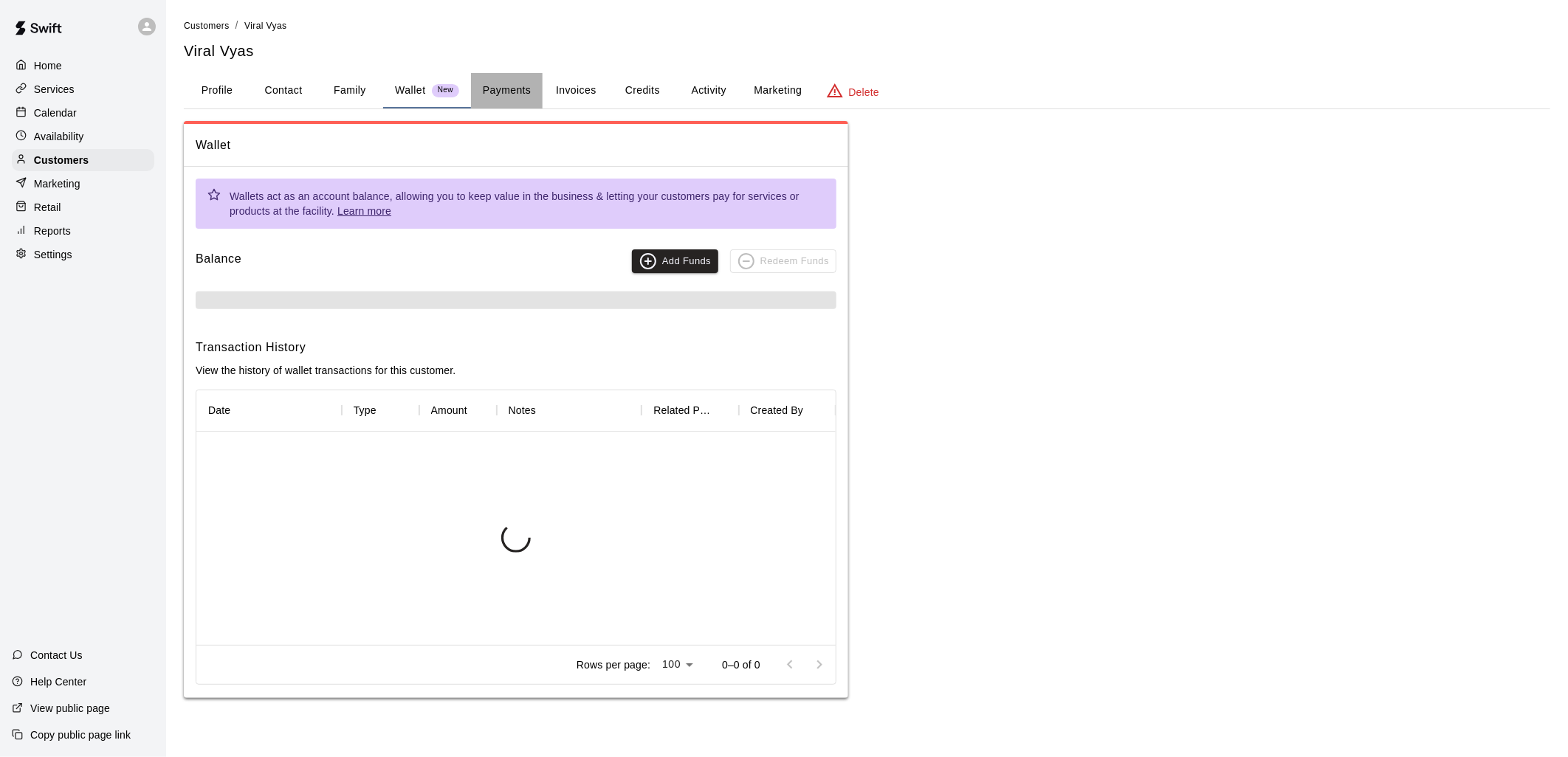
click at [500, 83] on button "Payments" at bounding box center [506, 91] width 72 height 35
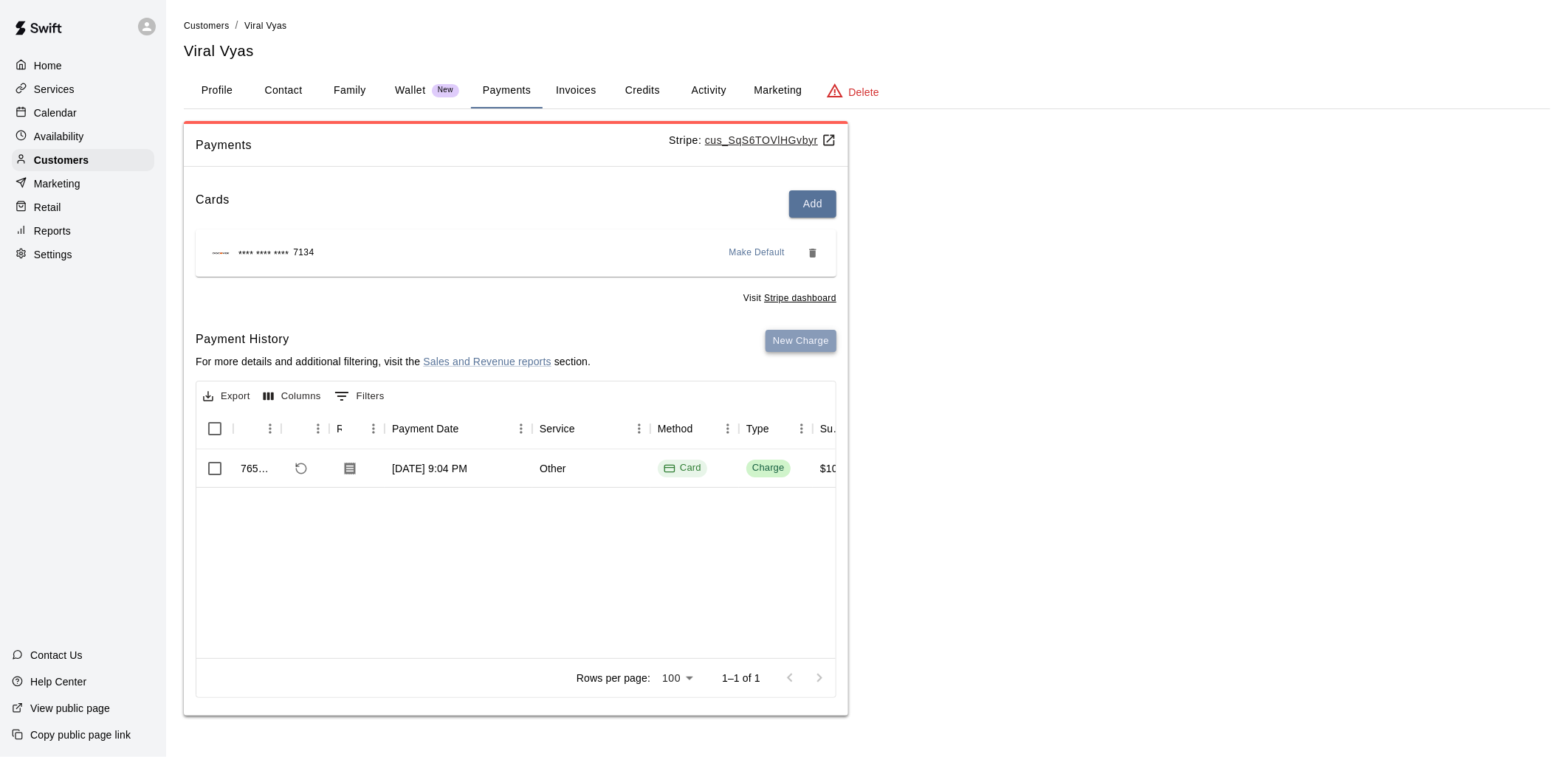
click at [799, 344] on button "New Charge" at bounding box center [801, 341] width 71 height 23
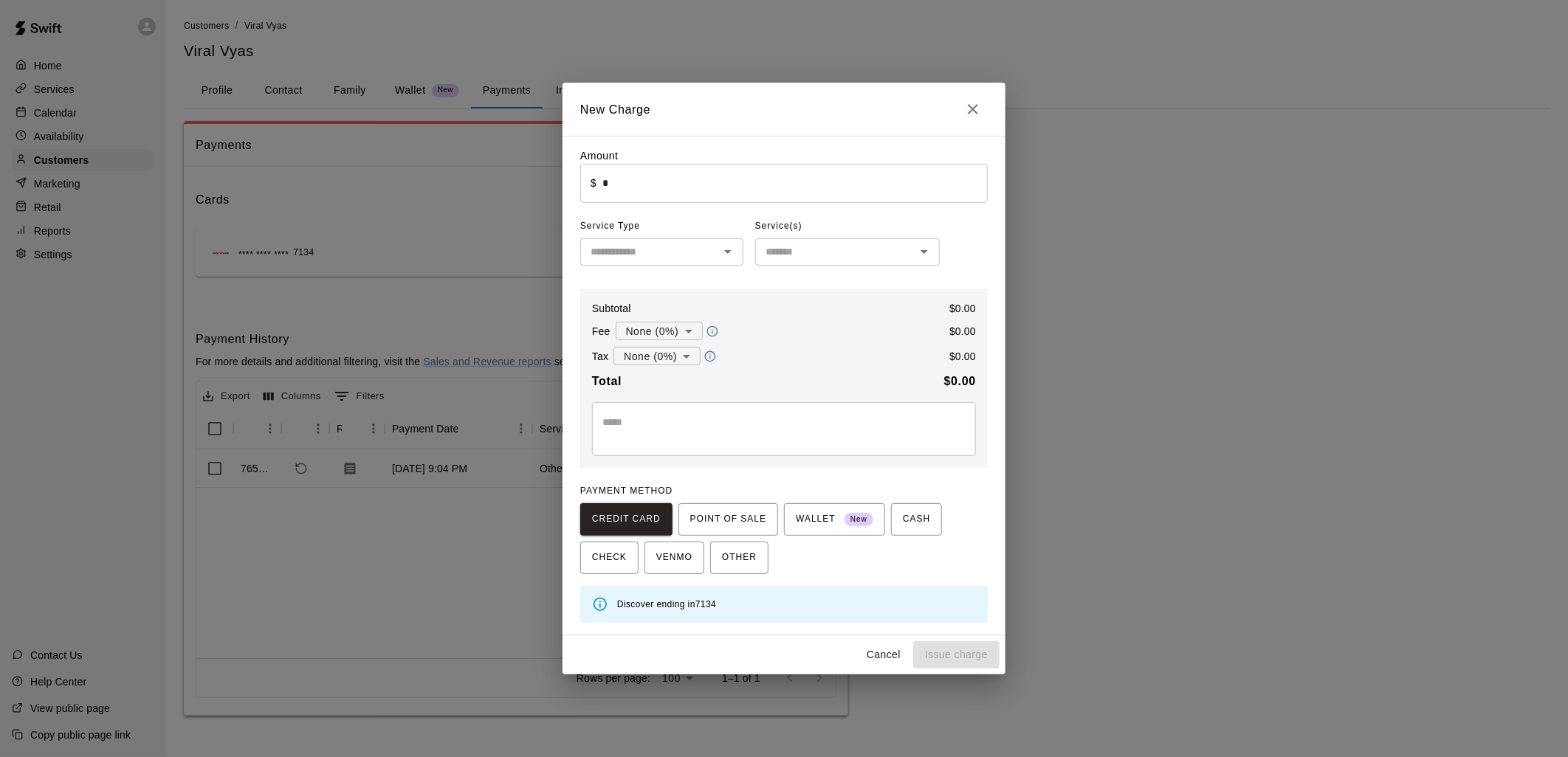
click at [707, 258] on input "text" at bounding box center [650, 252] width 130 height 19
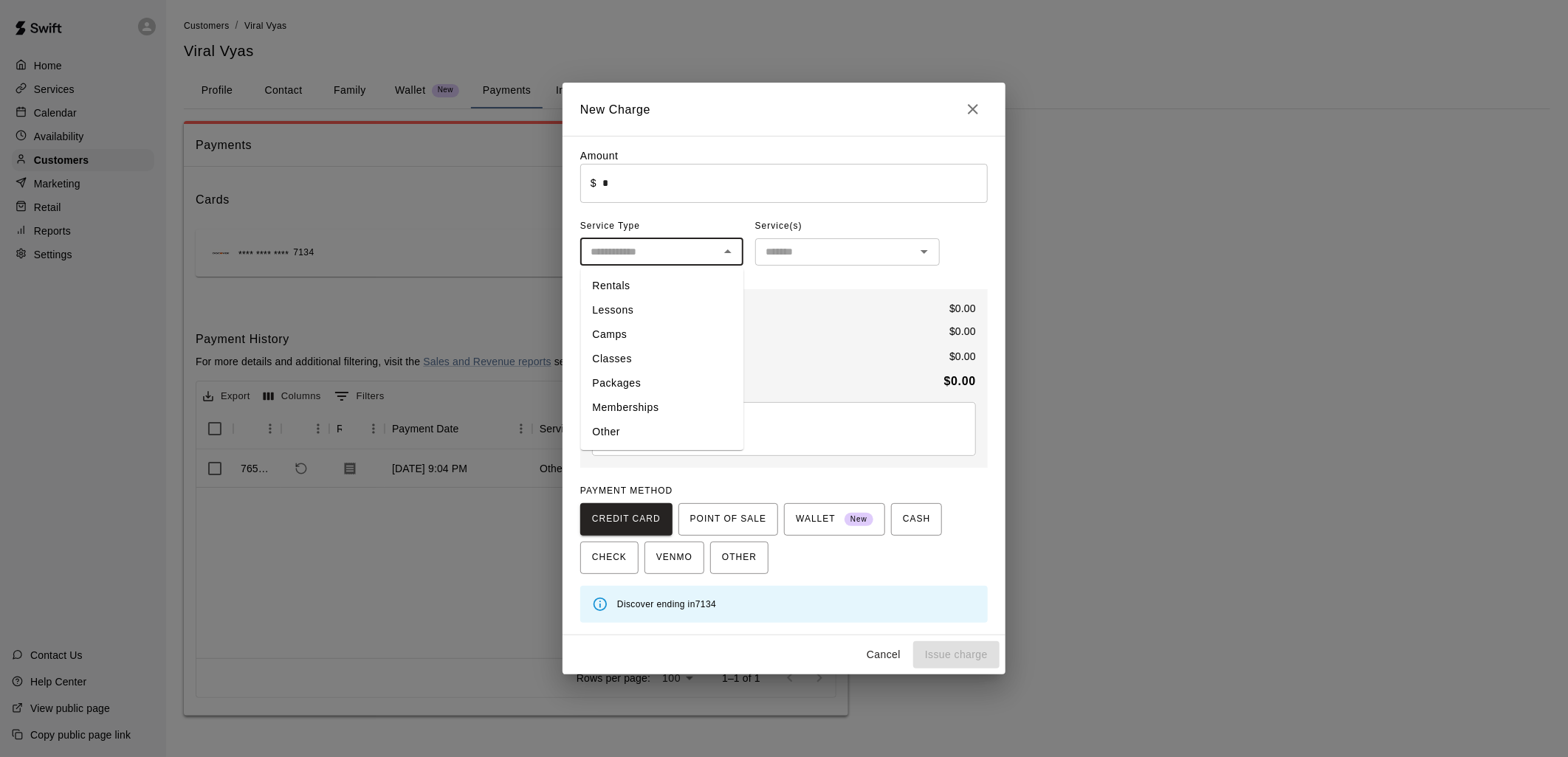
click at [673, 400] on li "Memberships" at bounding box center [661, 409] width 163 height 25
type input "**********"
click at [904, 255] on input "text" at bounding box center [836, 252] width 152 height 19
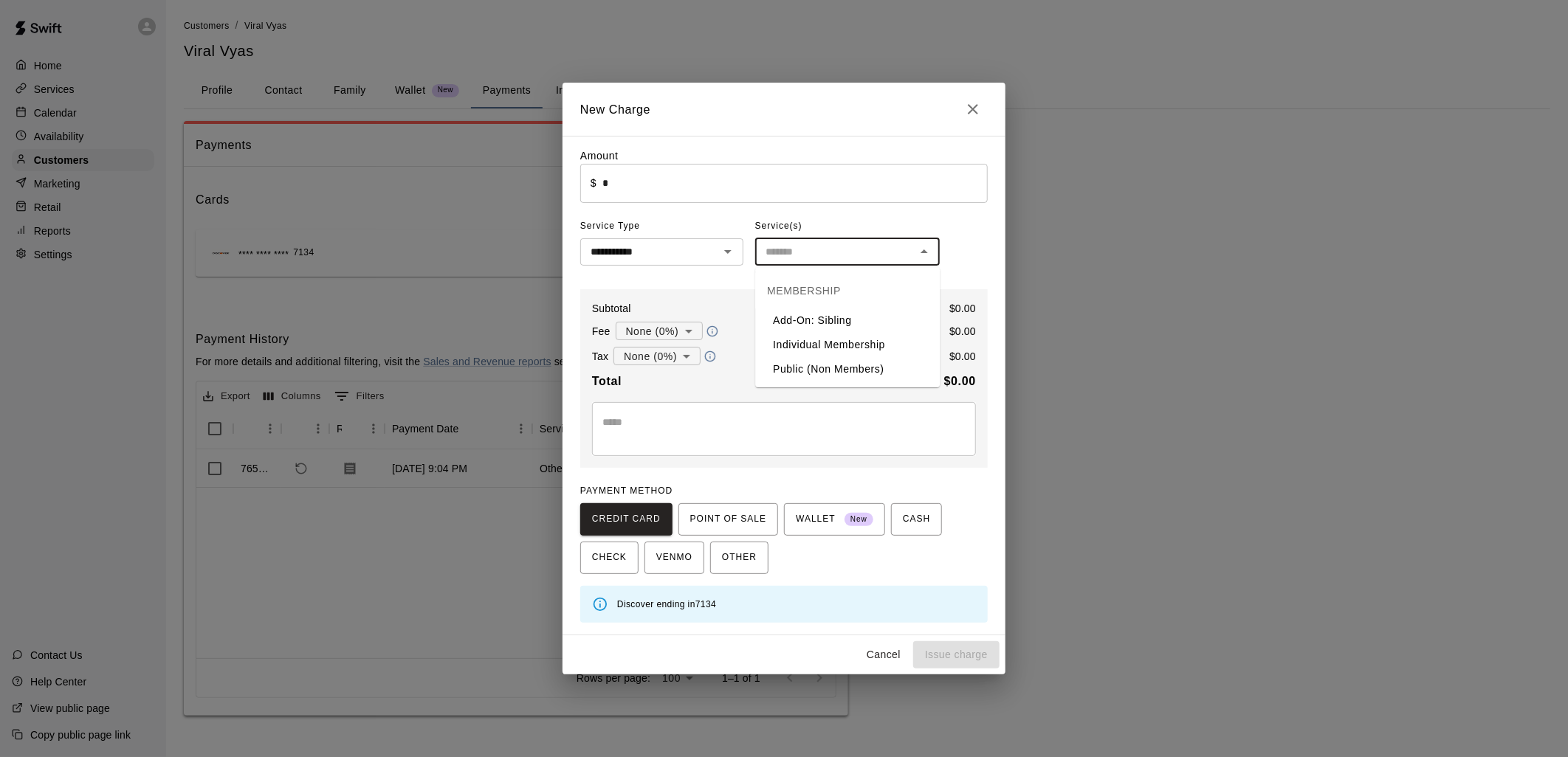
click at [866, 345] on li "Individual Membership" at bounding box center [847, 345] width 184 height 25
type input "**********"
click at [610, 178] on input "*" at bounding box center [794, 183] width 385 height 39
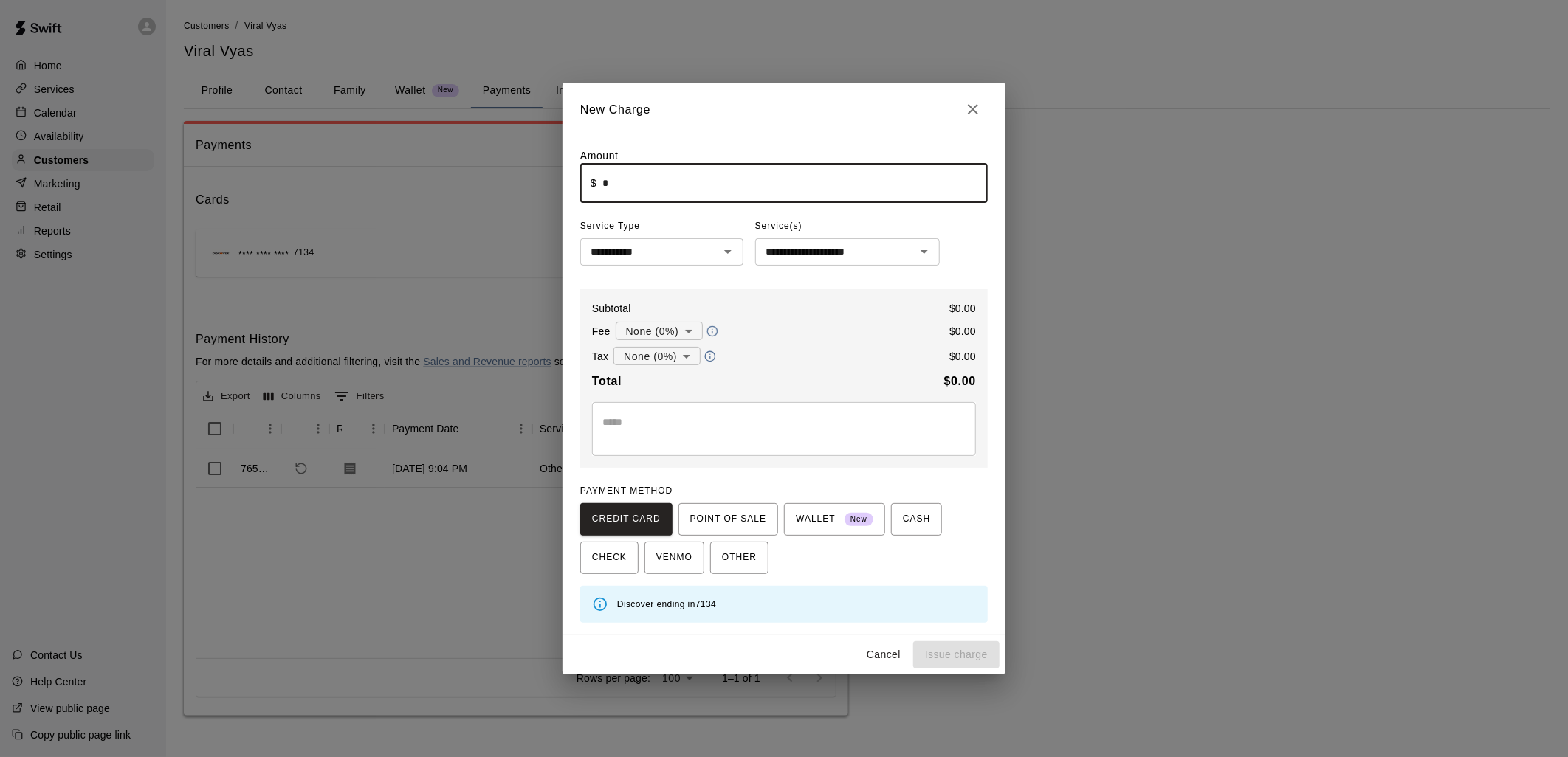
click at [980, 103] on icon "Close" at bounding box center [972, 109] width 18 height 18
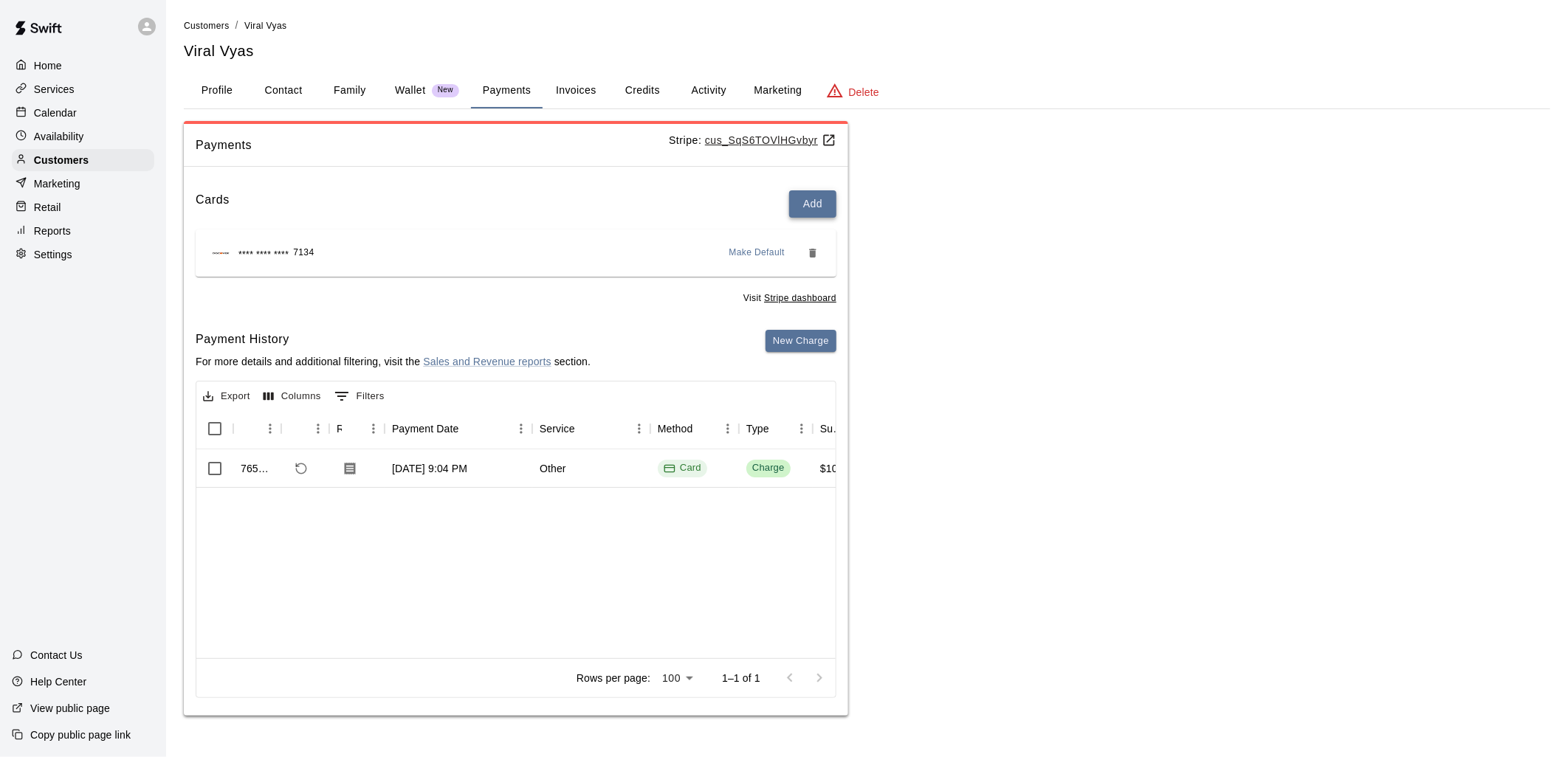
click at [822, 192] on button "Add" at bounding box center [813, 204] width 47 height 28
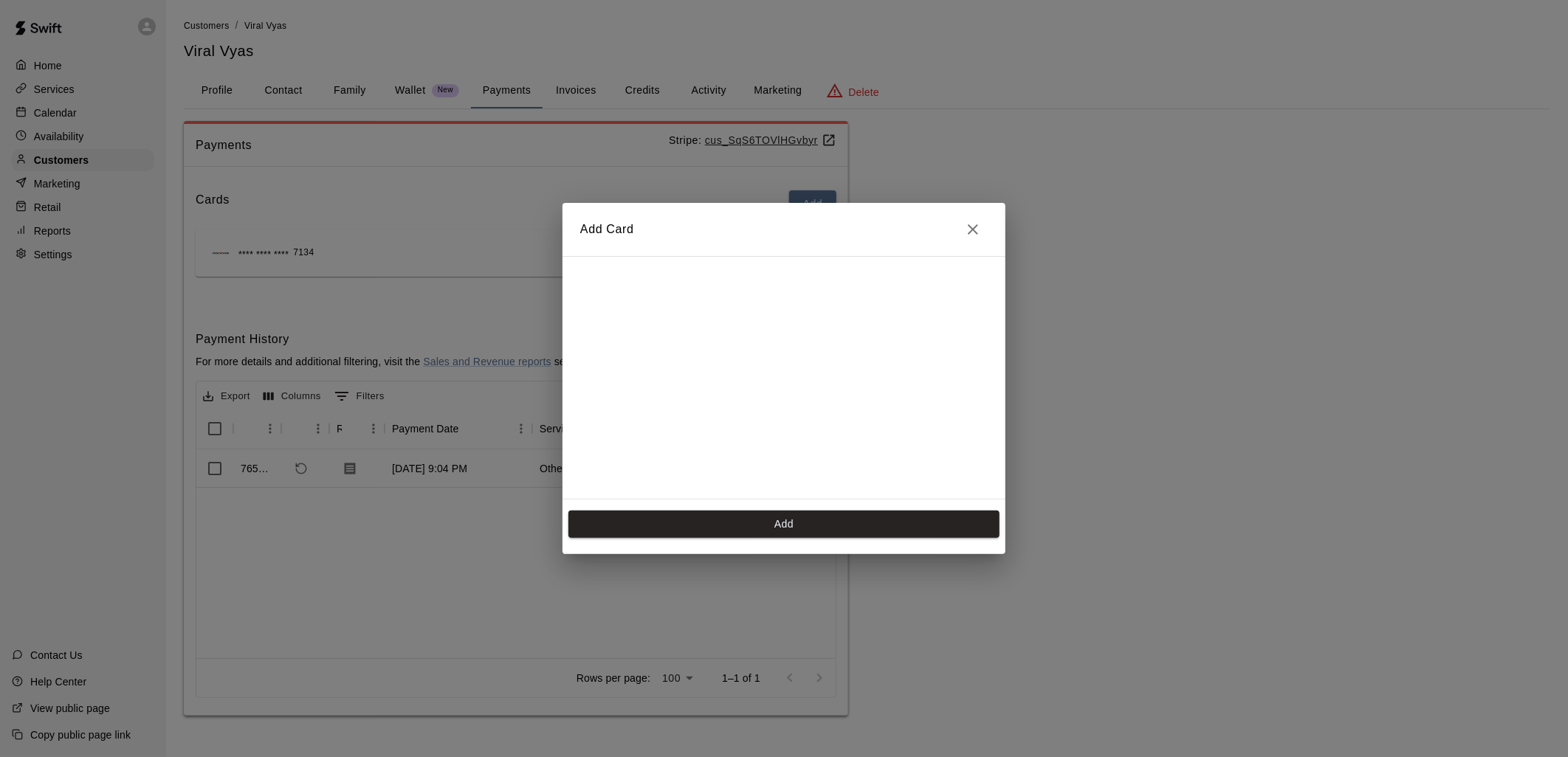
click at [978, 227] on icon "Close" at bounding box center [972, 229] width 18 height 18
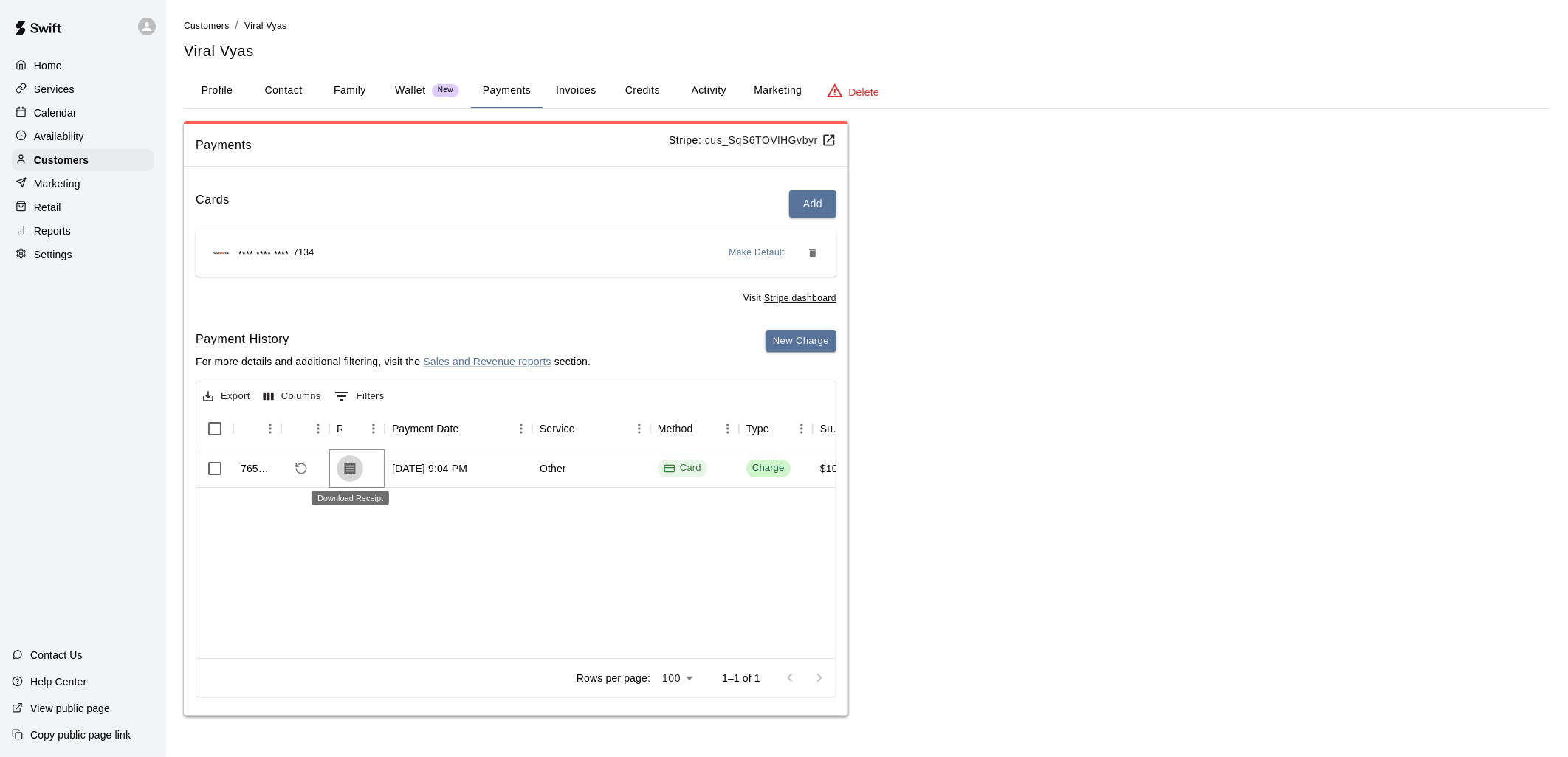
click at [352, 468] on icon "Download Receipt" at bounding box center [349, 469] width 15 height 15
click at [569, 80] on button "Invoices" at bounding box center [575, 91] width 66 height 35
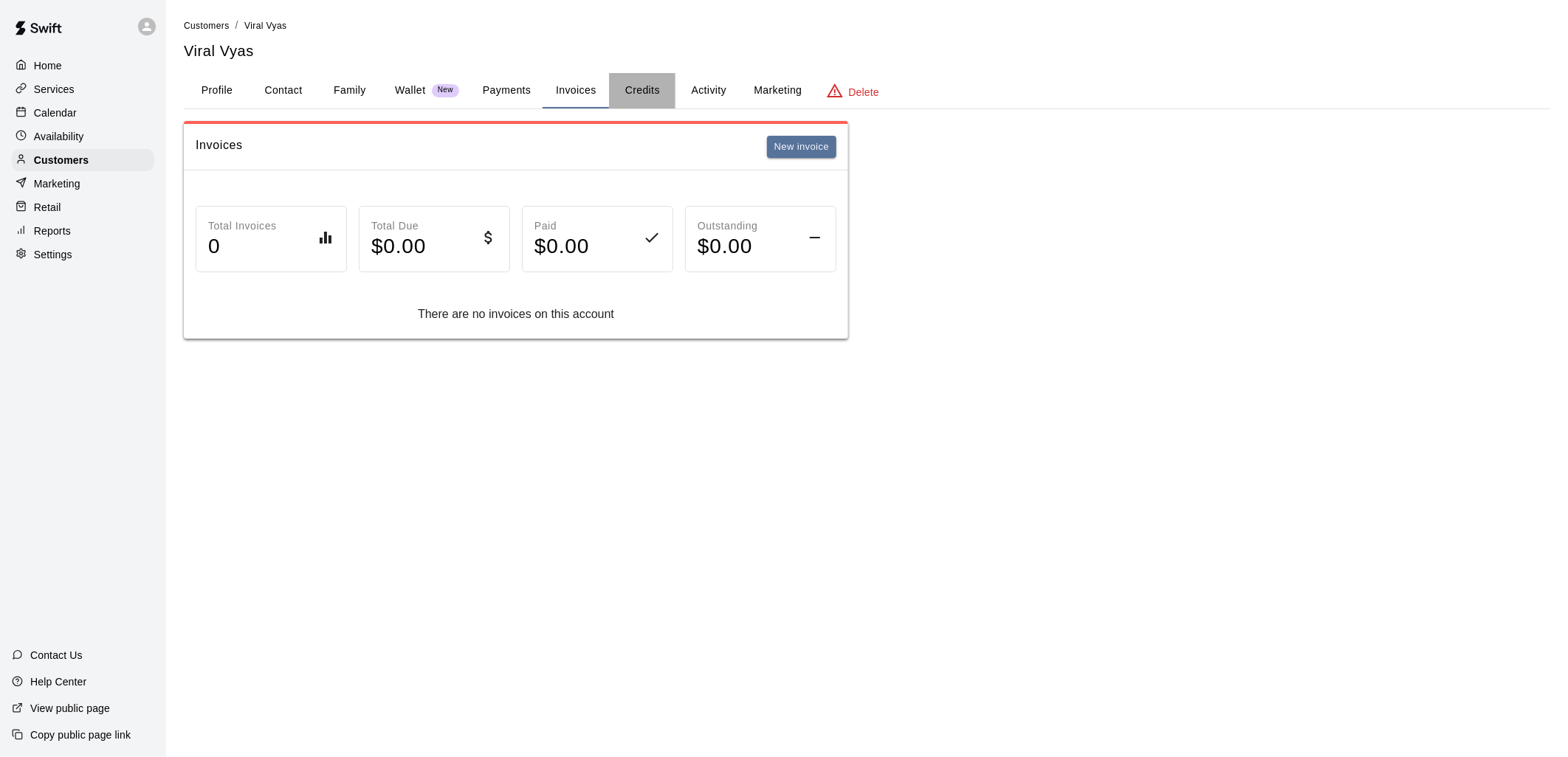
click at [632, 87] on button "Credits" at bounding box center [642, 91] width 66 height 35
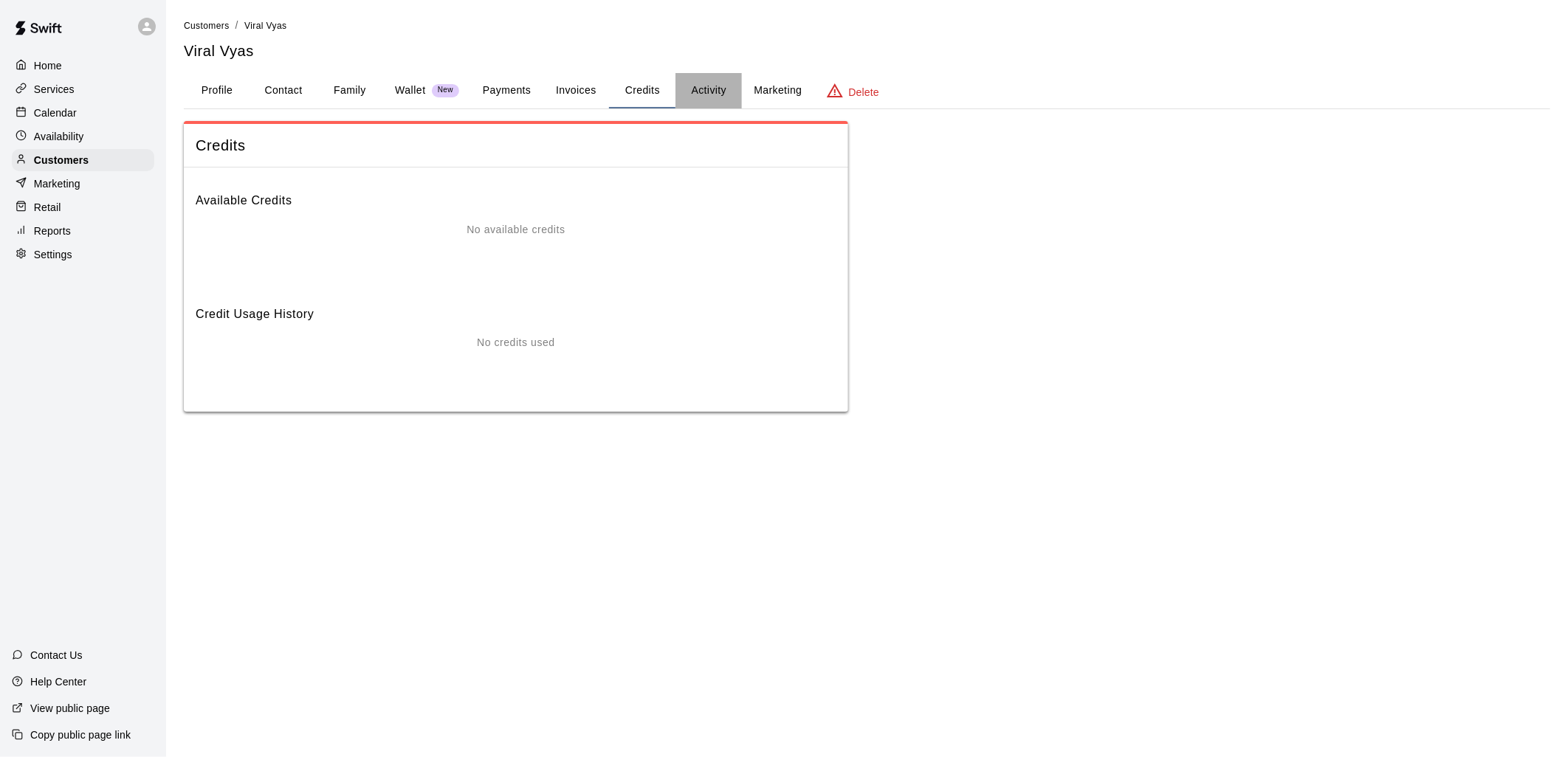
click at [710, 90] on button "Activity" at bounding box center [708, 91] width 66 height 35
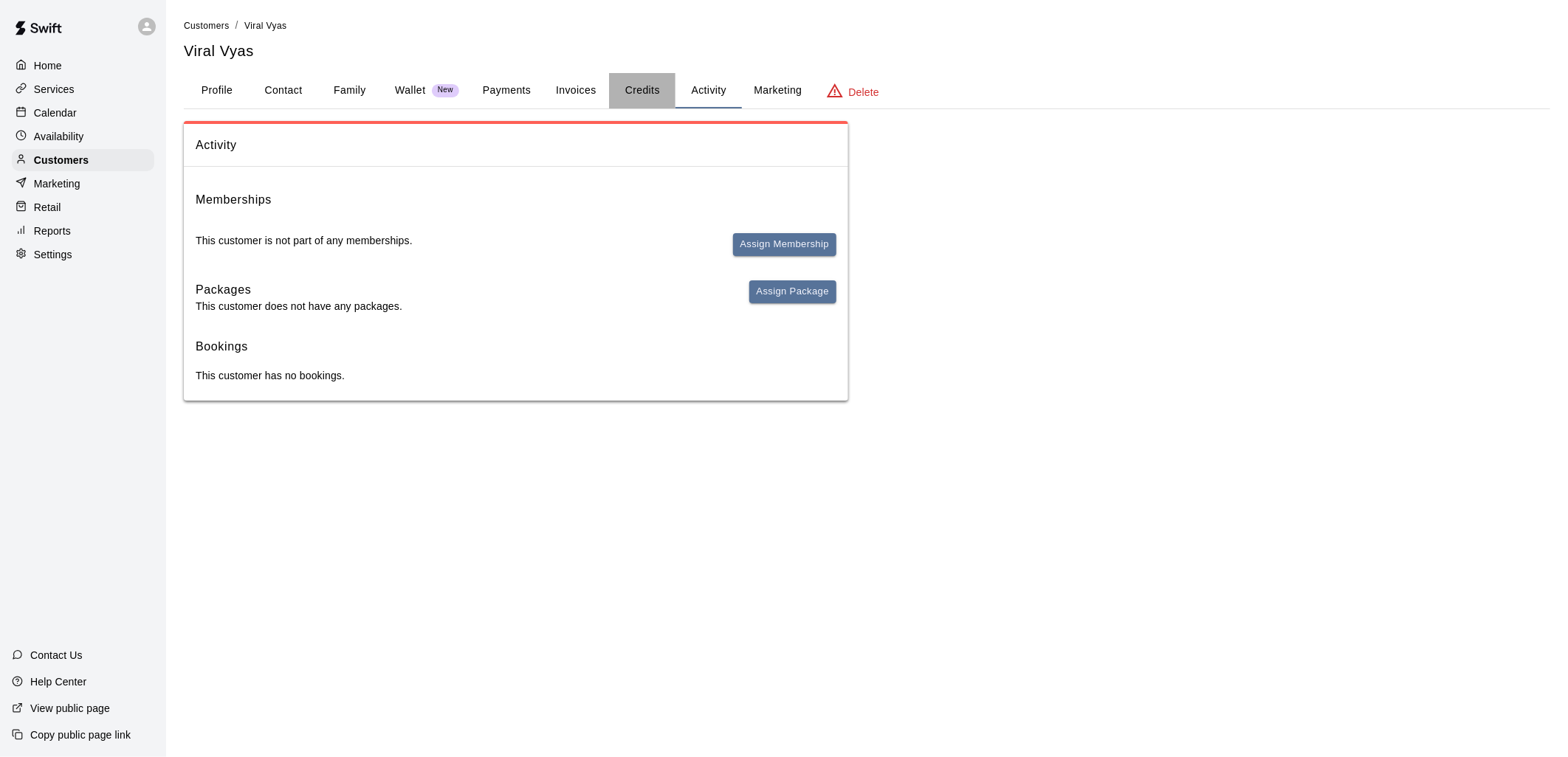
click at [618, 92] on button "Credits" at bounding box center [642, 91] width 66 height 35
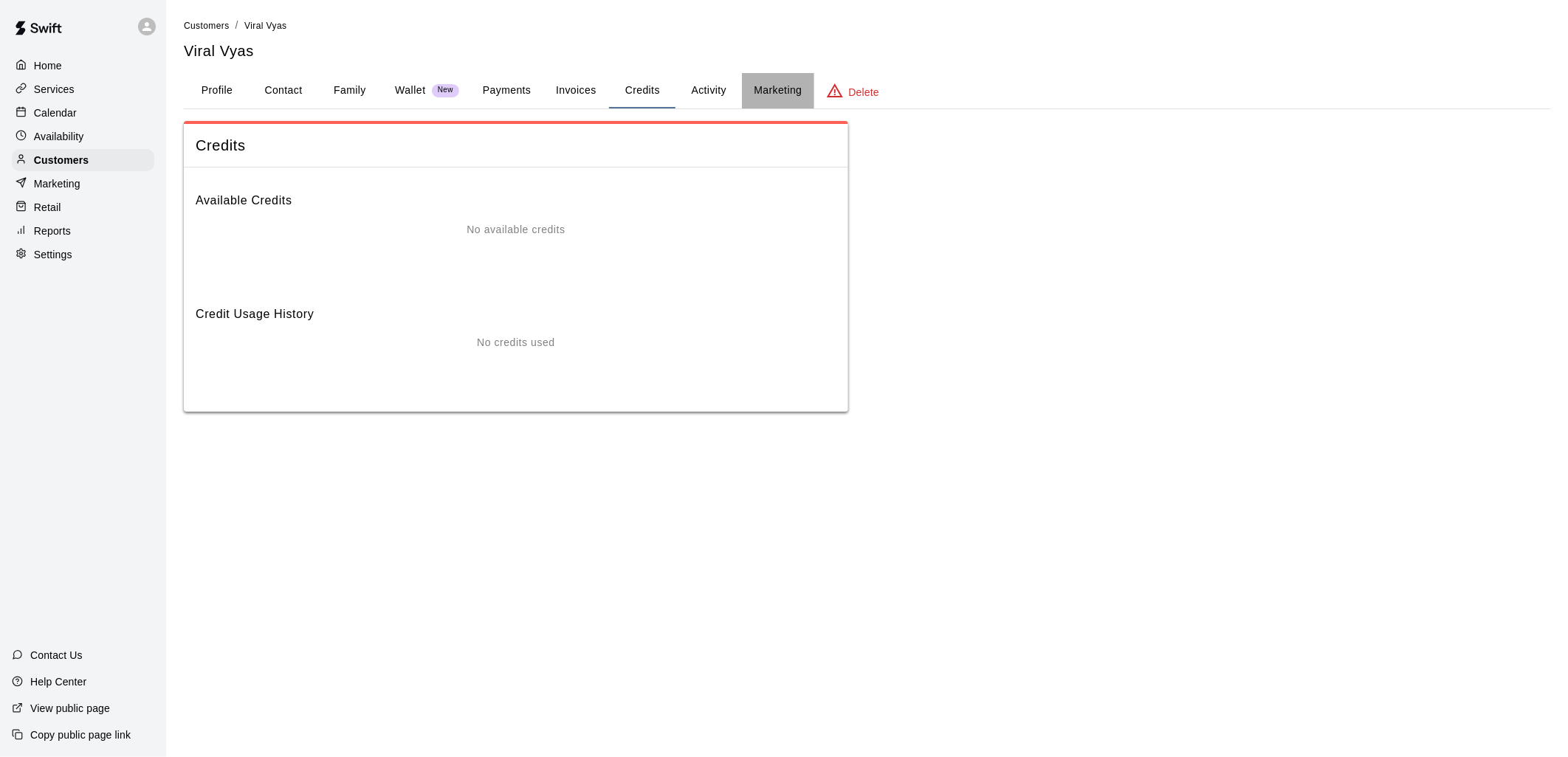
click at [769, 93] on button "Marketing" at bounding box center [778, 91] width 72 height 35
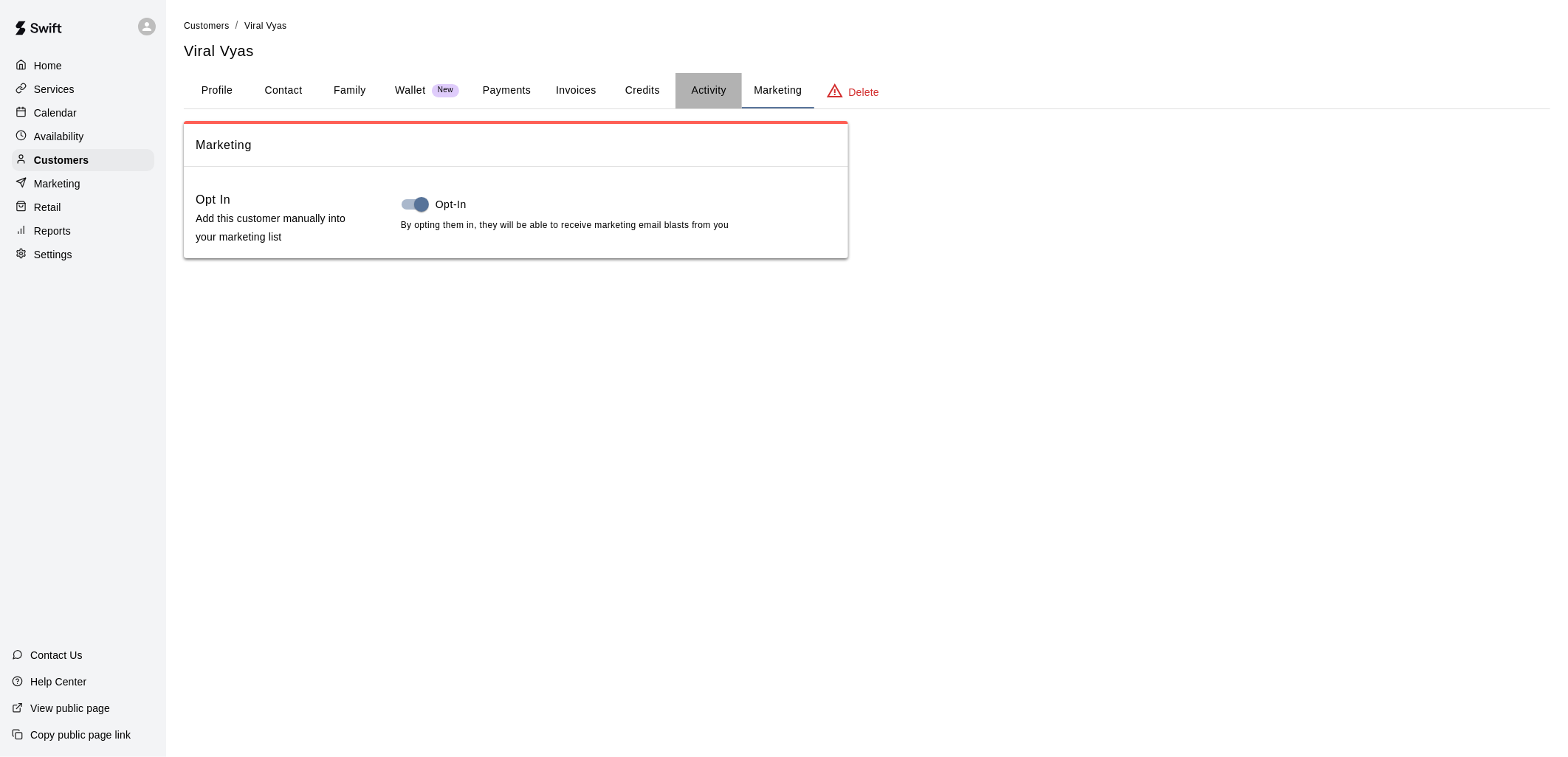
click at [691, 87] on button "Activity" at bounding box center [708, 91] width 66 height 35
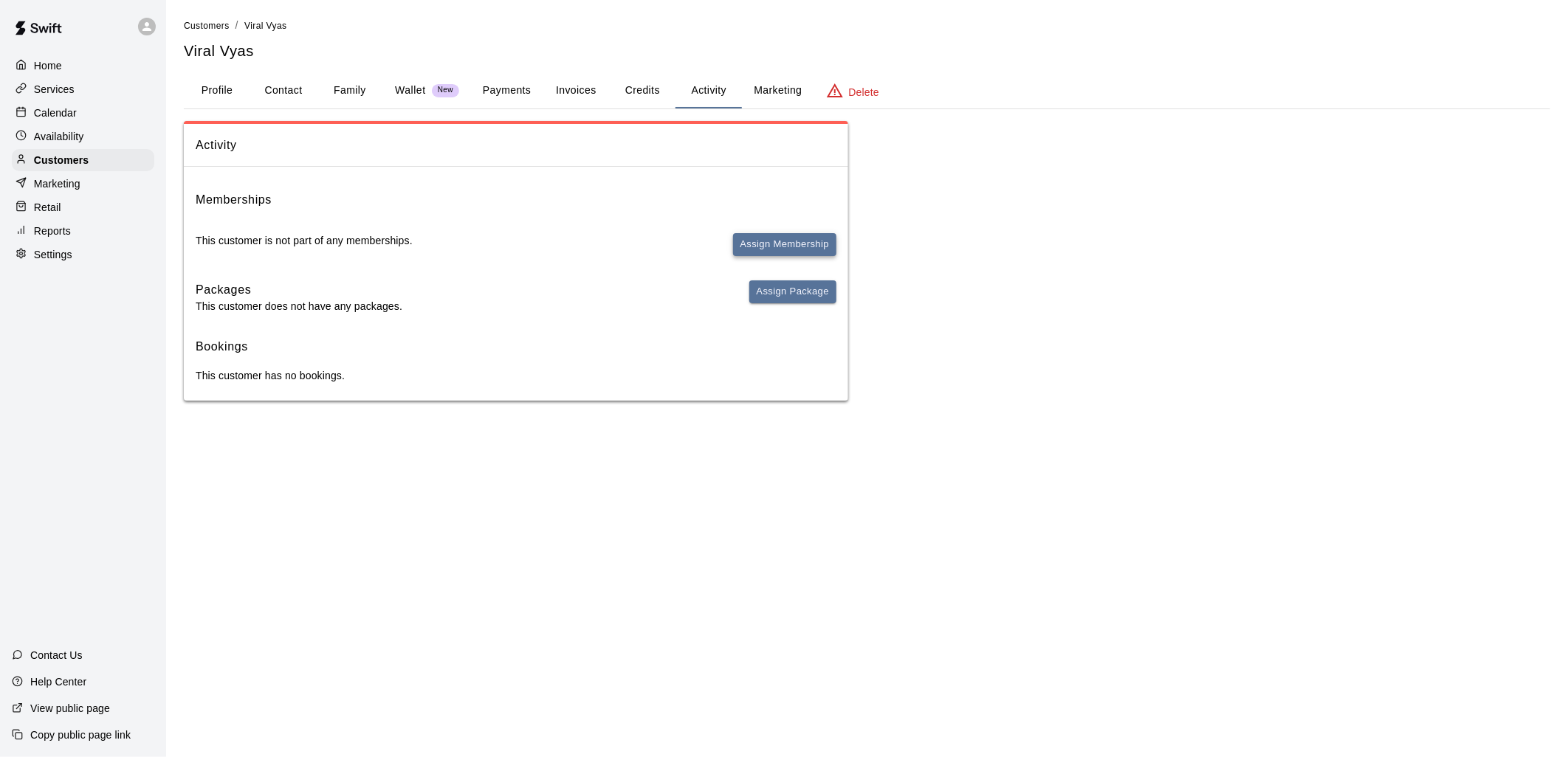
click at [792, 238] on button "Assign Membership" at bounding box center [784, 244] width 103 height 23
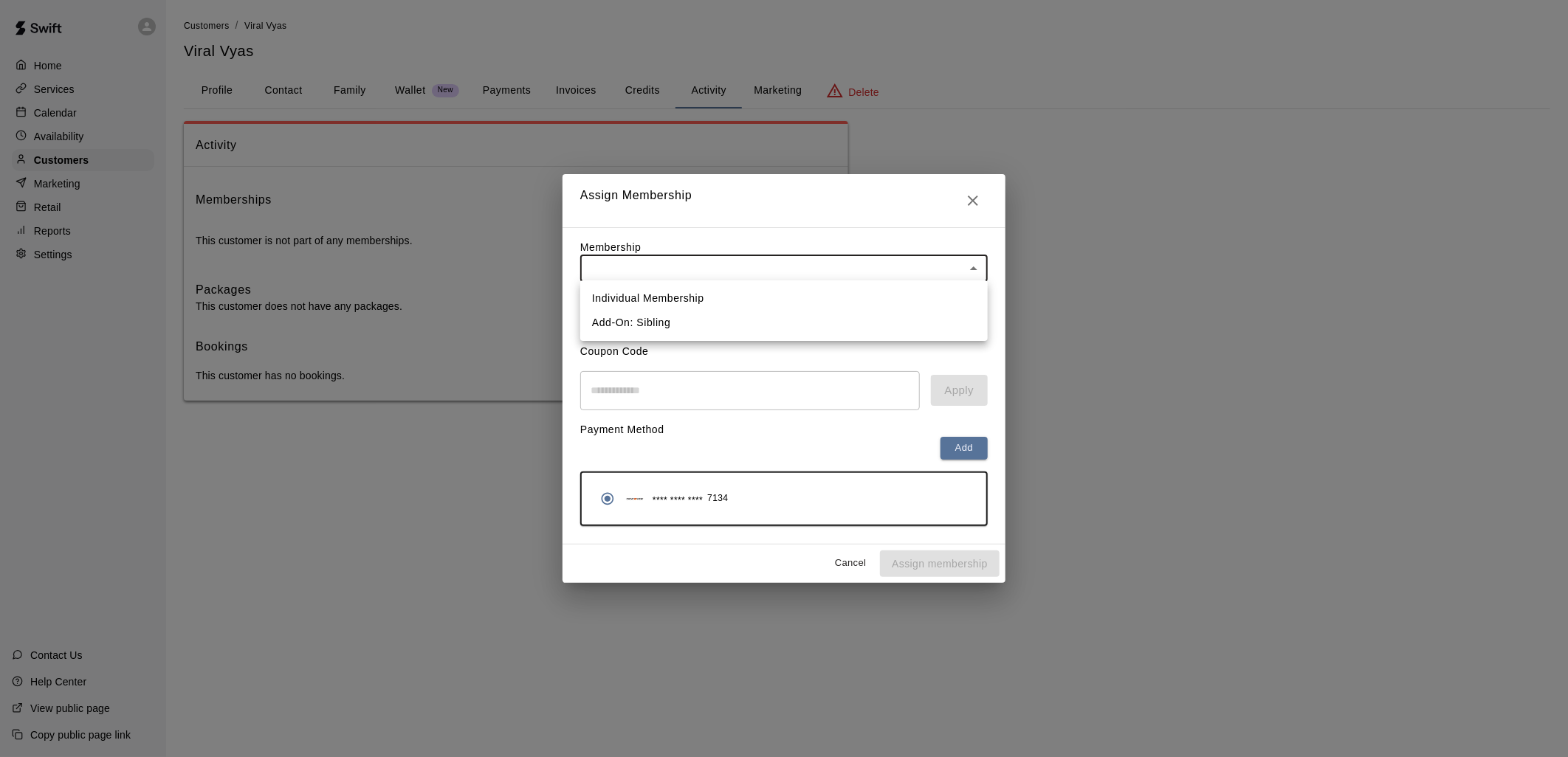
click at [699, 271] on body "Home Services Calendar Availability Customers Marketing Retail Reports Settings…" at bounding box center [784, 215] width 1568 height 430
click at [727, 305] on li "Individual Membership" at bounding box center [784, 298] width 408 height 25
type input "**********"
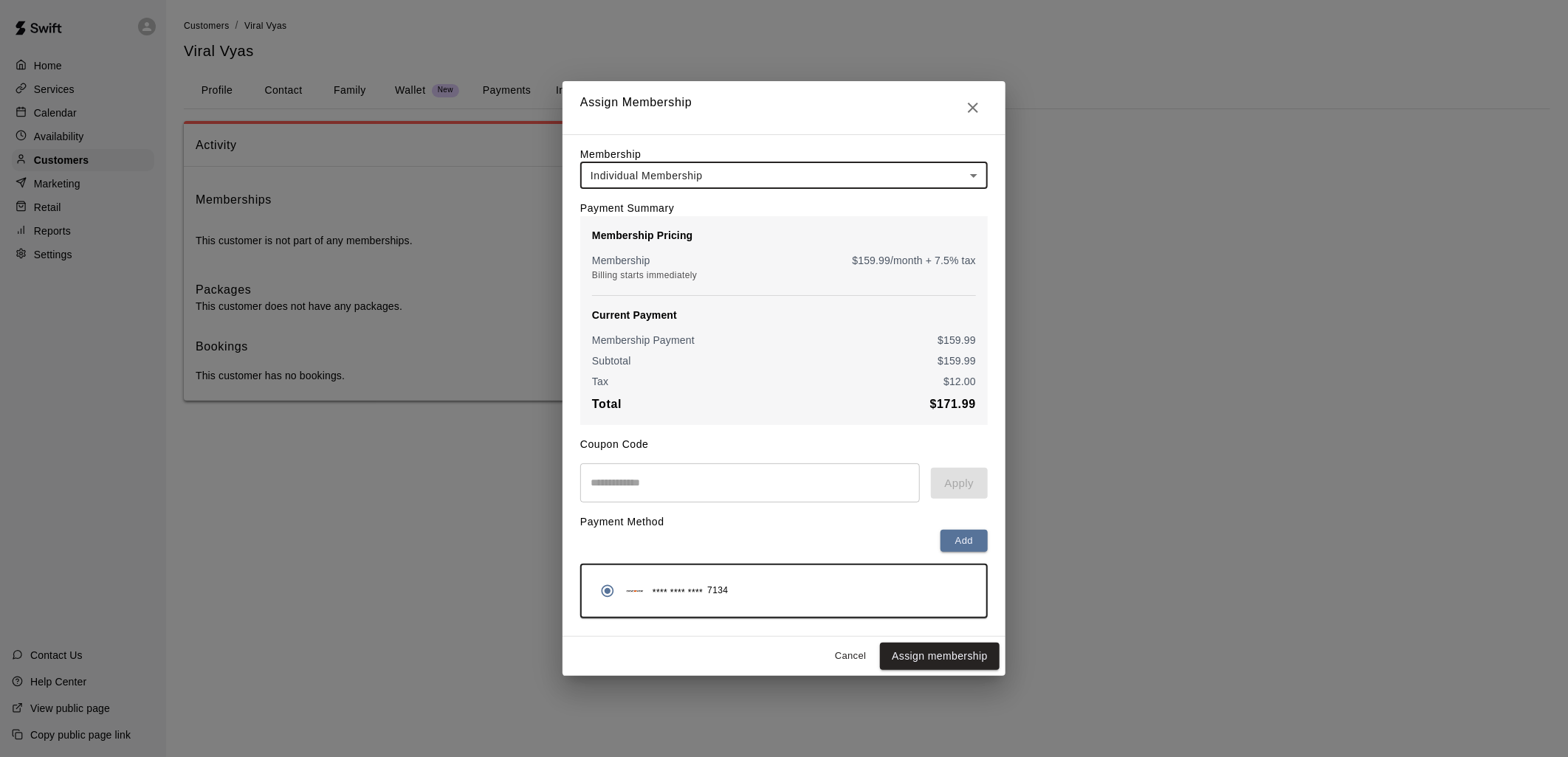
click at [686, 482] on input "text" at bounding box center [749, 483] width 340 height 39
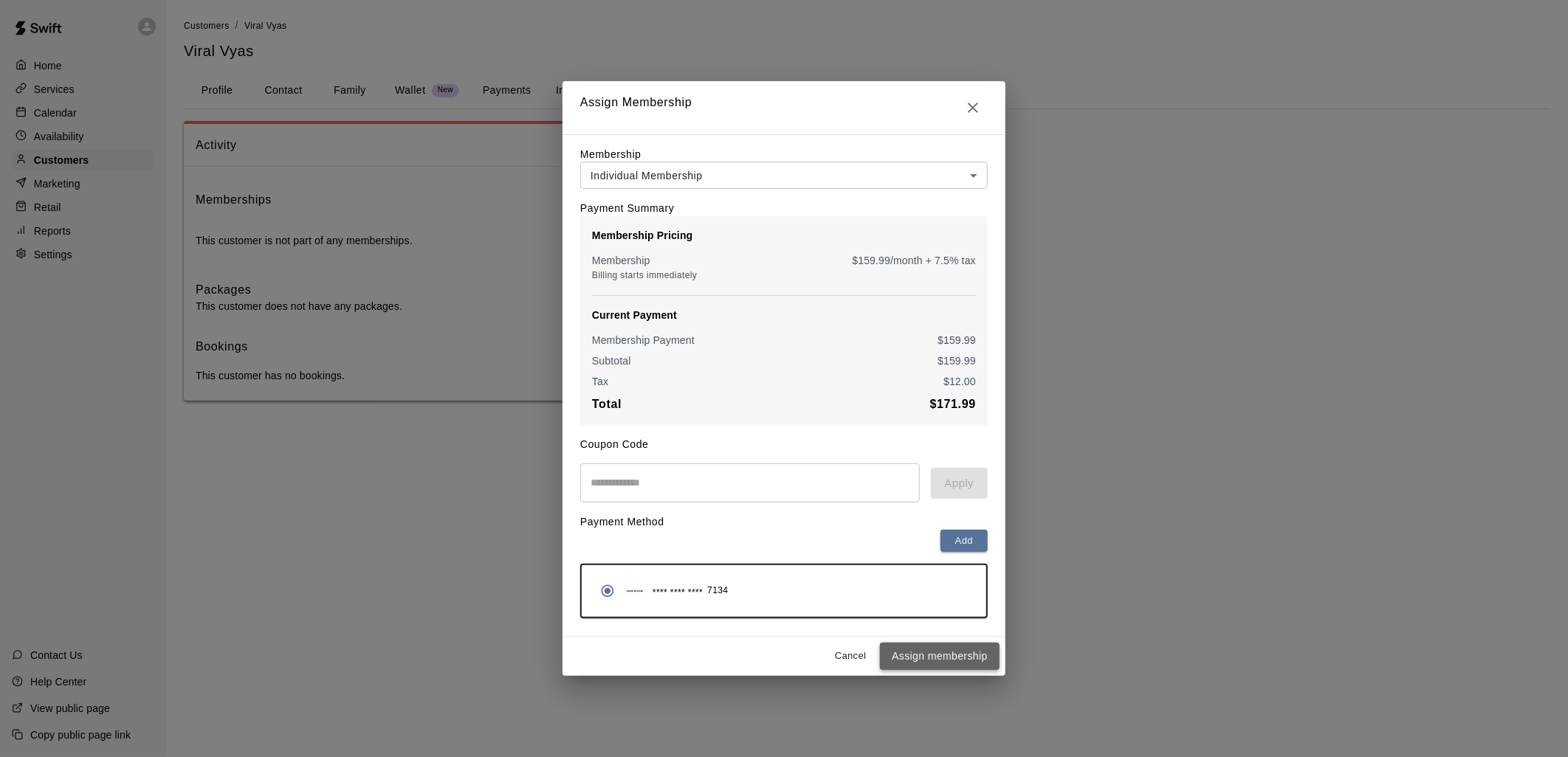
click at [890, 662] on button "Assign membership" at bounding box center [939, 657] width 119 height 28
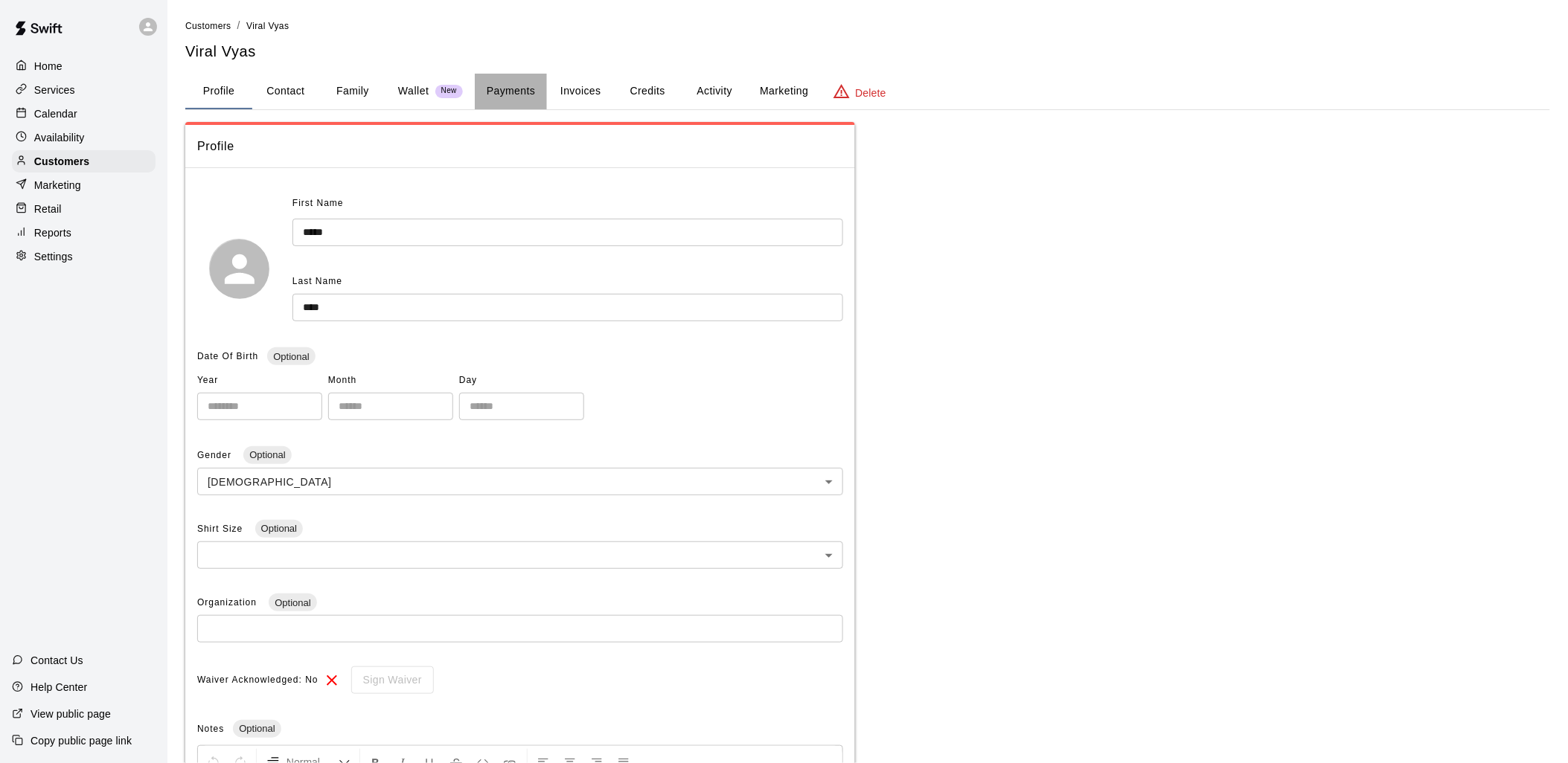
click at [510, 90] on button "Payments" at bounding box center [510, 91] width 72 height 36
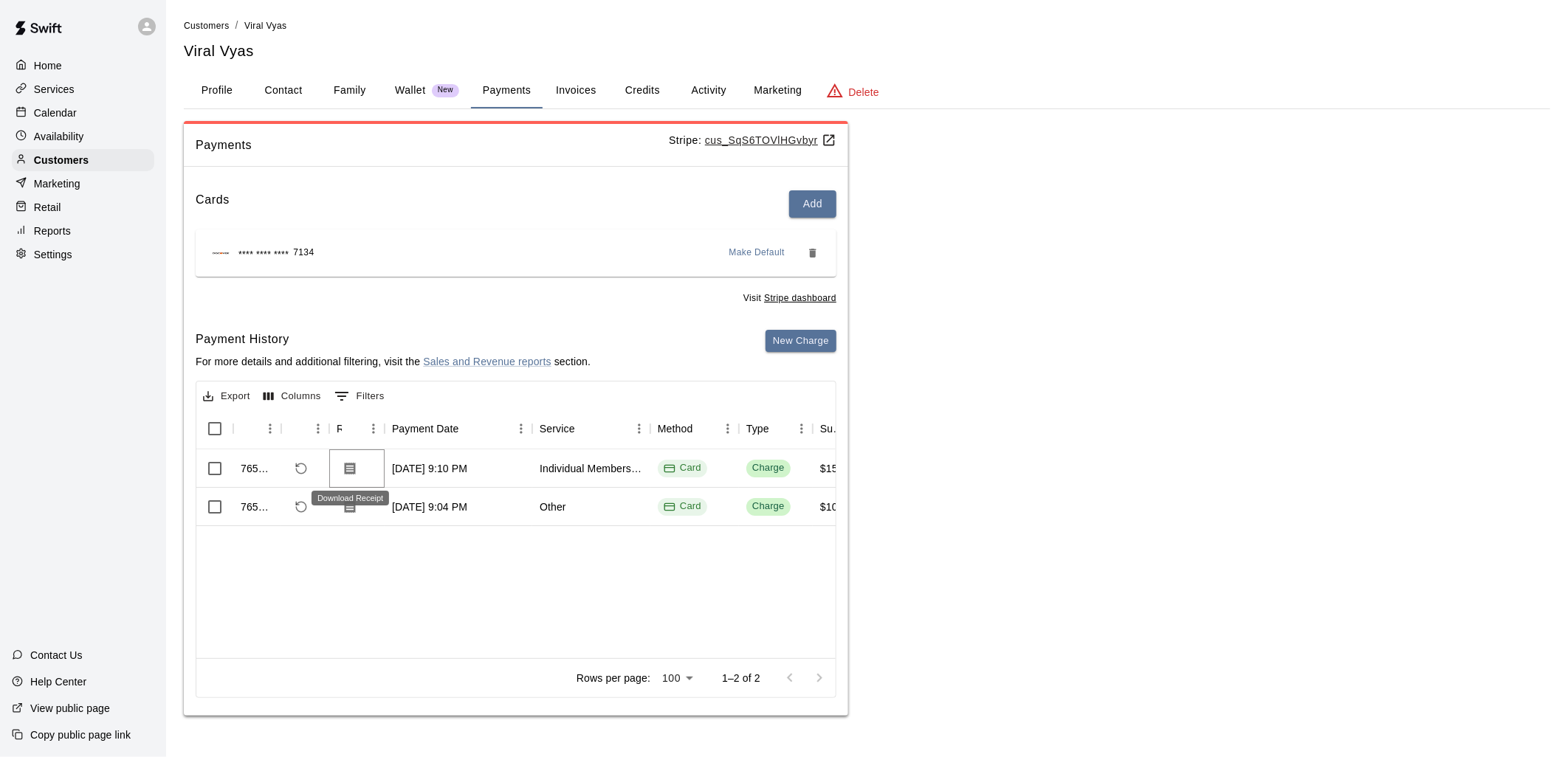
click at [345, 468] on icon "Download Receipt" at bounding box center [349, 468] width 11 height 13
click at [351, 462] on icon "Download Receipt" at bounding box center [349, 469] width 15 height 15
click at [352, 456] on button "Download Receipt" at bounding box center [349, 469] width 27 height 27
click at [296, 466] on icon "Refund payment" at bounding box center [300, 468] width 13 height 13
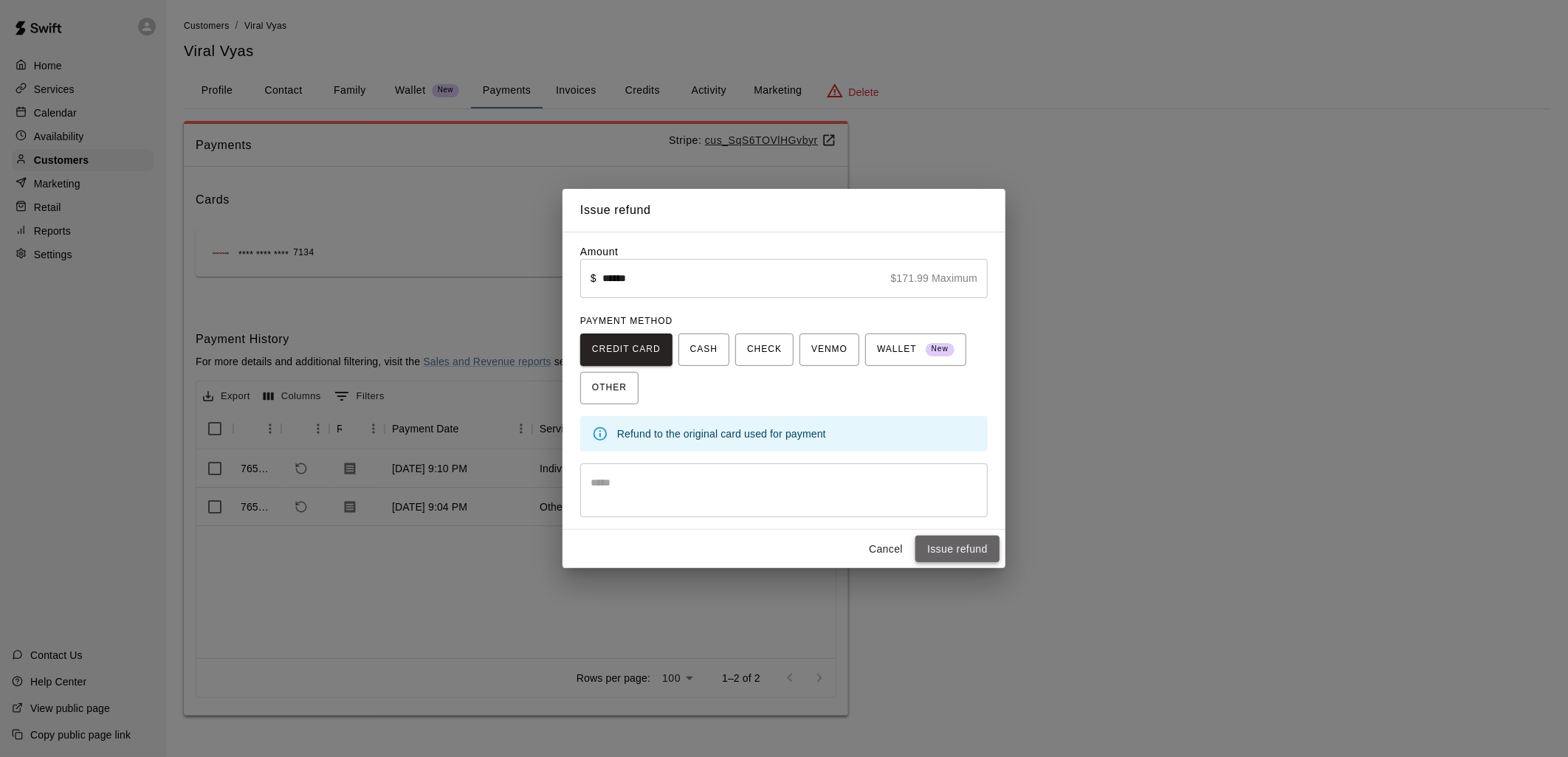
click at [947, 547] on button "Issue refund" at bounding box center [957, 549] width 84 height 28
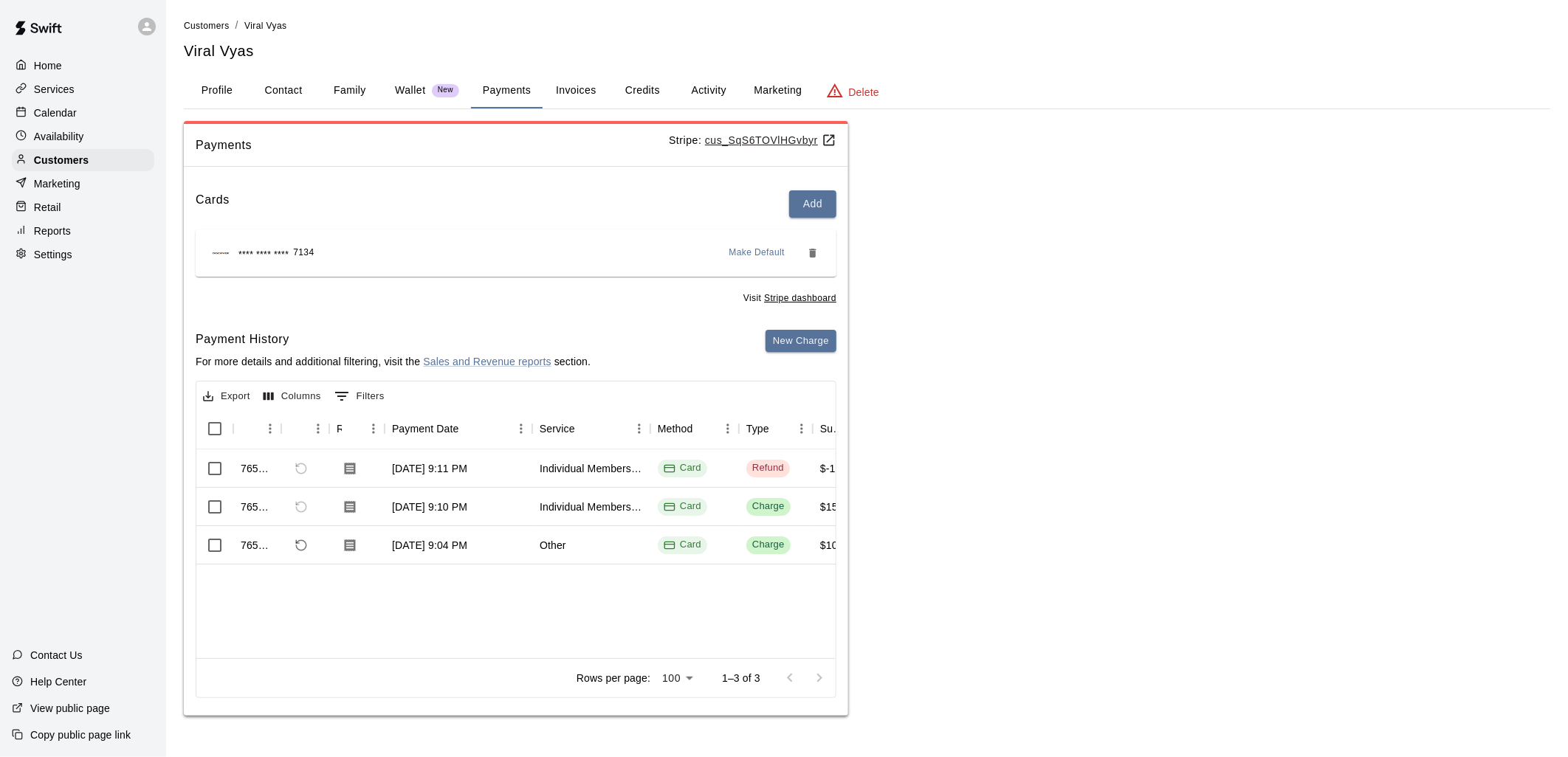
click at [387, 84] on button "Wallet New" at bounding box center [426, 91] width 88 height 35
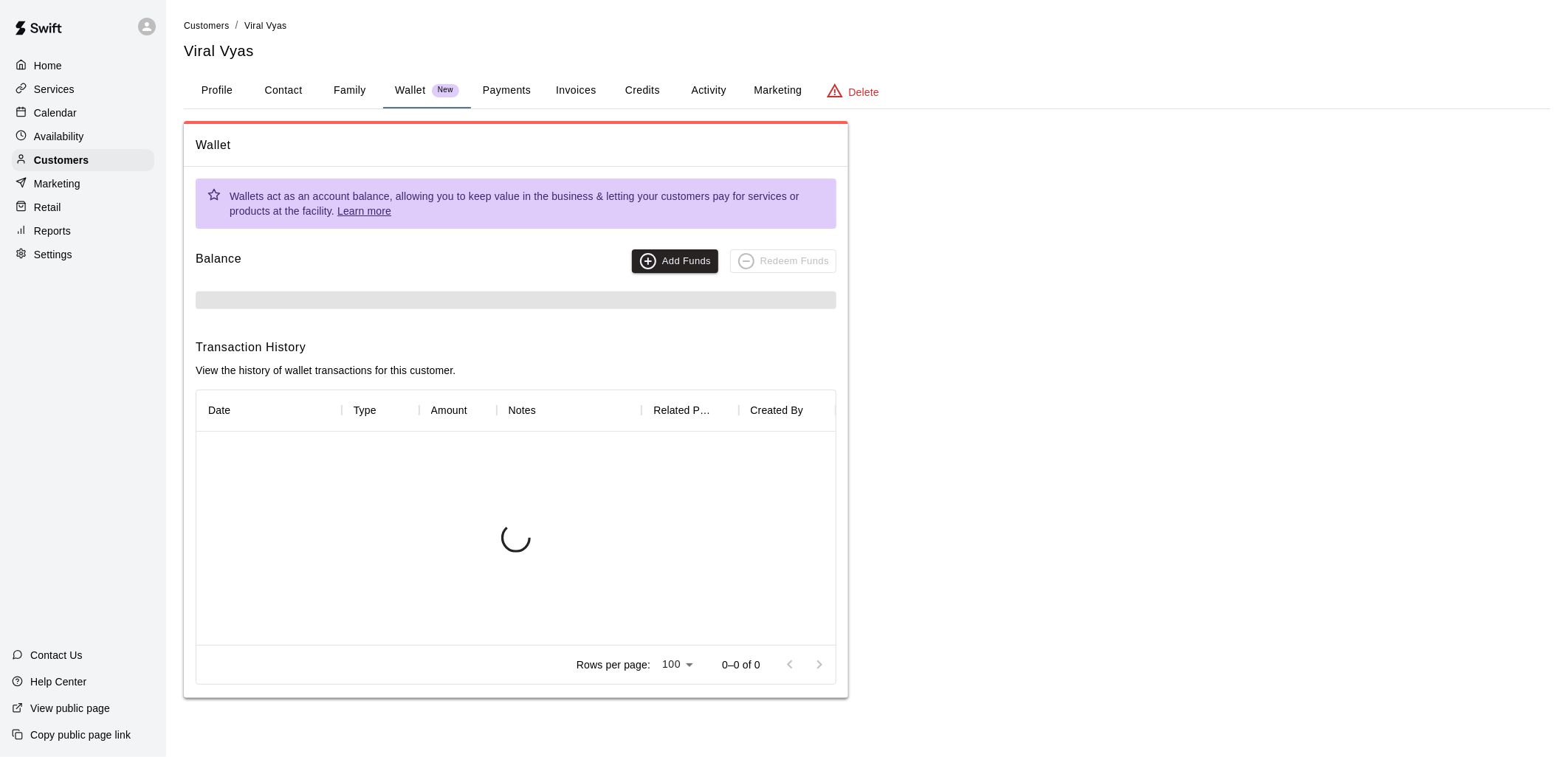
click at [408, 87] on p "Wallet" at bounding box center [409, 91] width 31 height 16
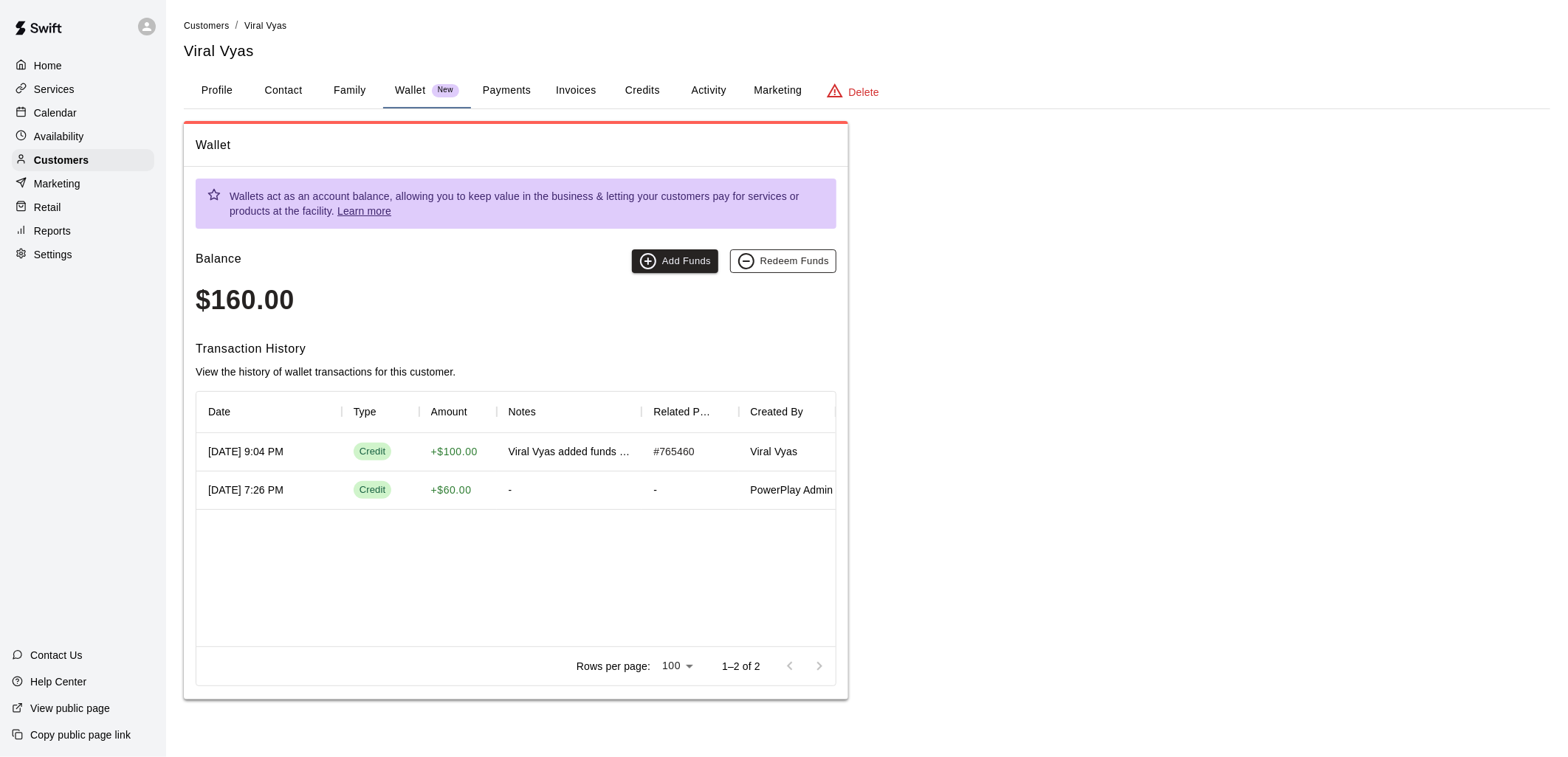
click at [775, 261] on button "Redeem Funds" at bounding box center [784, 261] width 106 height 24
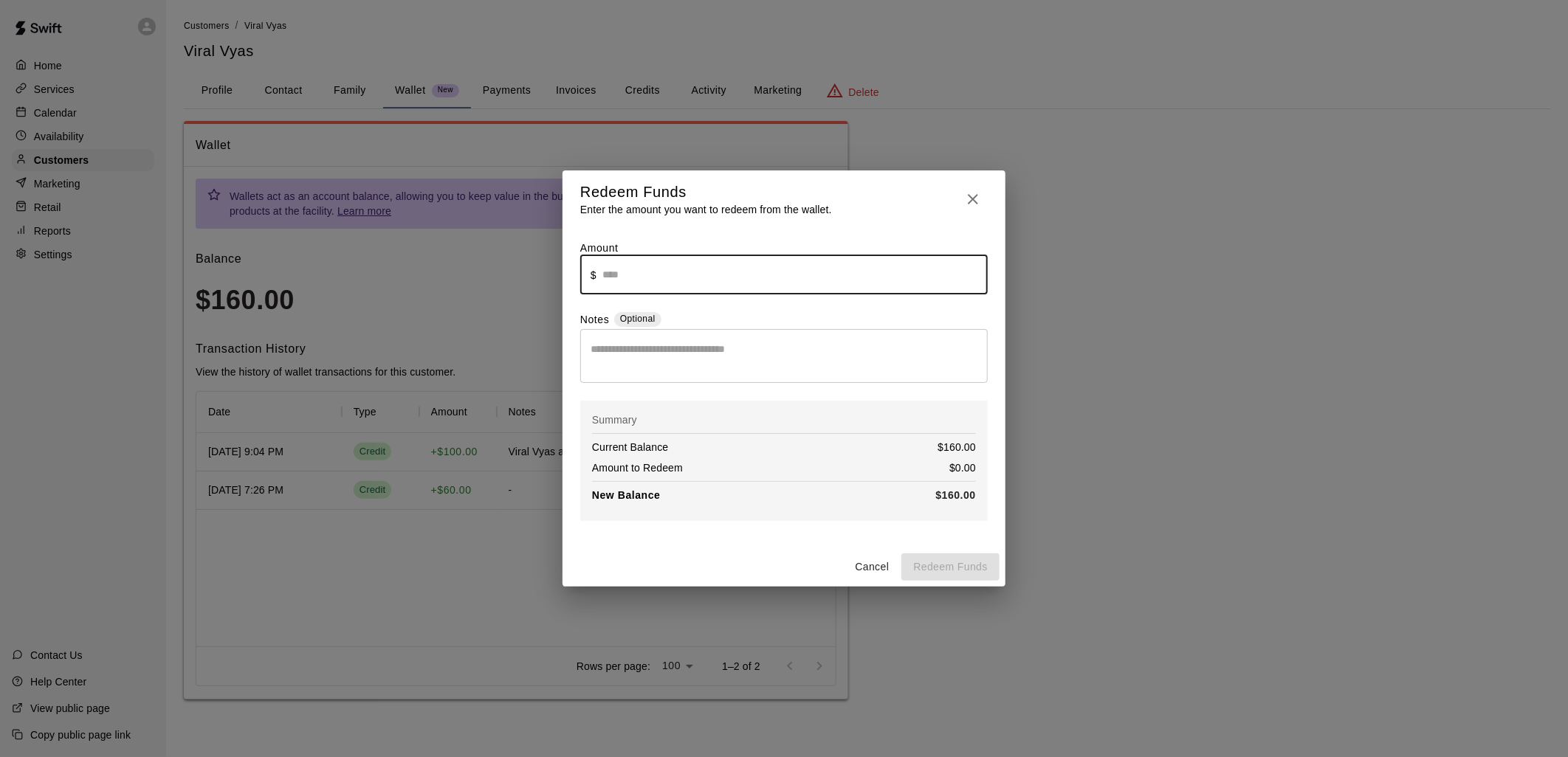
click at [679, 270] on input "text" at bounding box center [794, 275] width 385 height 39
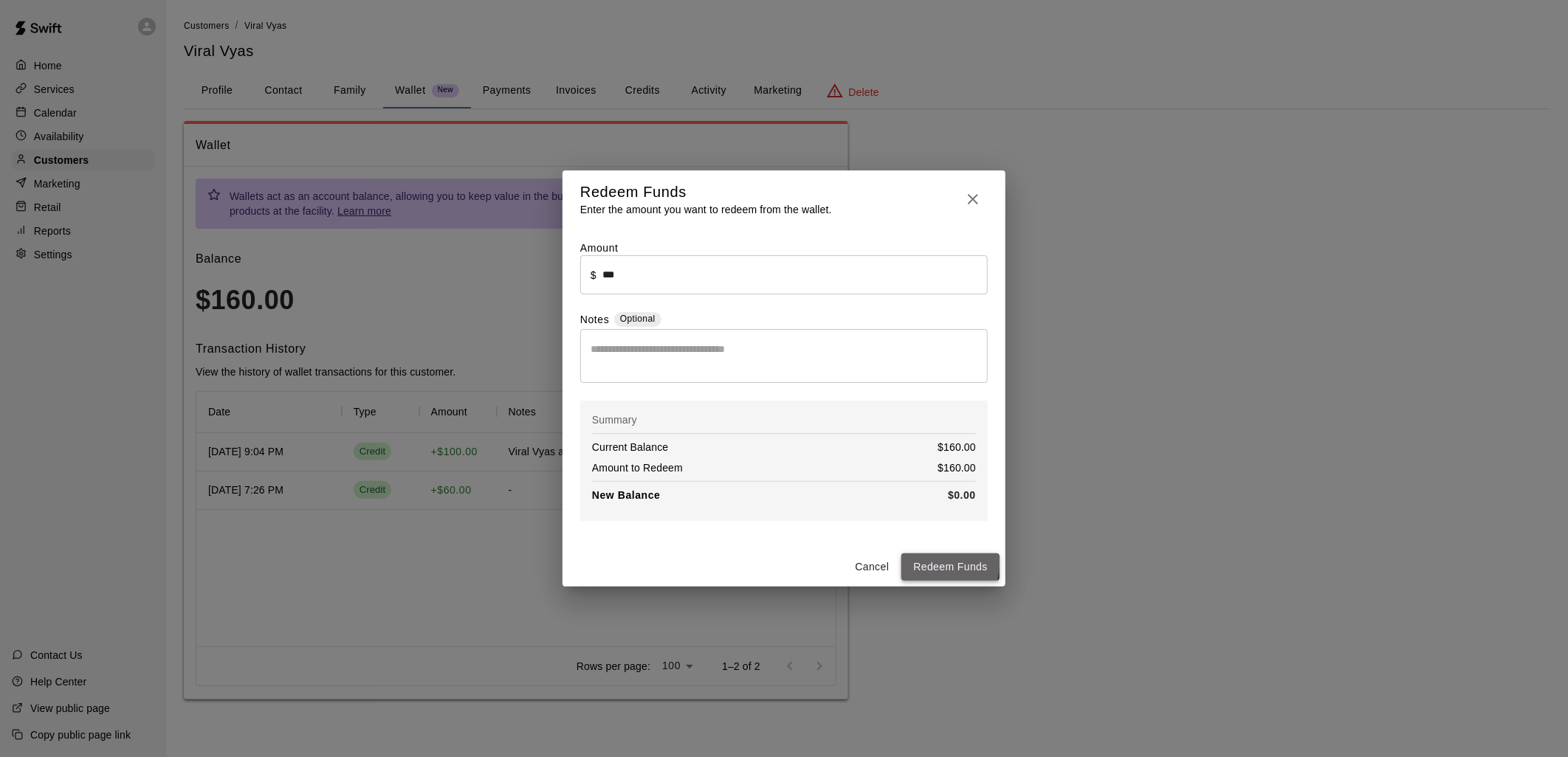
type input "******"
click at [930, 567] on button "Redeem Funds" at bounding box center [951, 567] width 98 height 28
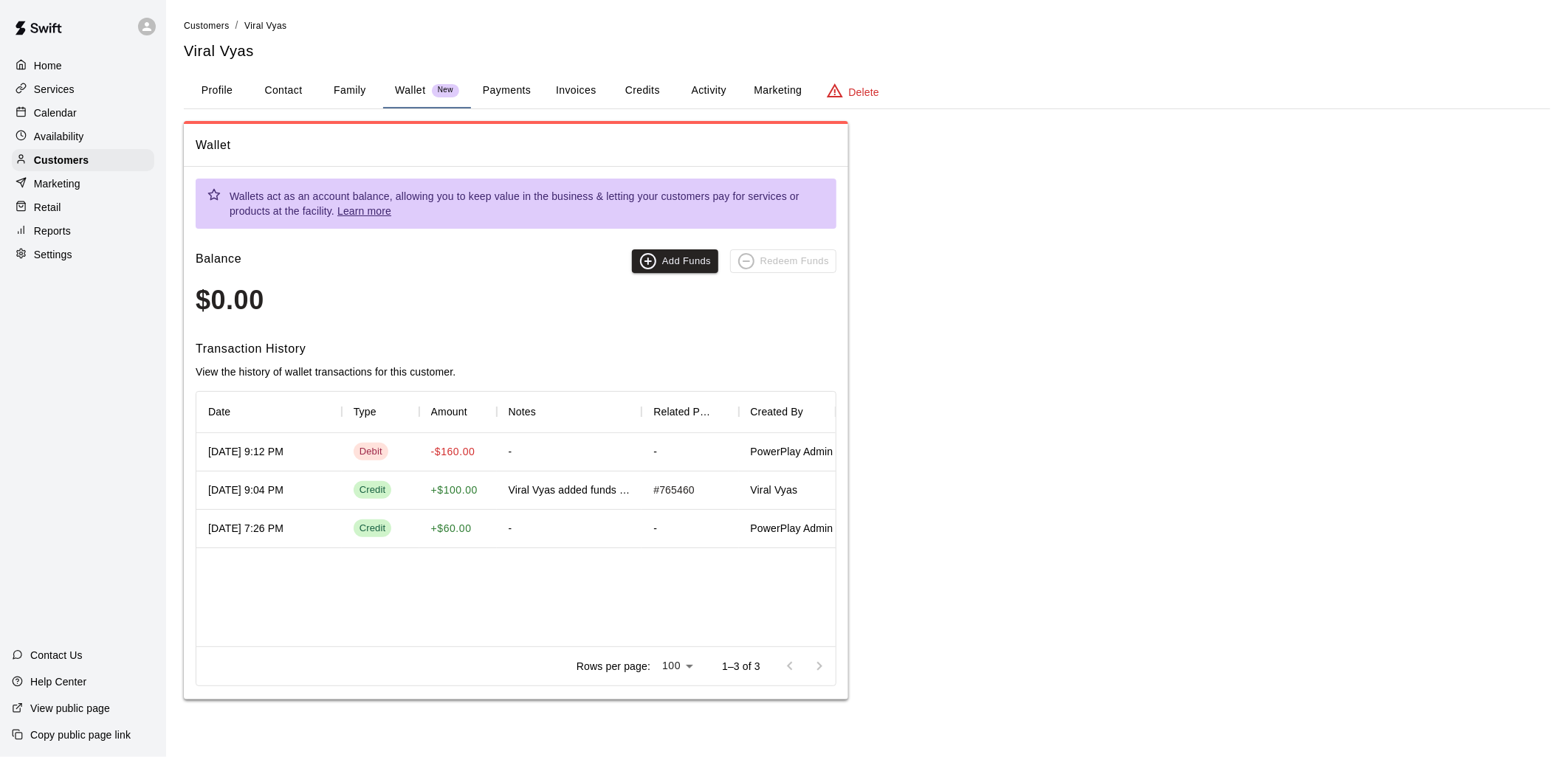
click at [283, 445] on div "Aug 19, 2025 9:12 PM" at bounding box center [245, 451] width 75 height 15
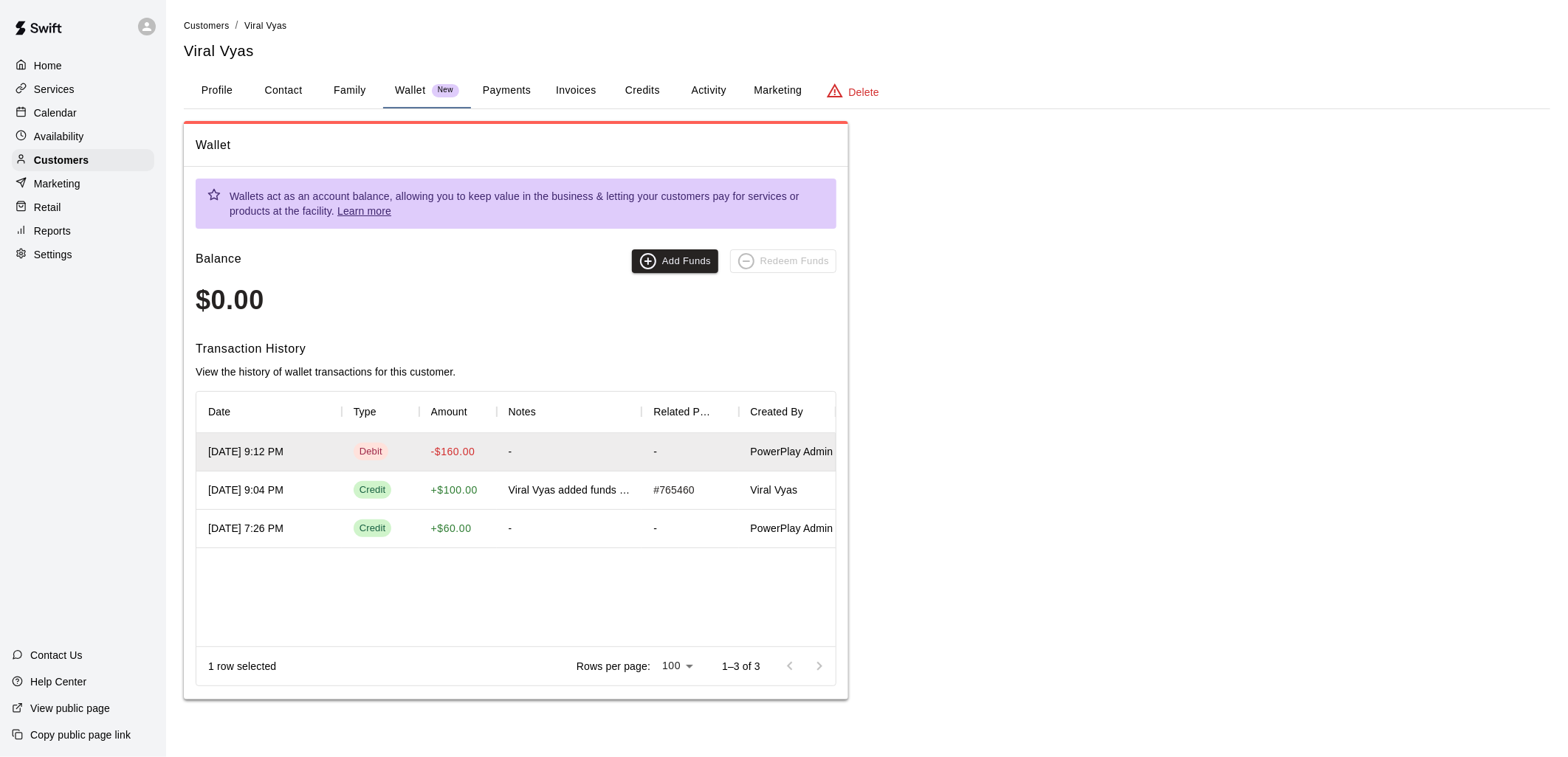
click at [466, 441] on div "-$160.00" at bounding box center [458, 452] width 78 height 38
click at [506, 79] on button "Payments" at bounding box center [506, 91] width 72 height 35
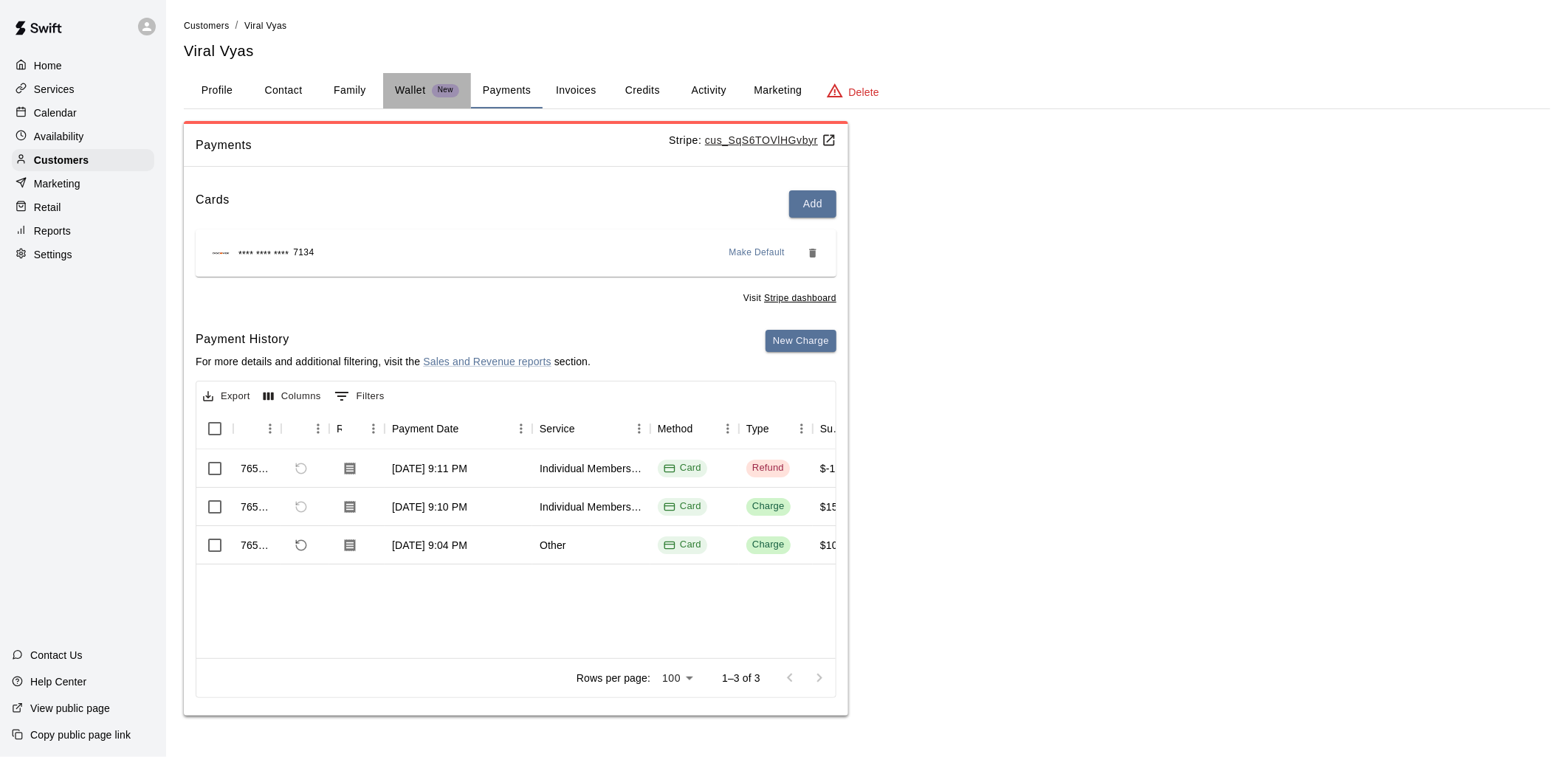
click at [408, 83] on p "Wallet" at bounding box center [409, 91] width 31 height 16
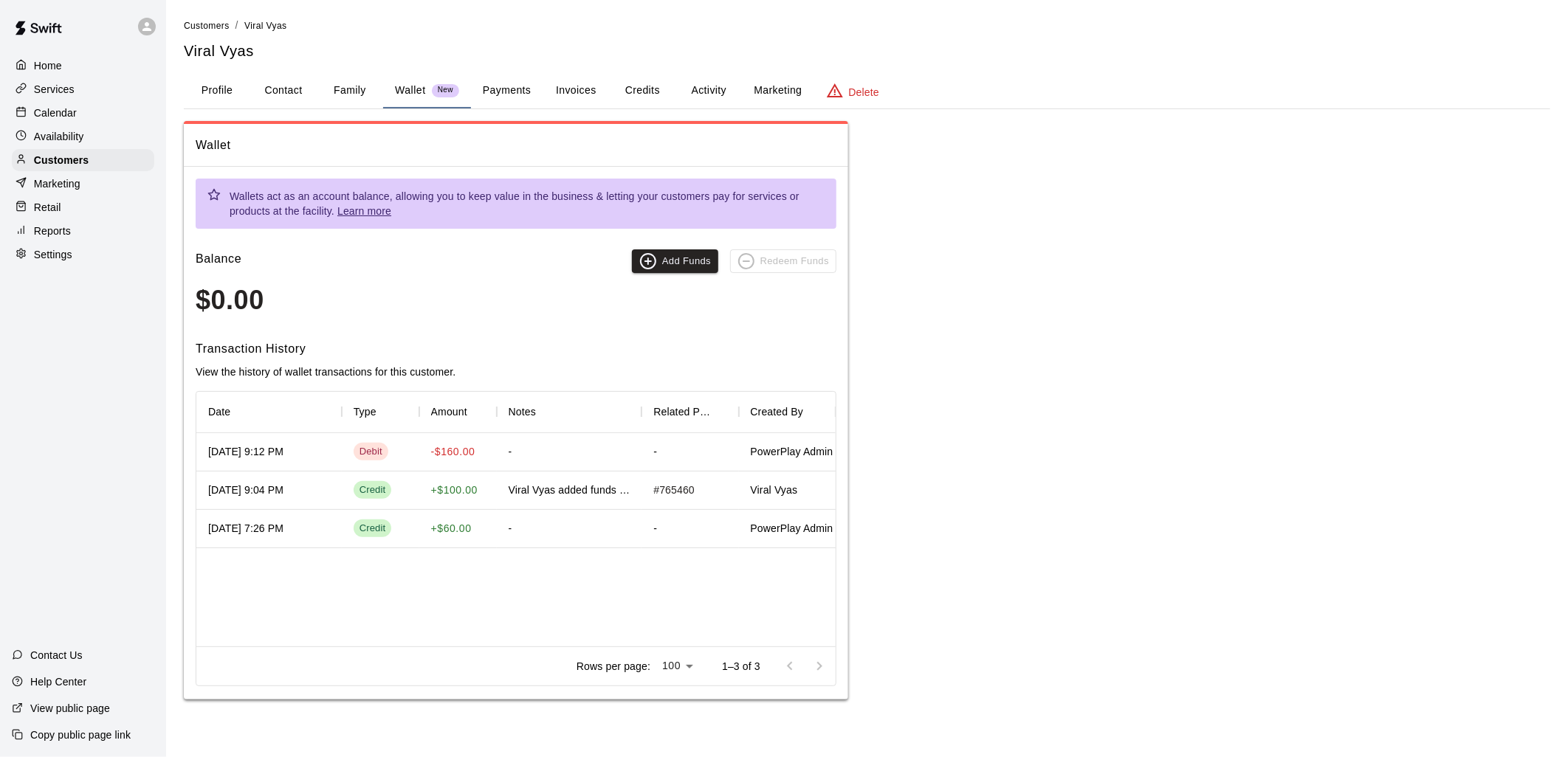
click at [407, 453] on div "Debit" at bounding box center [380, 452] width 78 height 38
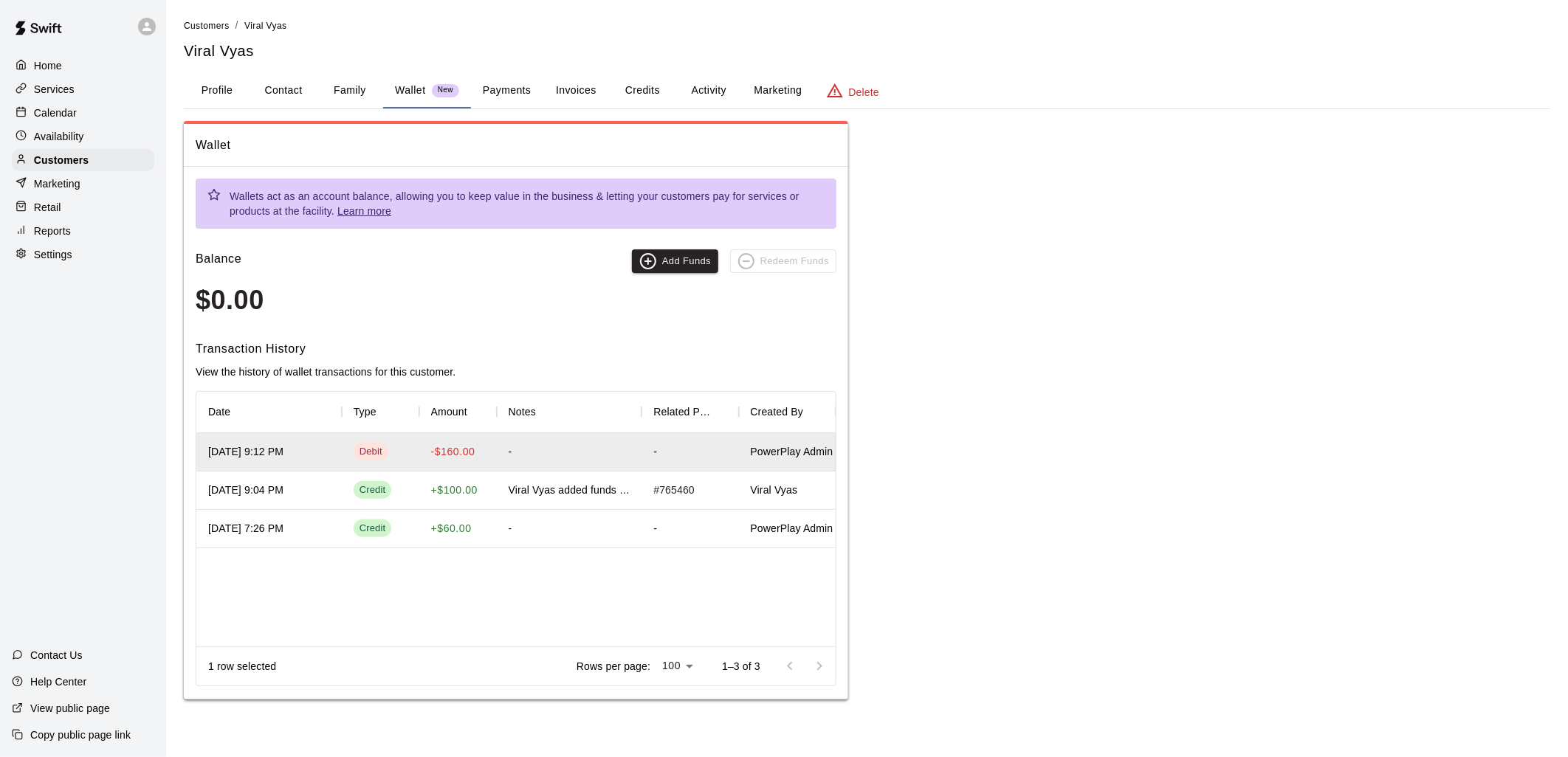
click at [323, 451] on div "Aug 19, 2025 9:12 PM" at bounding box center [269, 452] width 146 height 38
click at [766, 463] on div "PowerPlay Admin" at bounding box center [787, 452] width 96 height 38
click at [478, 78] on button "Payments" at bounding box center [506, 91] width 72 height 35
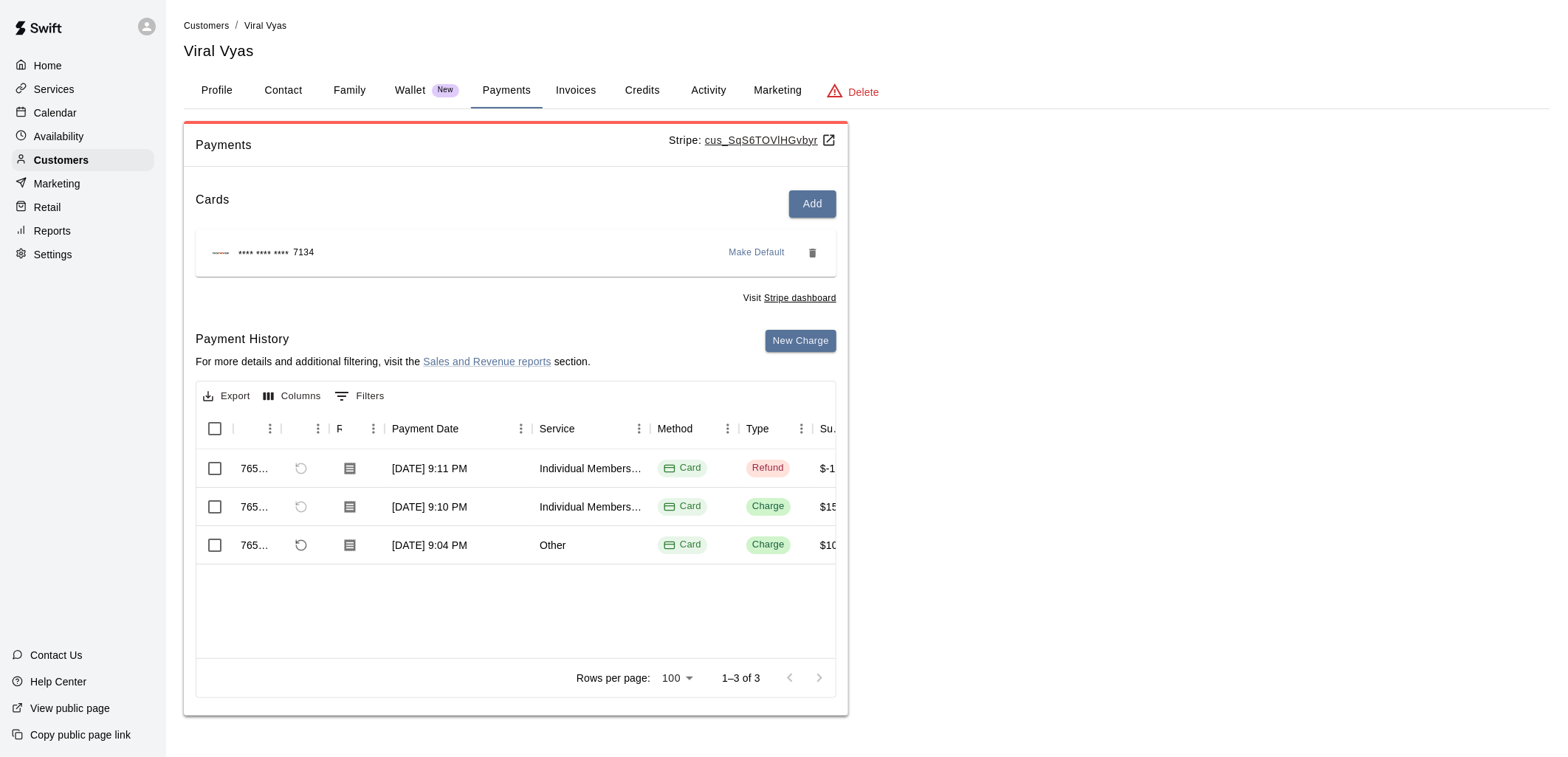
click at [423, 91] on p "Wallet" at bounding box center [409, 91] width 31 height 16
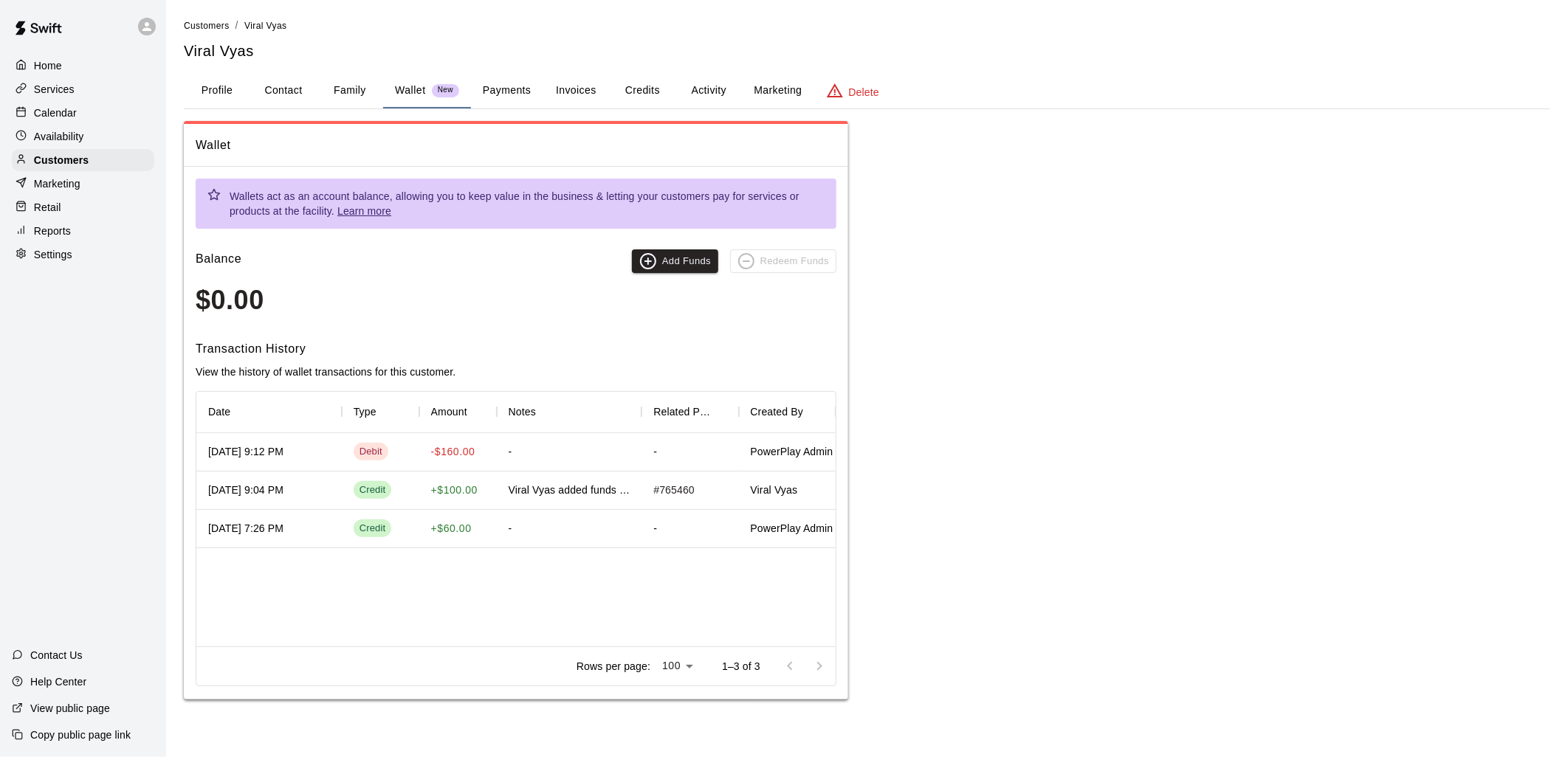
click at [300, 96] on button "Contact" at bounding box center [282, 91] width 66 height 35
select select "**"
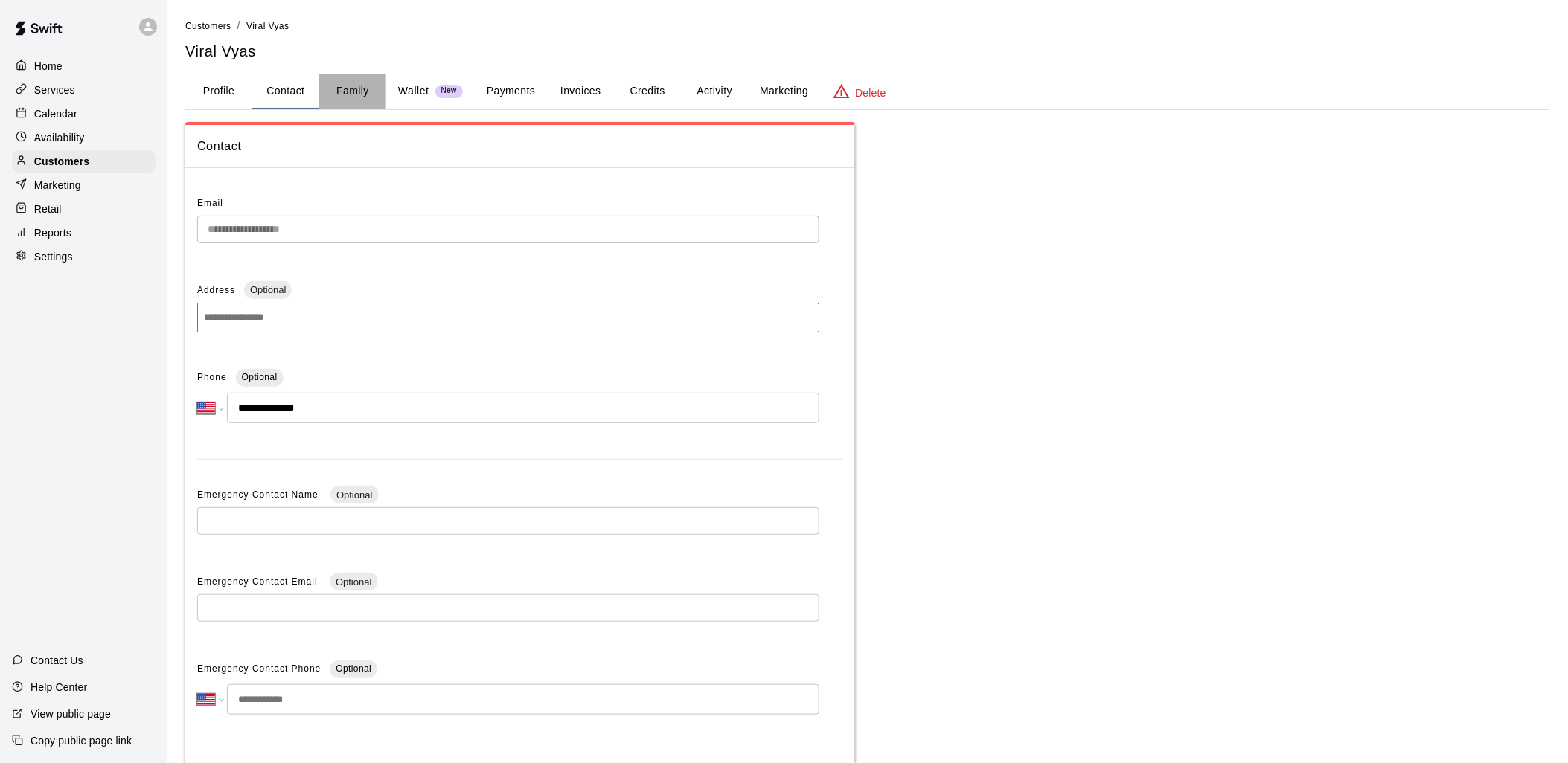
drag, startPoint x: 365, startPoint y: 93, endPoint x: 349, endPoint y: 92, distance: 16.0
click at [359, 94] on button "Family" at bounding box center [352, 91] width 66 height 36
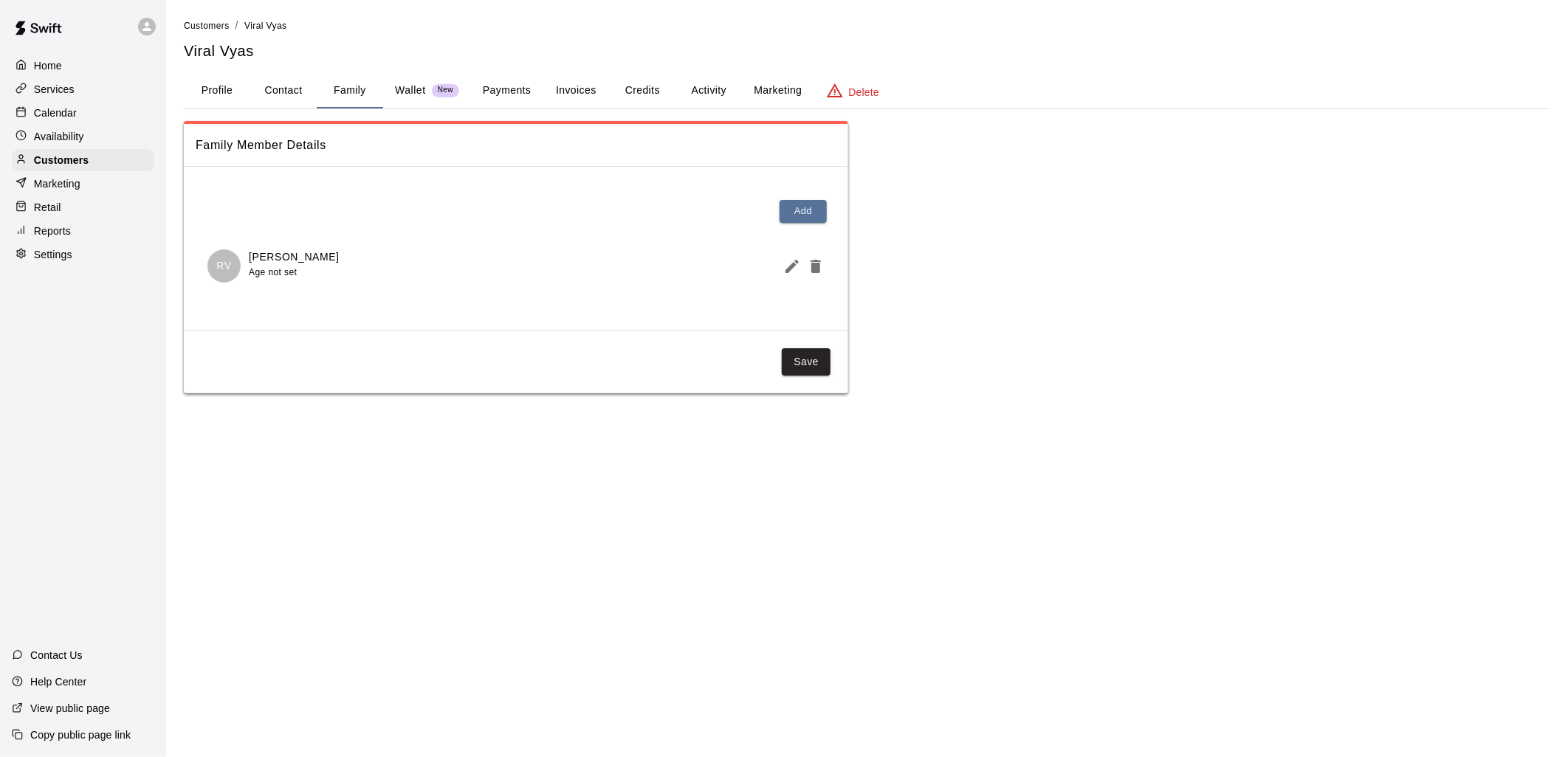
click at [67, 120] on p "Calendar" at bounding box center [54, 112] width 42 height 15
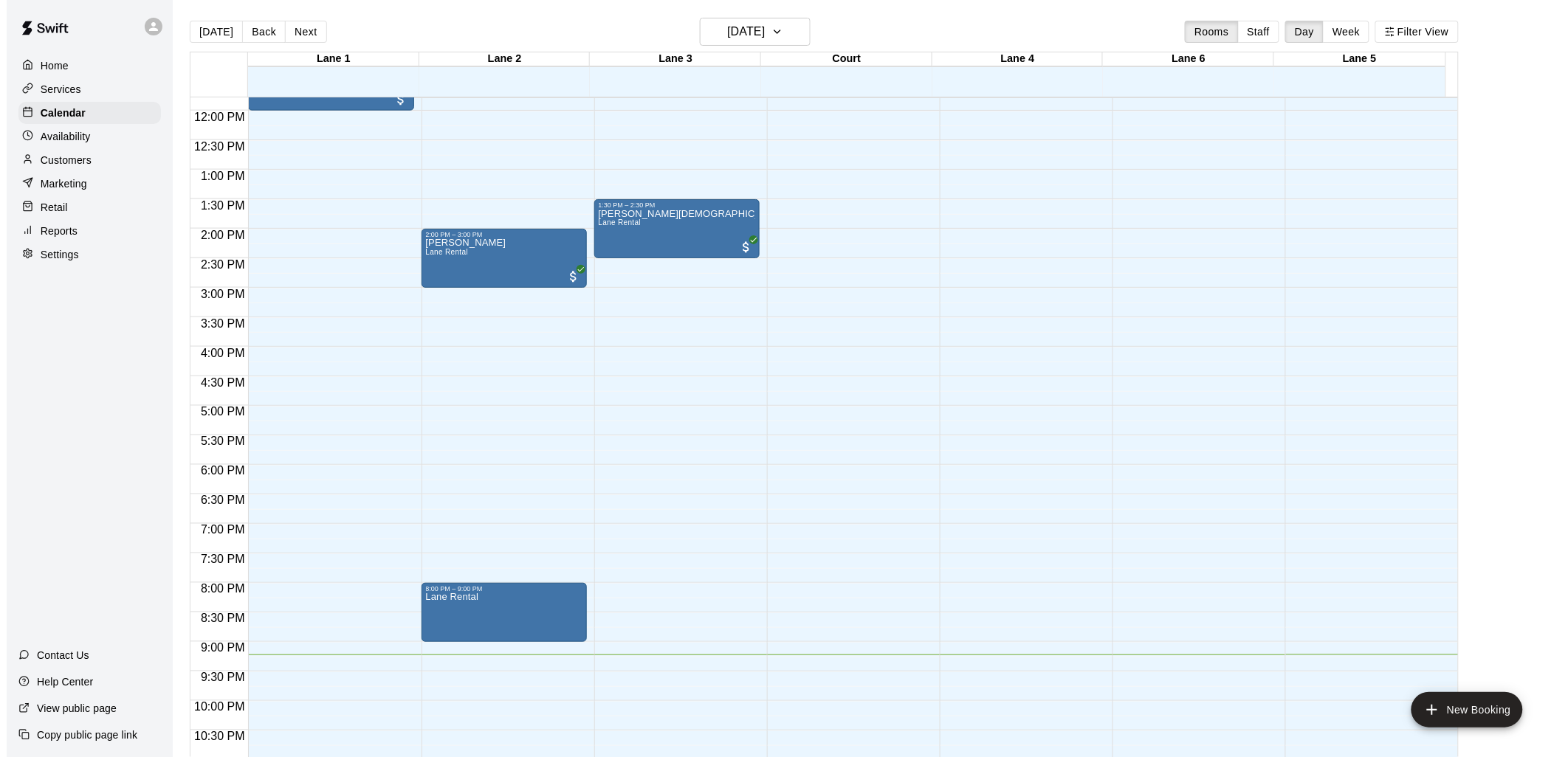
scroll to position [740, 0]
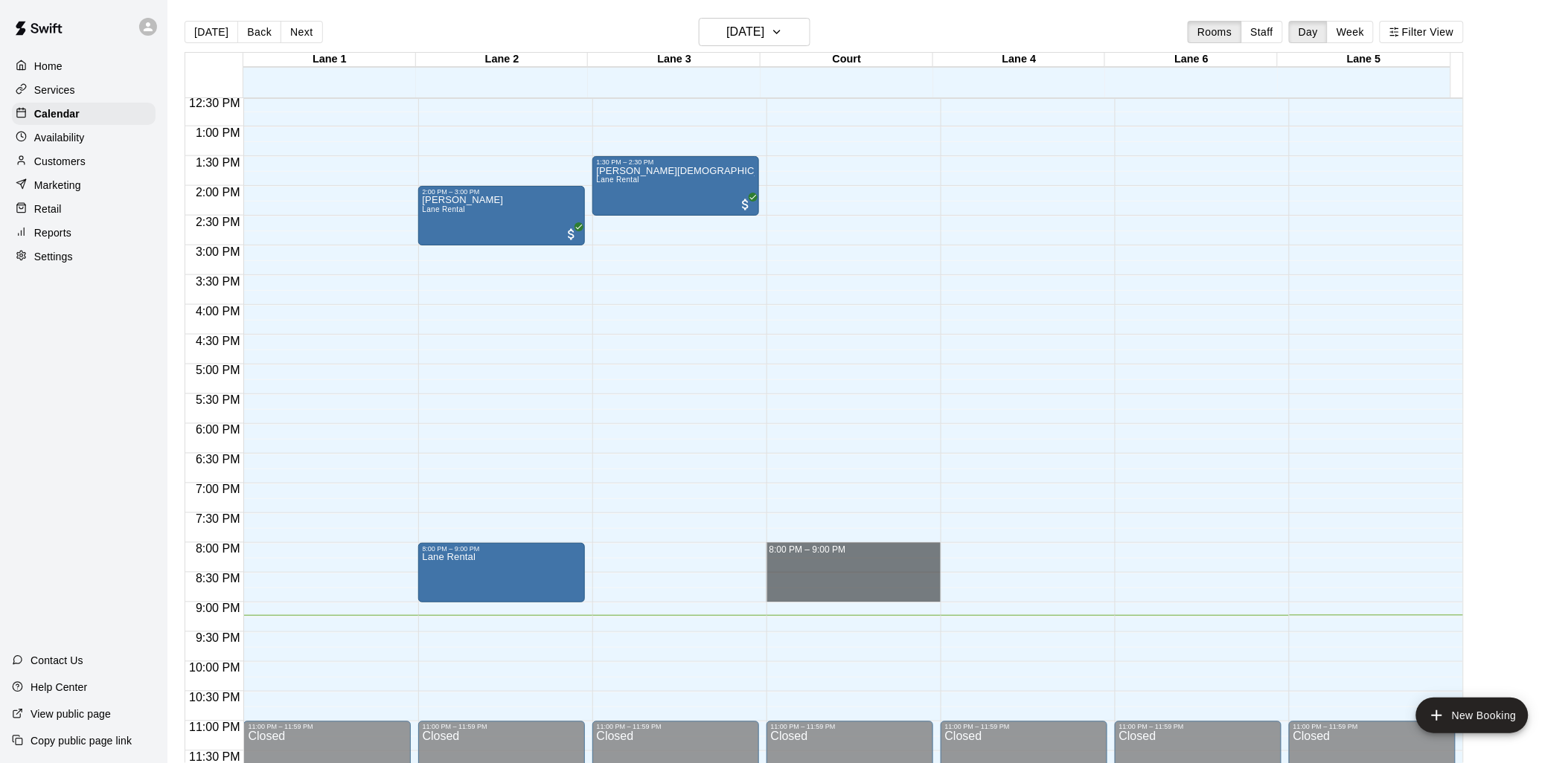
drag, startPoint x: 854, startPoint y: 549, endPoint x: 845, endPoint y: 598, distance: 49.8
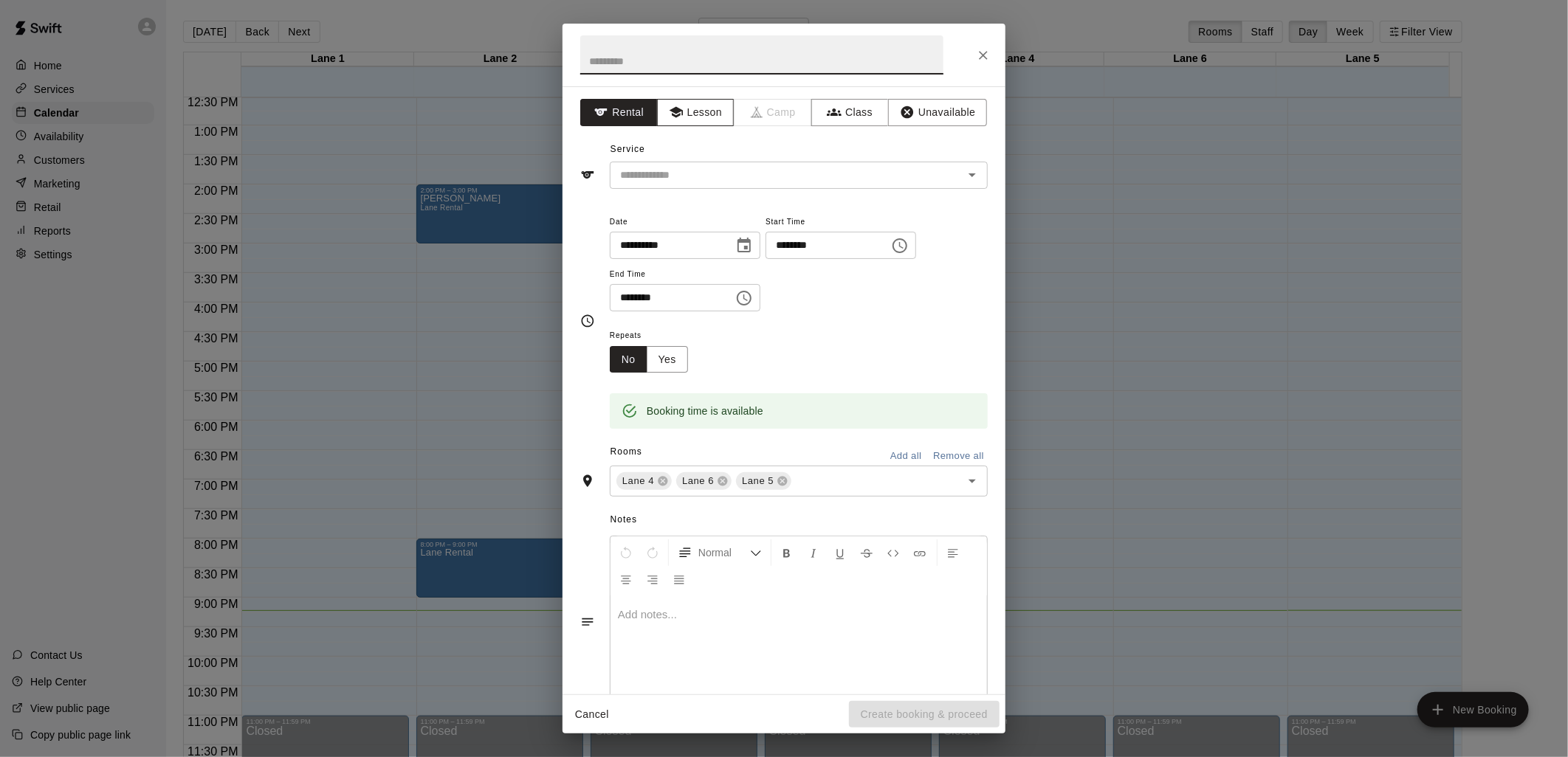
click at [705, 115] on button "Lesson" at bounding box center [695, 112] width 78 height 28
click at [692, 173] on input "text" at bounding box center [777, 175] width 326 height 19
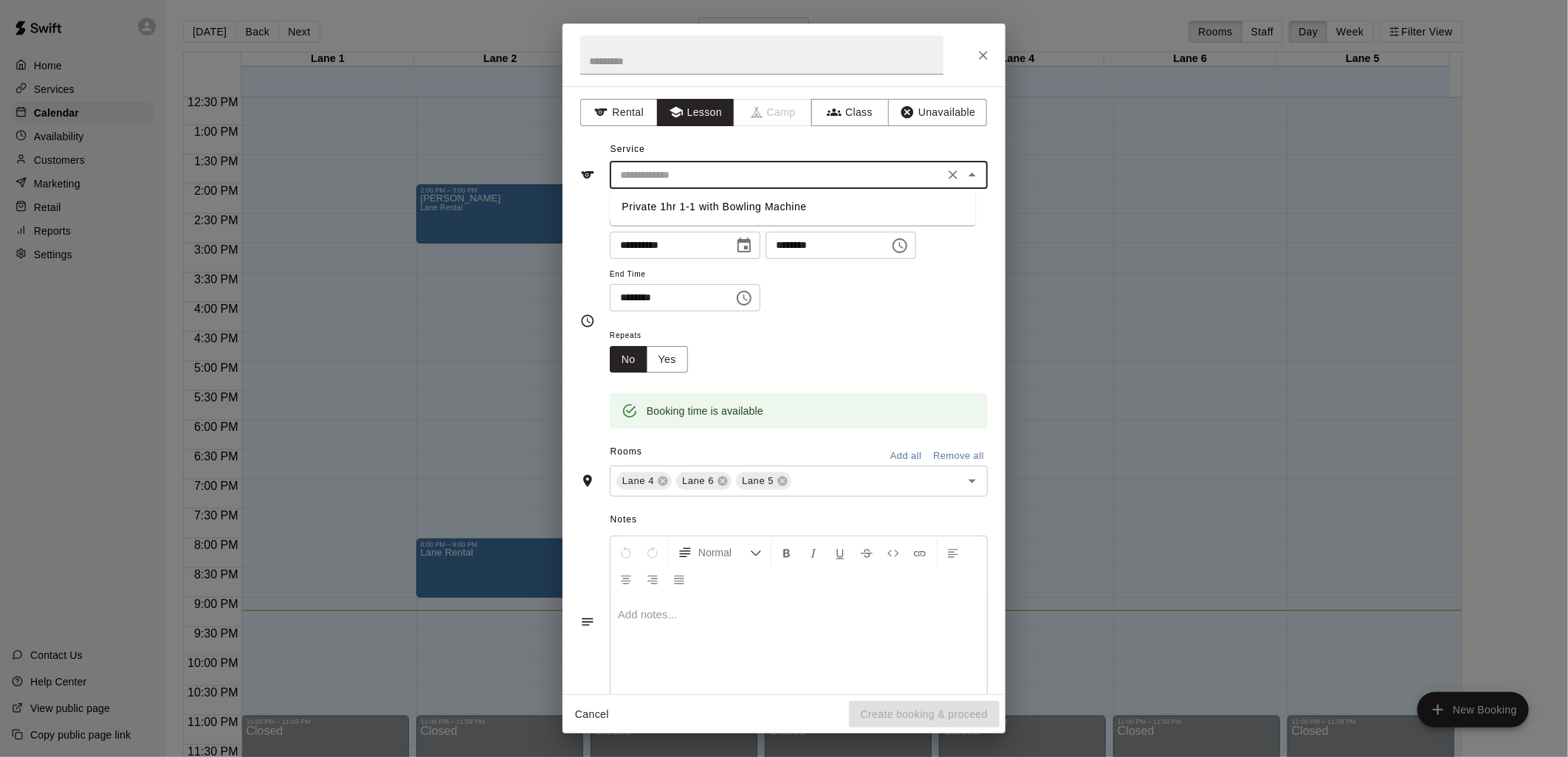
click at [723, 201] on li "Private 1hr 1-1 with Bowling Machine" at bounding box center [791, 207] width 365 height 25
type input "**********"
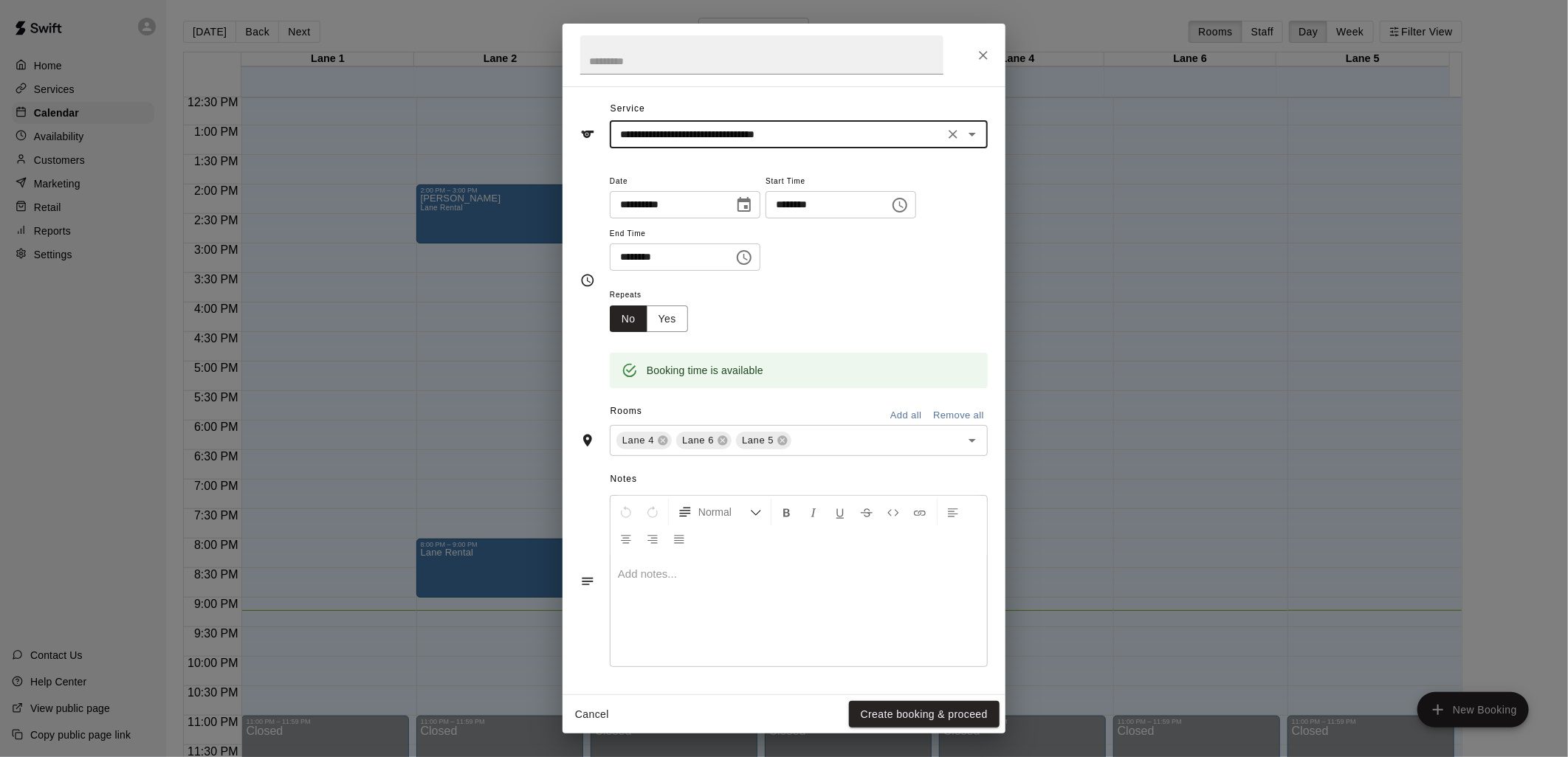
click at [861, 131] on input "**********" at bounding box center [777, 134] width 326 height 19
click at [781, 441] on icon at bounding box center [783, 441] width 12 height 12
click at [721, 443] on icon at bounding box center [723, 441] width 10 height 10
click at [662, 439] on icon at bounding box center [662, 441] width 12 height 12
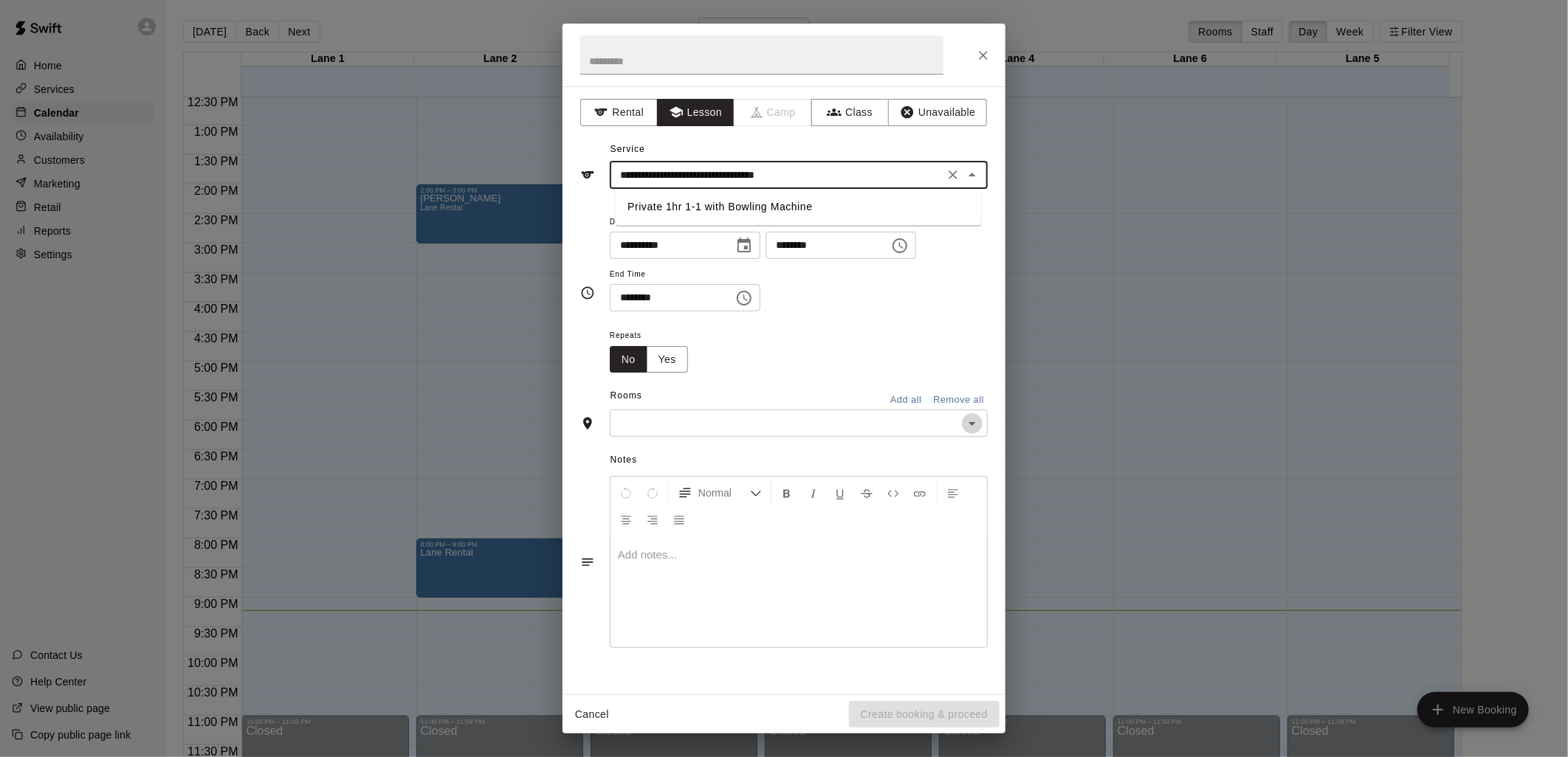
click at [972, 420] on icon "Open" at bounding box center [972, 423] width 18 height 18
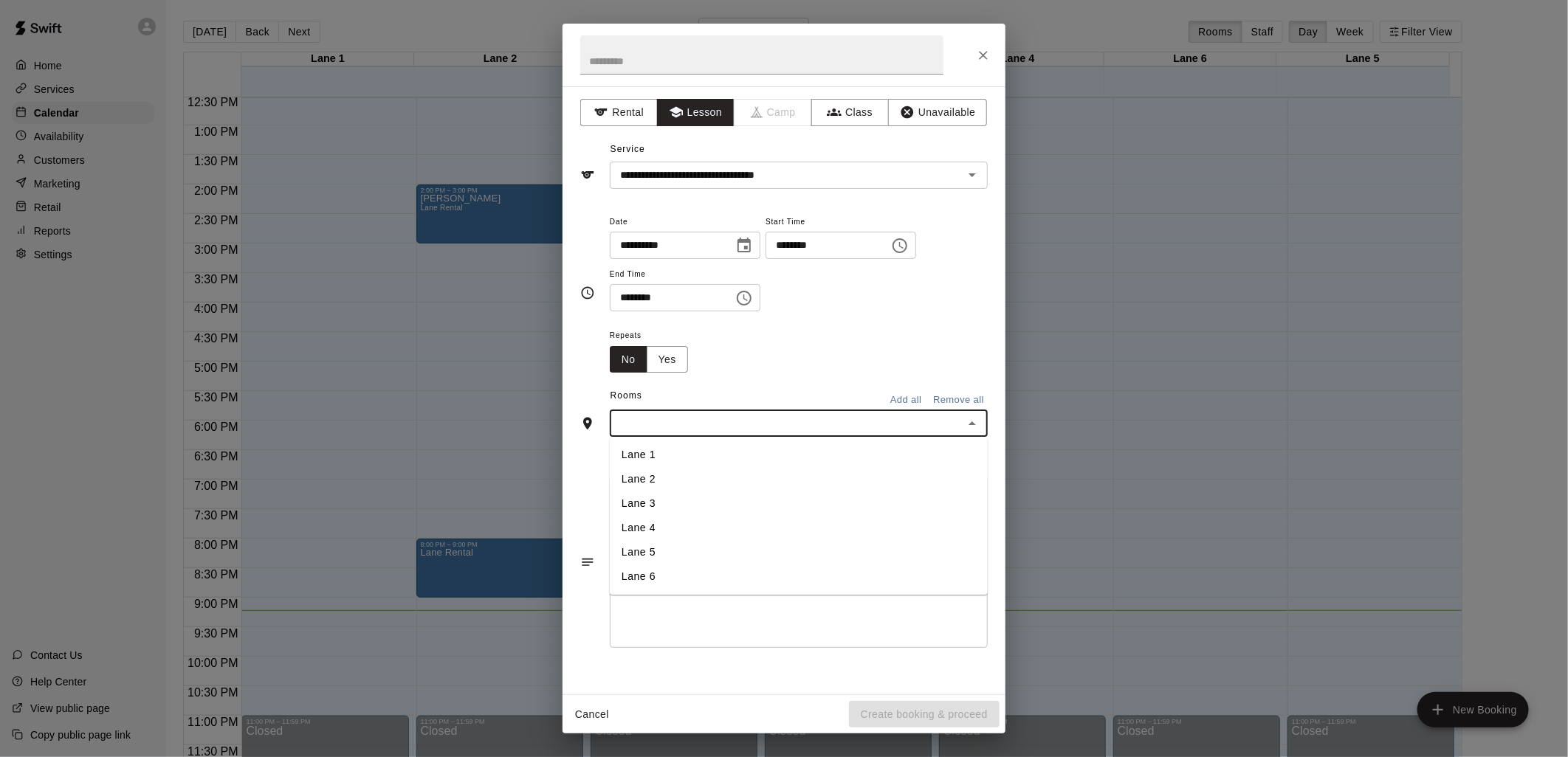
click at [631, 471] on li "Lane 2" at bounding box center [798, 479] width 378 height 25
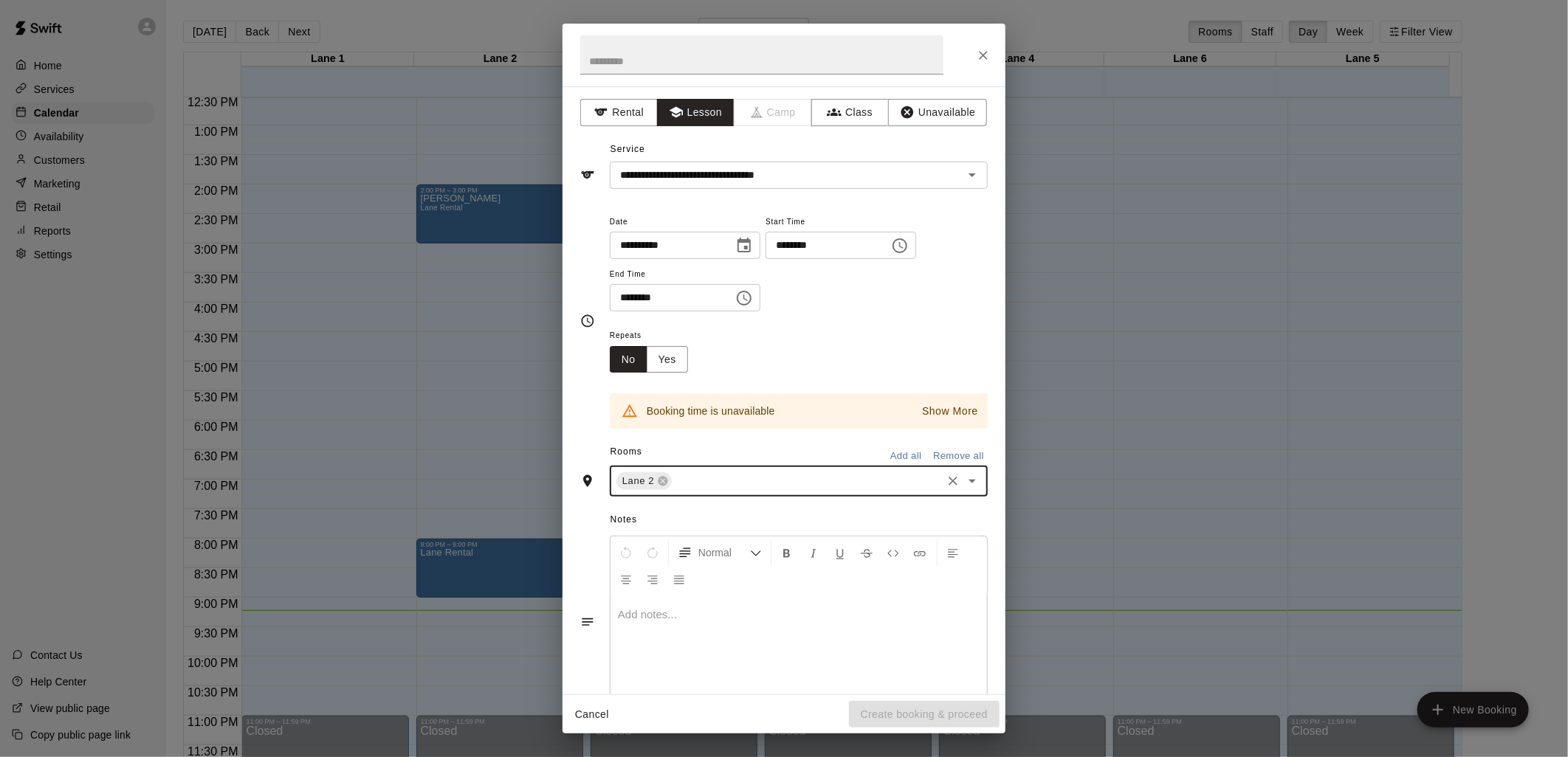
click at [753, 249] on icon "Choose date, selected date is Aug 19, 2025" at bounding box center [744, 246] width 18 height 18
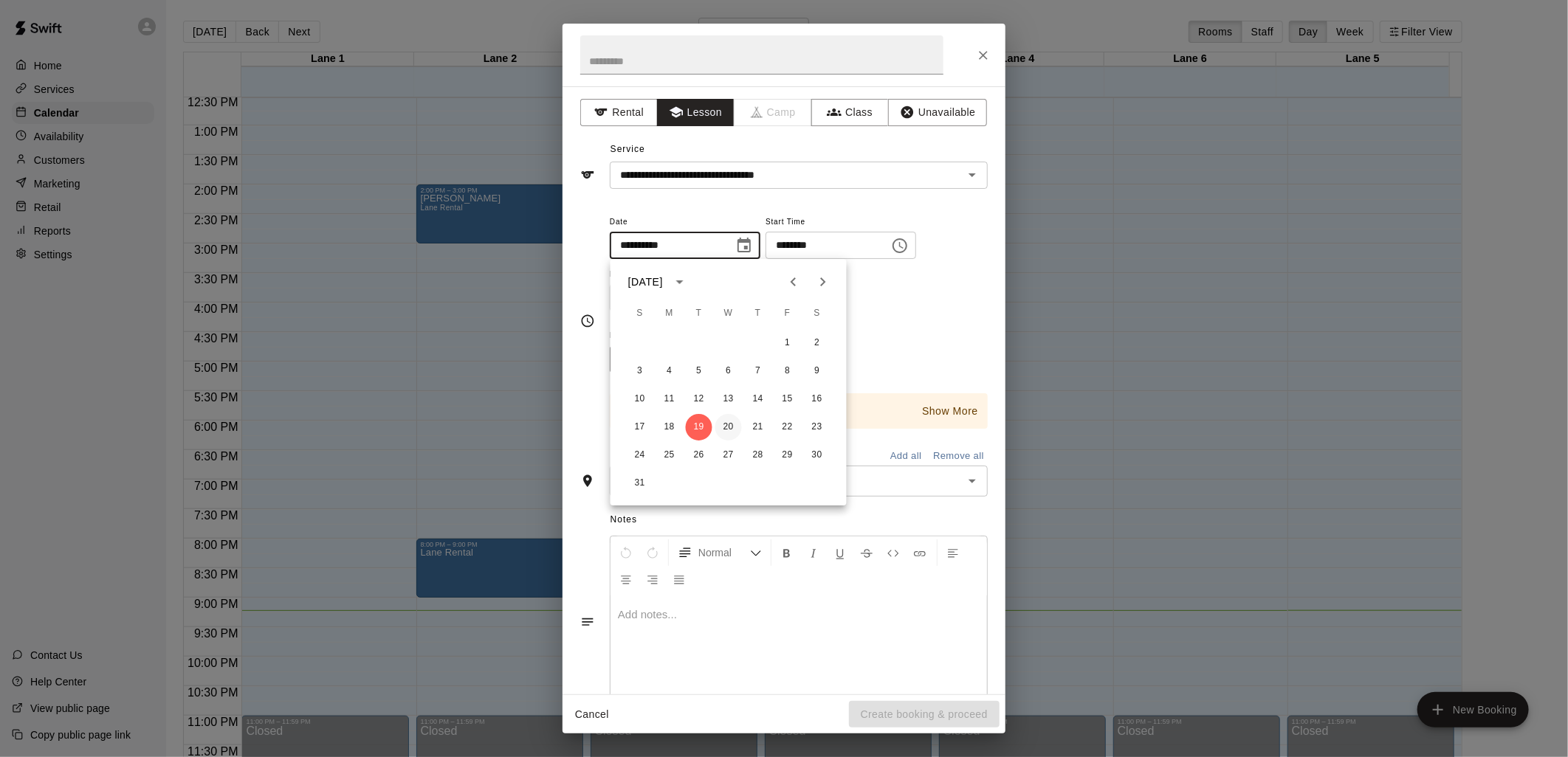
click at [726, 423] on button "20" at bounding box center [728, 427] width 27 height 27
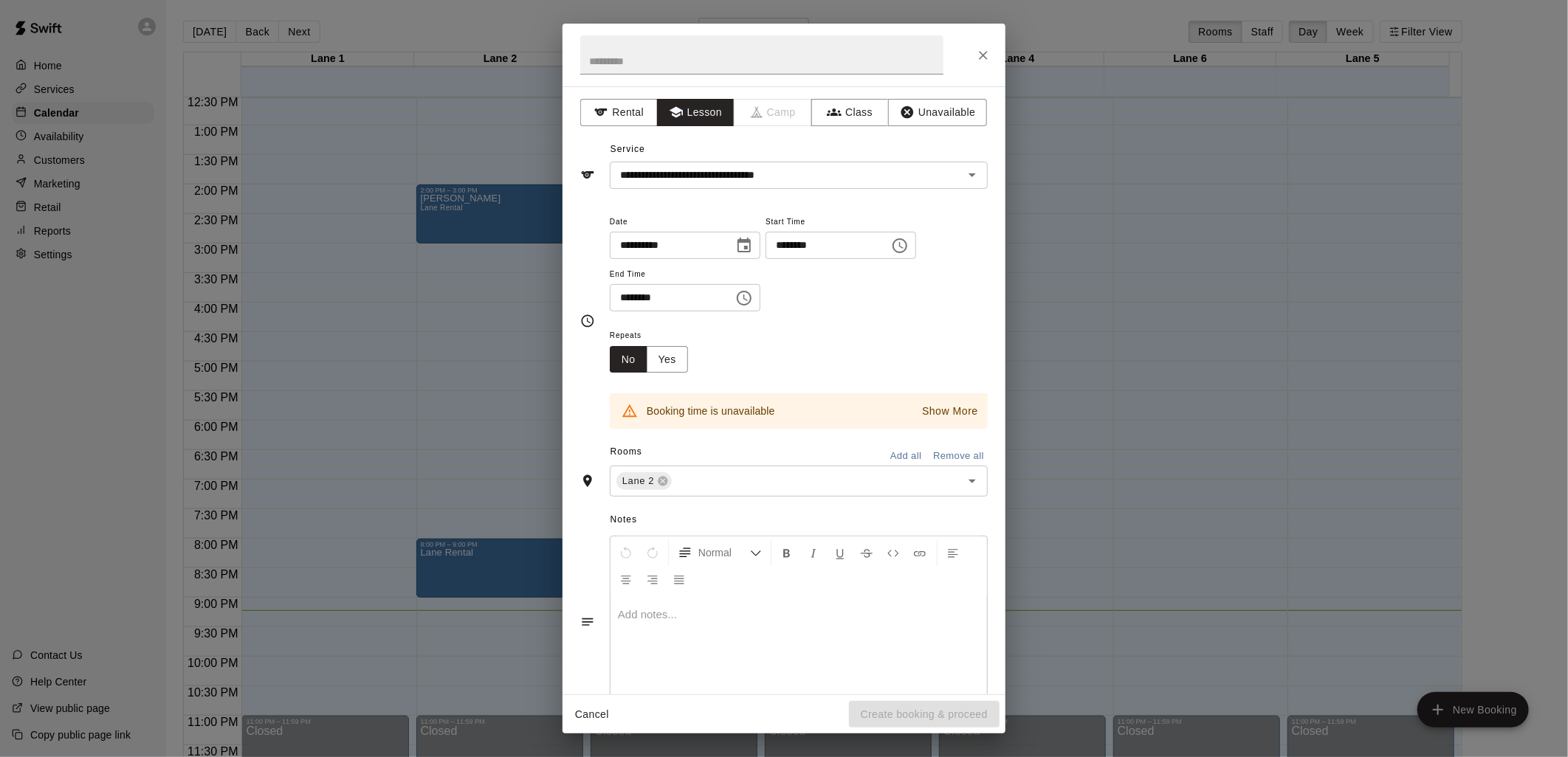
click at [753, 247] on icon "Choose date, selected date is Aug 20, 2025" at bounding box center [744, 246] width 18 height 18
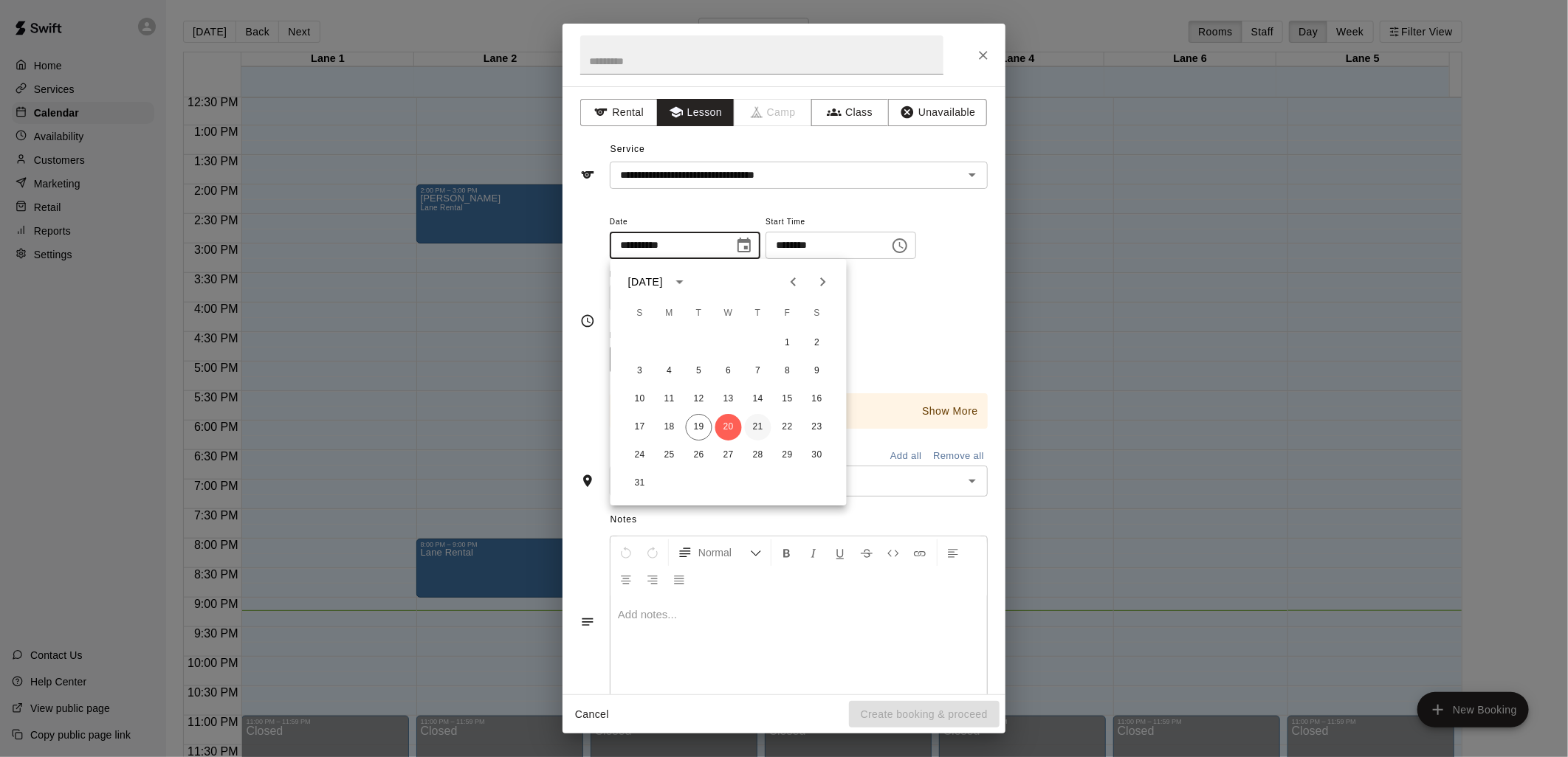
click at [757, 426] on button "21" at bounding box center [758, 427] width 27 height 27
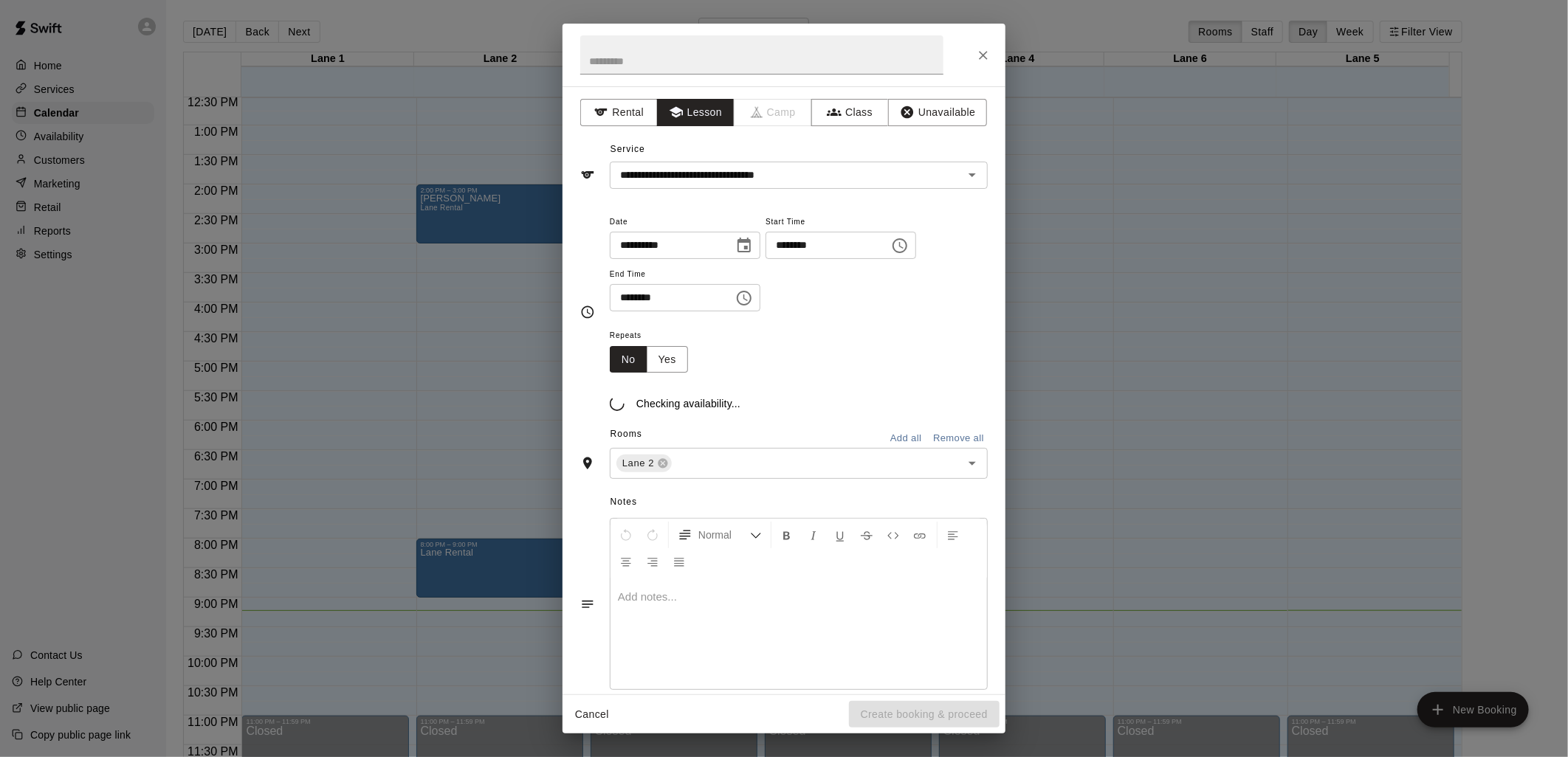
type input "**********"
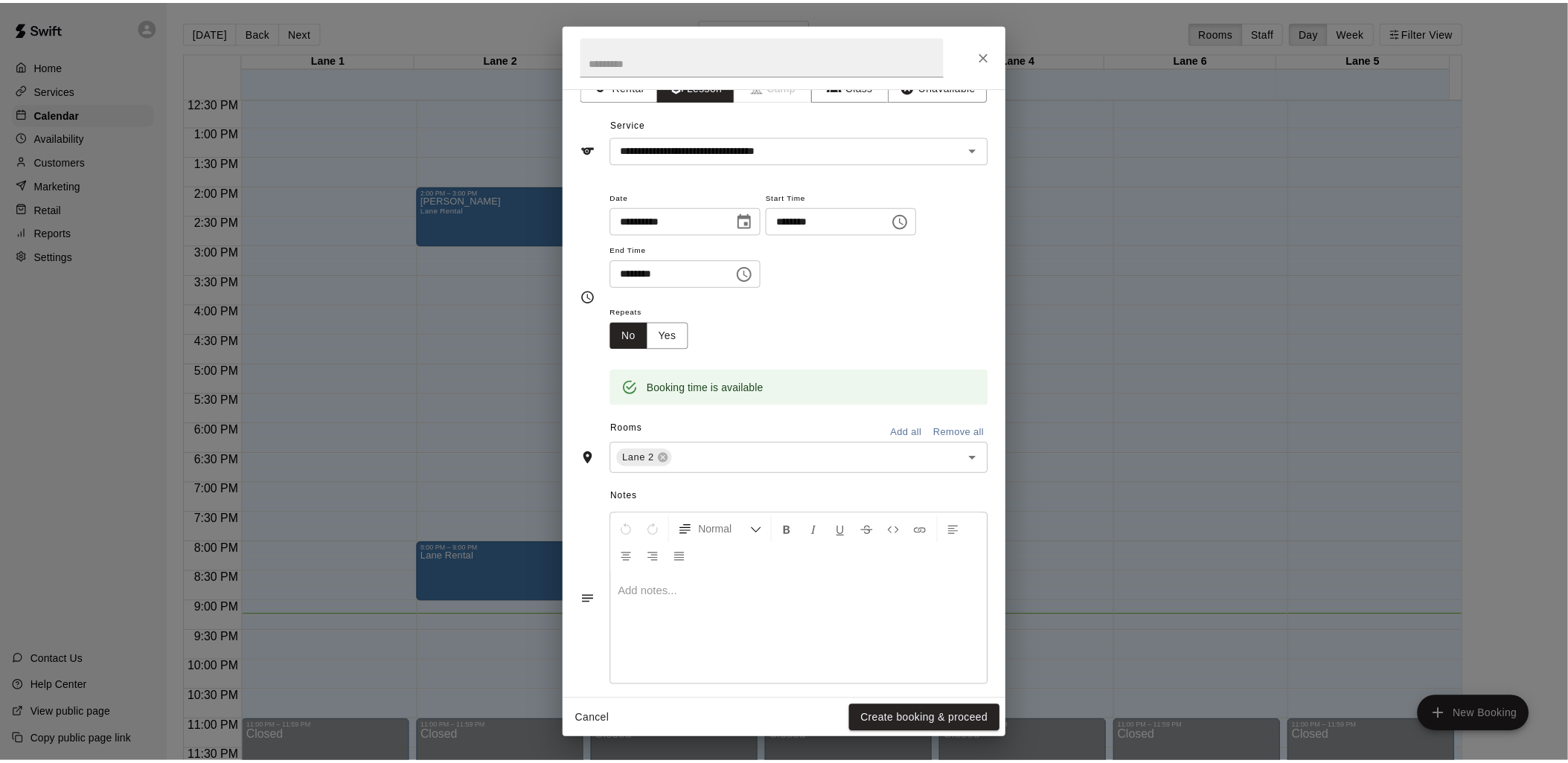
scroll to position [41, 0]
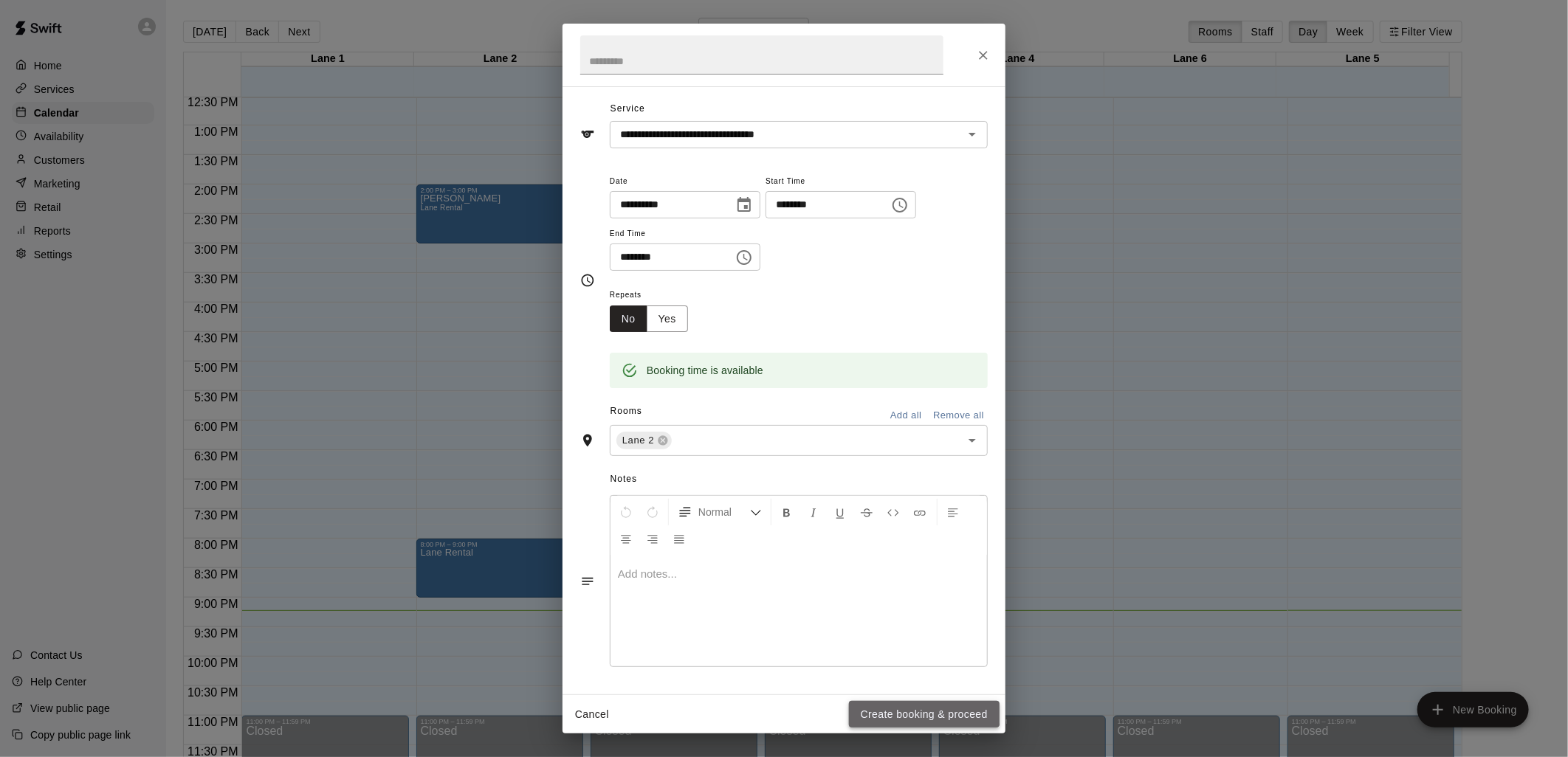
click at [917, 709] on button "Create booking & proceed" at bounding box center [923, 715] width 151 height 28
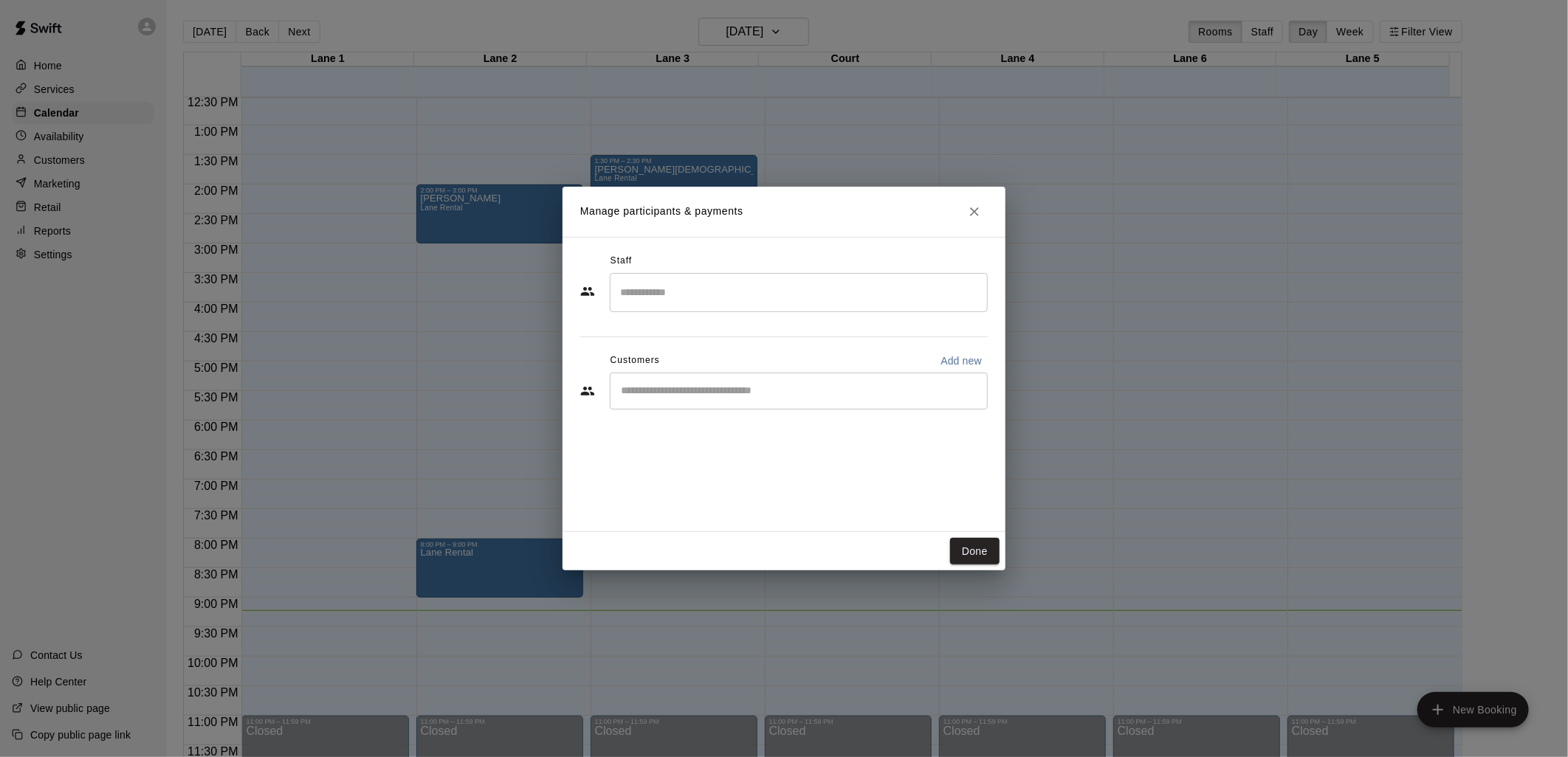
click at [838, 405] on div "​" at bounding box center [798, 391] width 378 height 36
type input "*****"
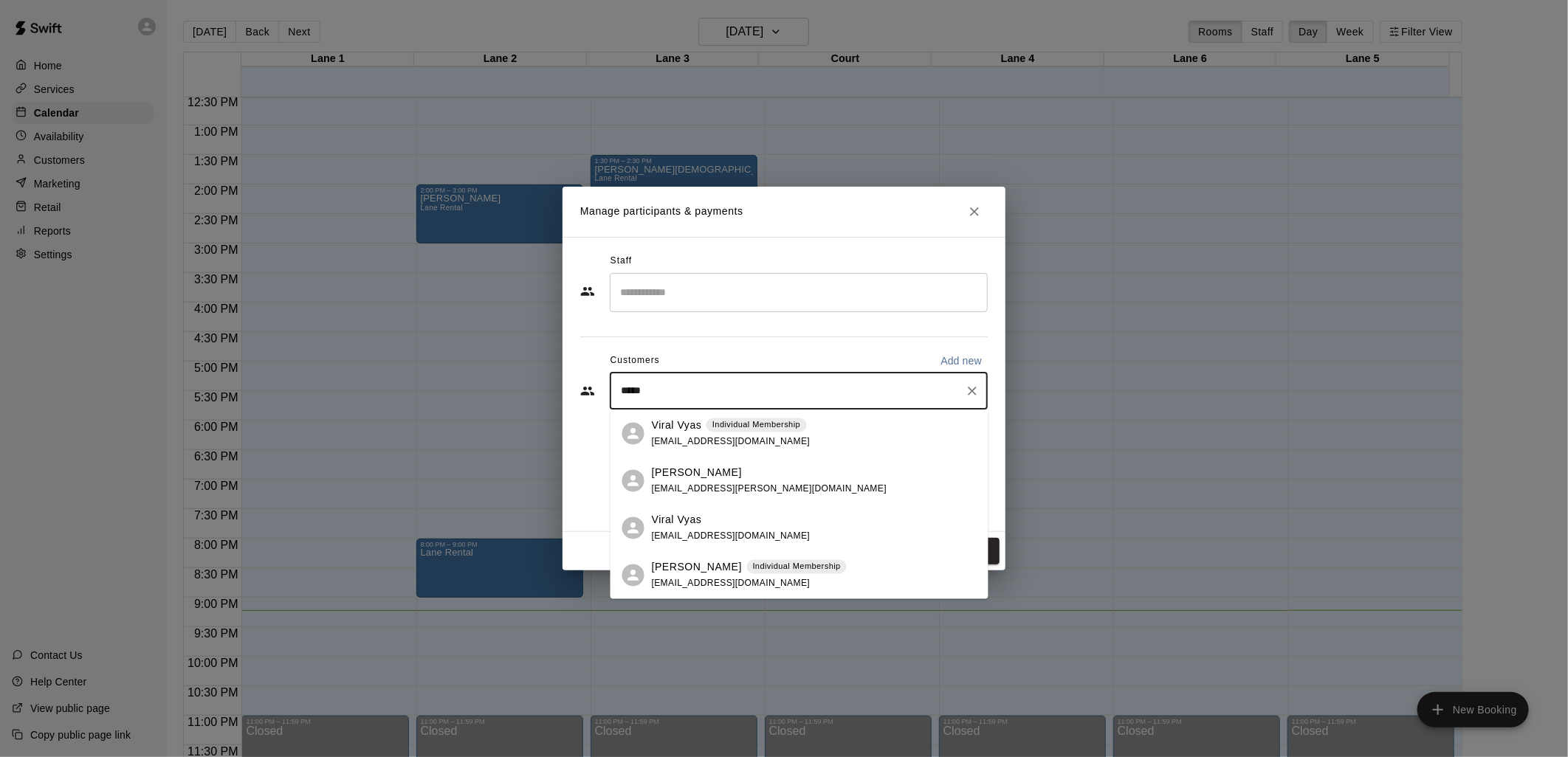
click at [784, 432] on div "Individual Membership" at bounding box center [756, 424] width 99 height 15
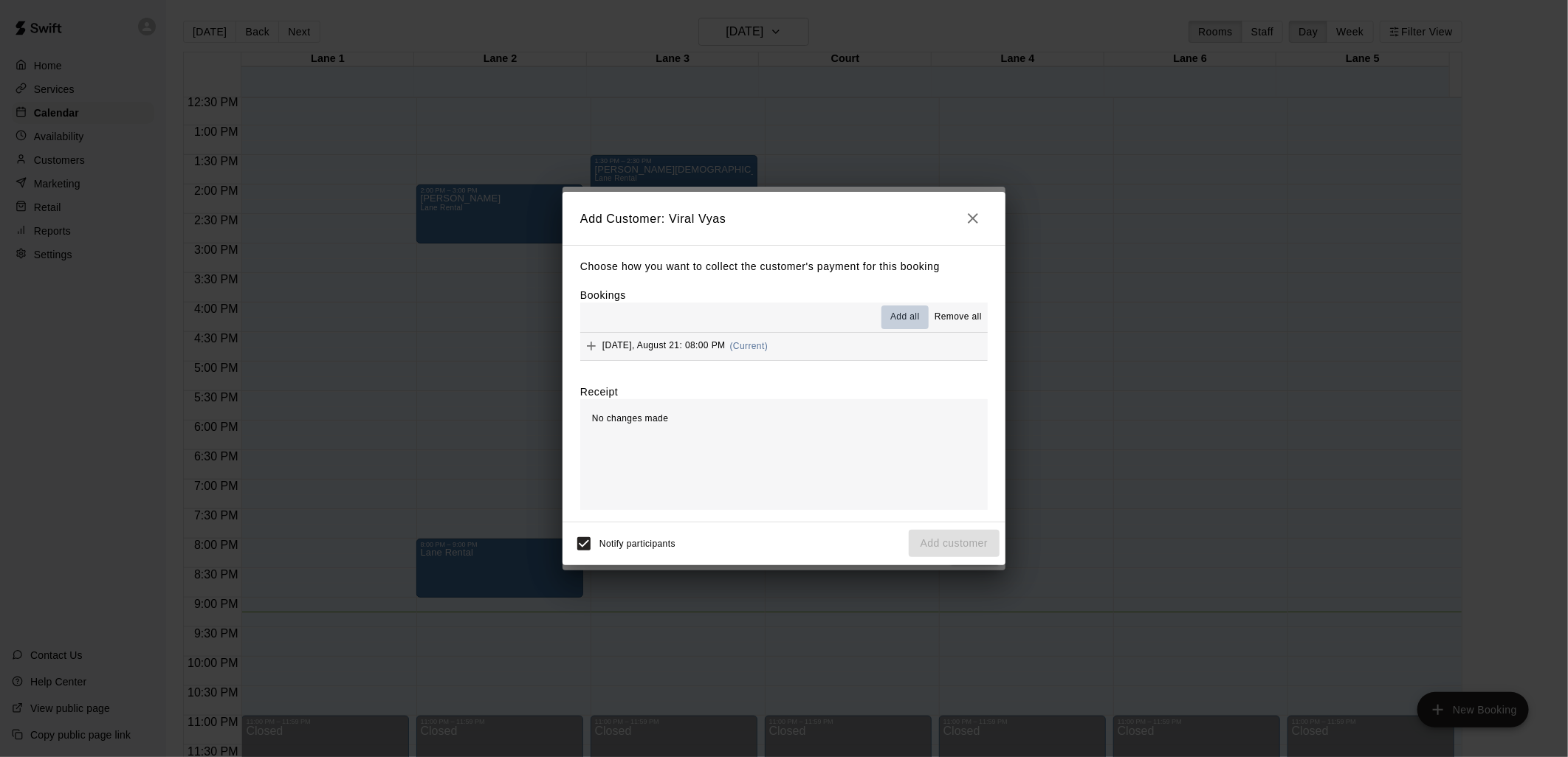
click at [899, 314] on span "Add all" at bounding box center [905, 317] width 30 height 15
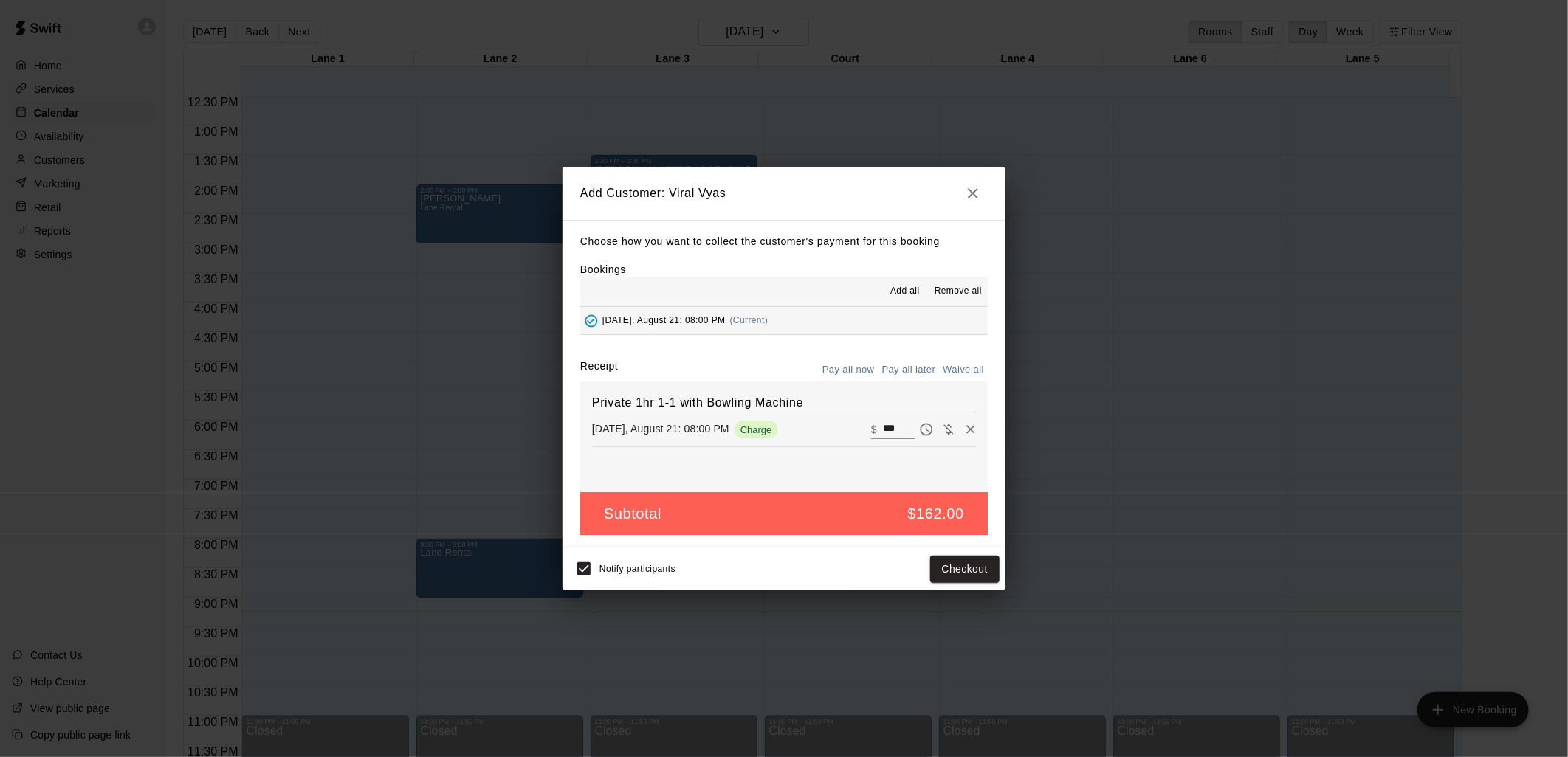
click at [901, 428] on input "***" at bounding box center [899, 429] width 32 height 19
click at [975, 192] on icon "button" at bounding box center [972, 193] width 18 height 18
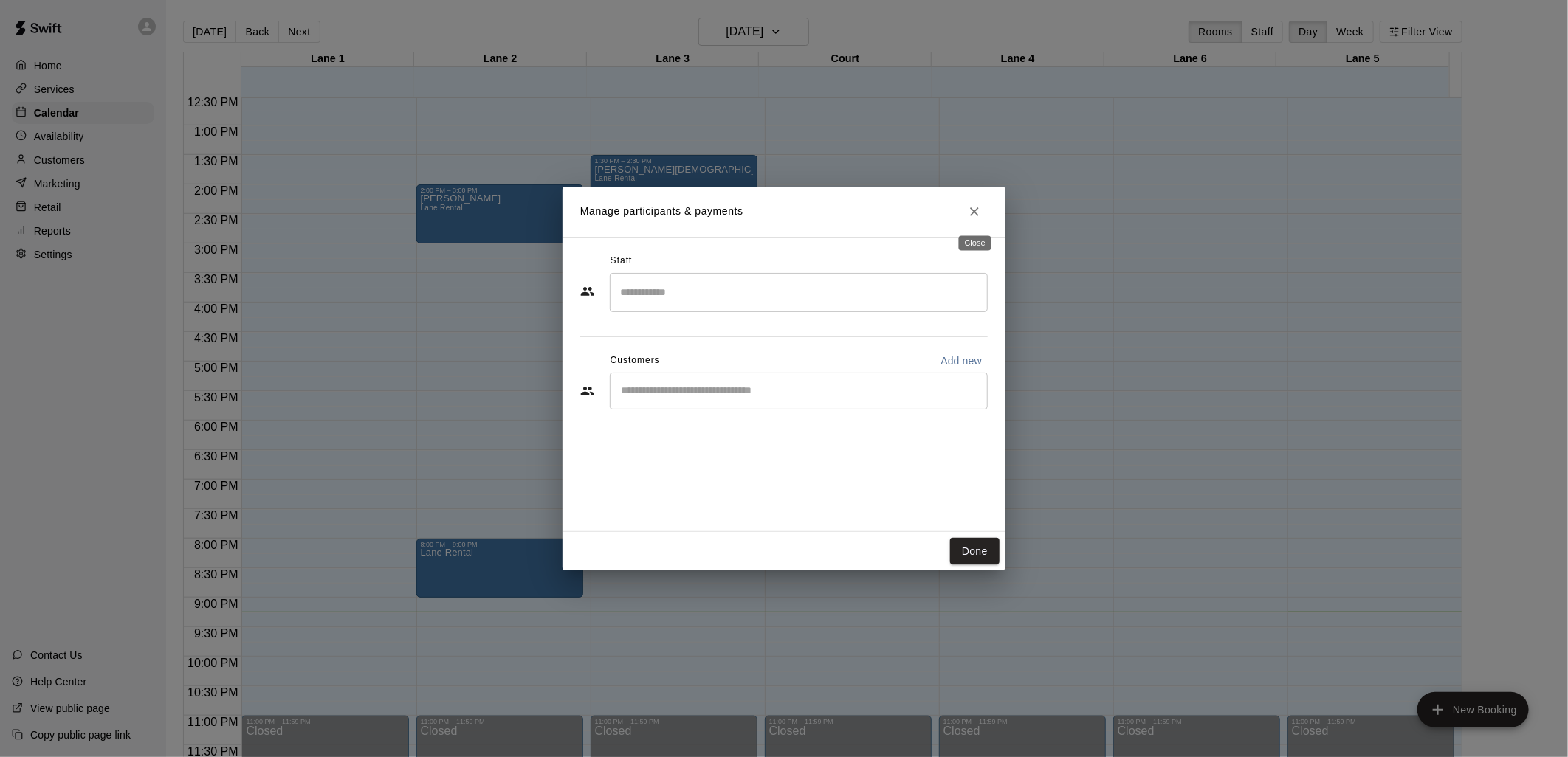
click at [975, 220] on button "Close" at bounding box center [973, 212] width 27 height 27
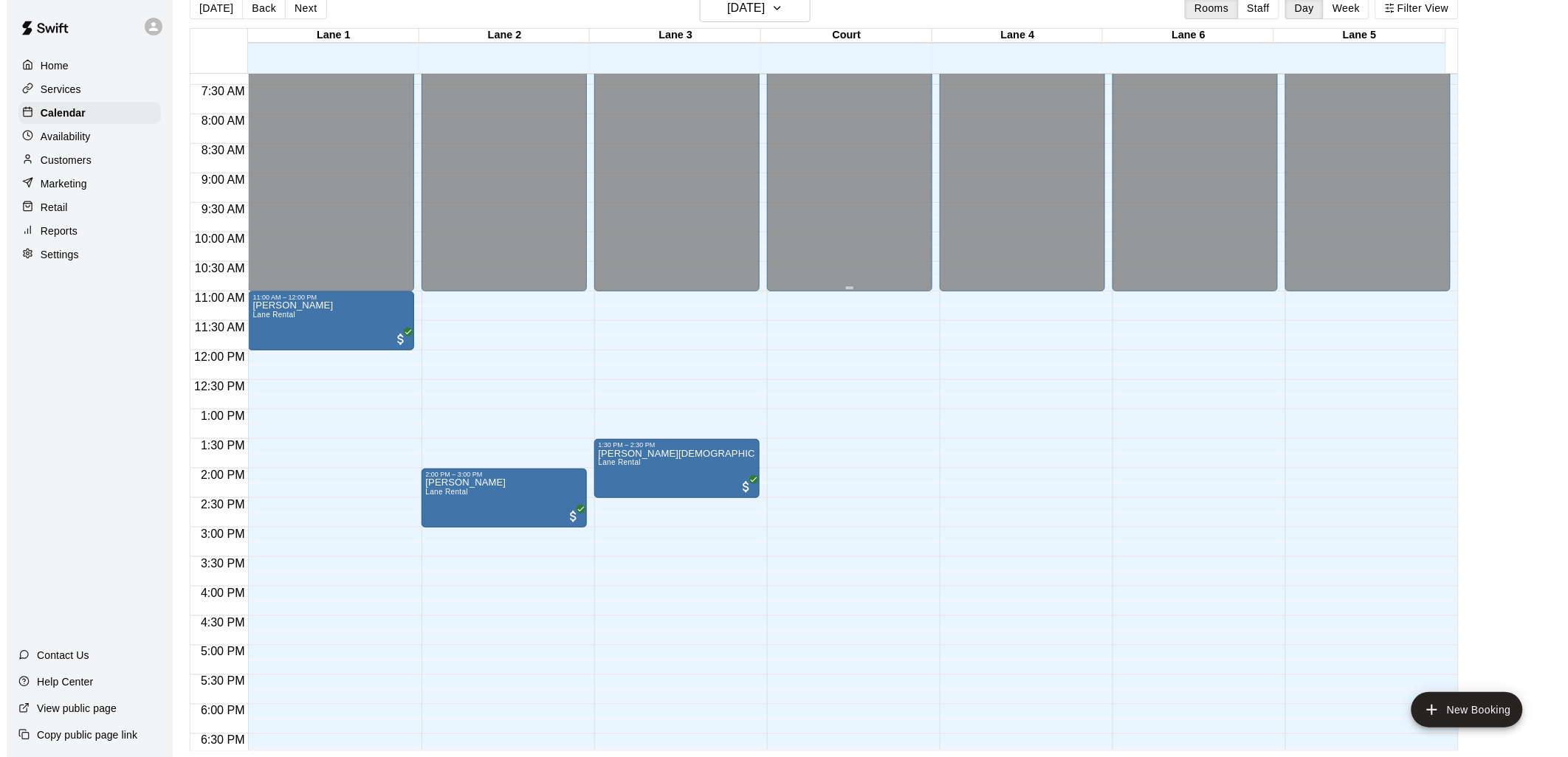
scroll to position [330, 0]
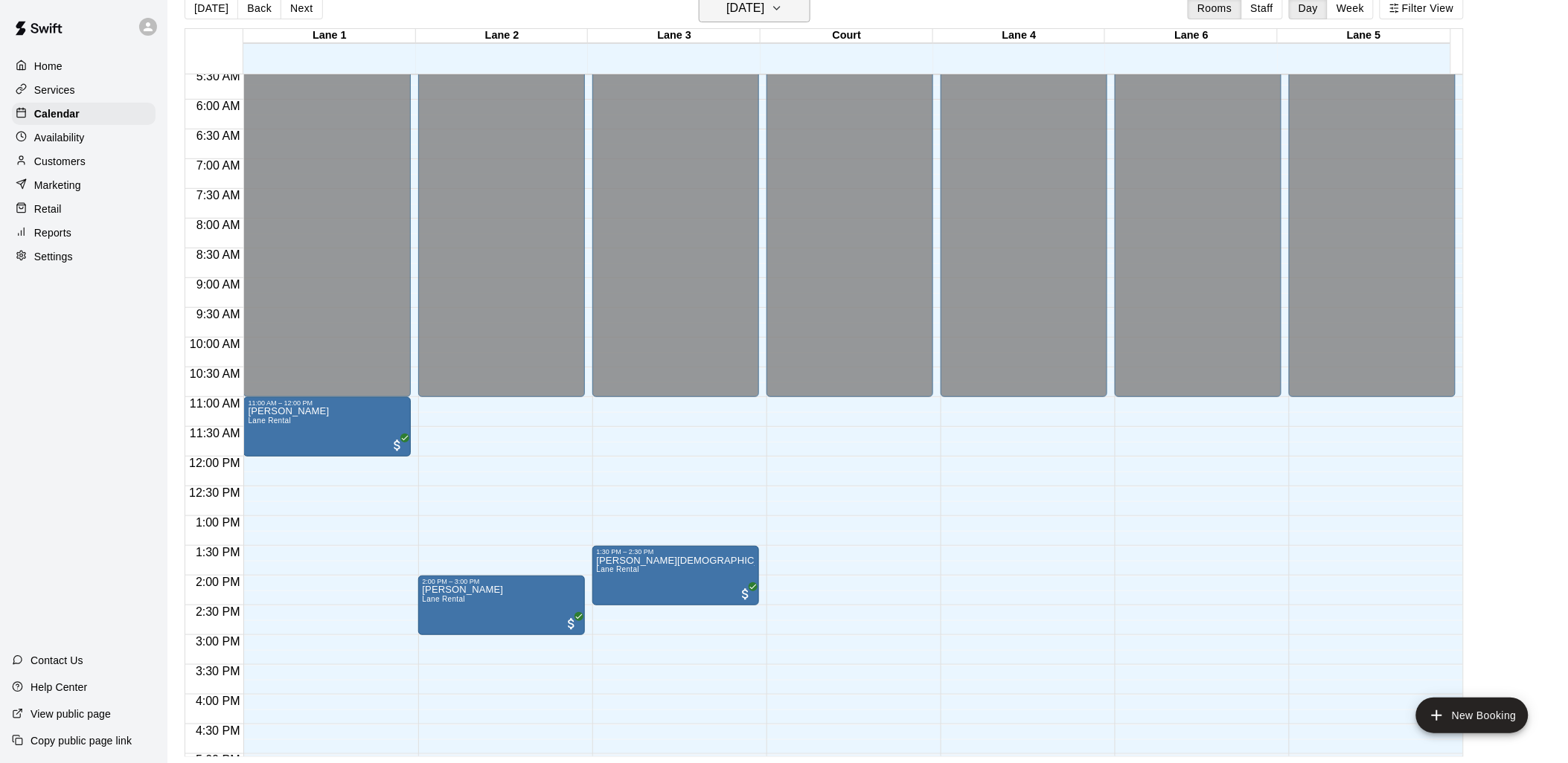
click at [764, 17] on h6 "[DATE]" at bounding box center [745, 8] width 38 height 21
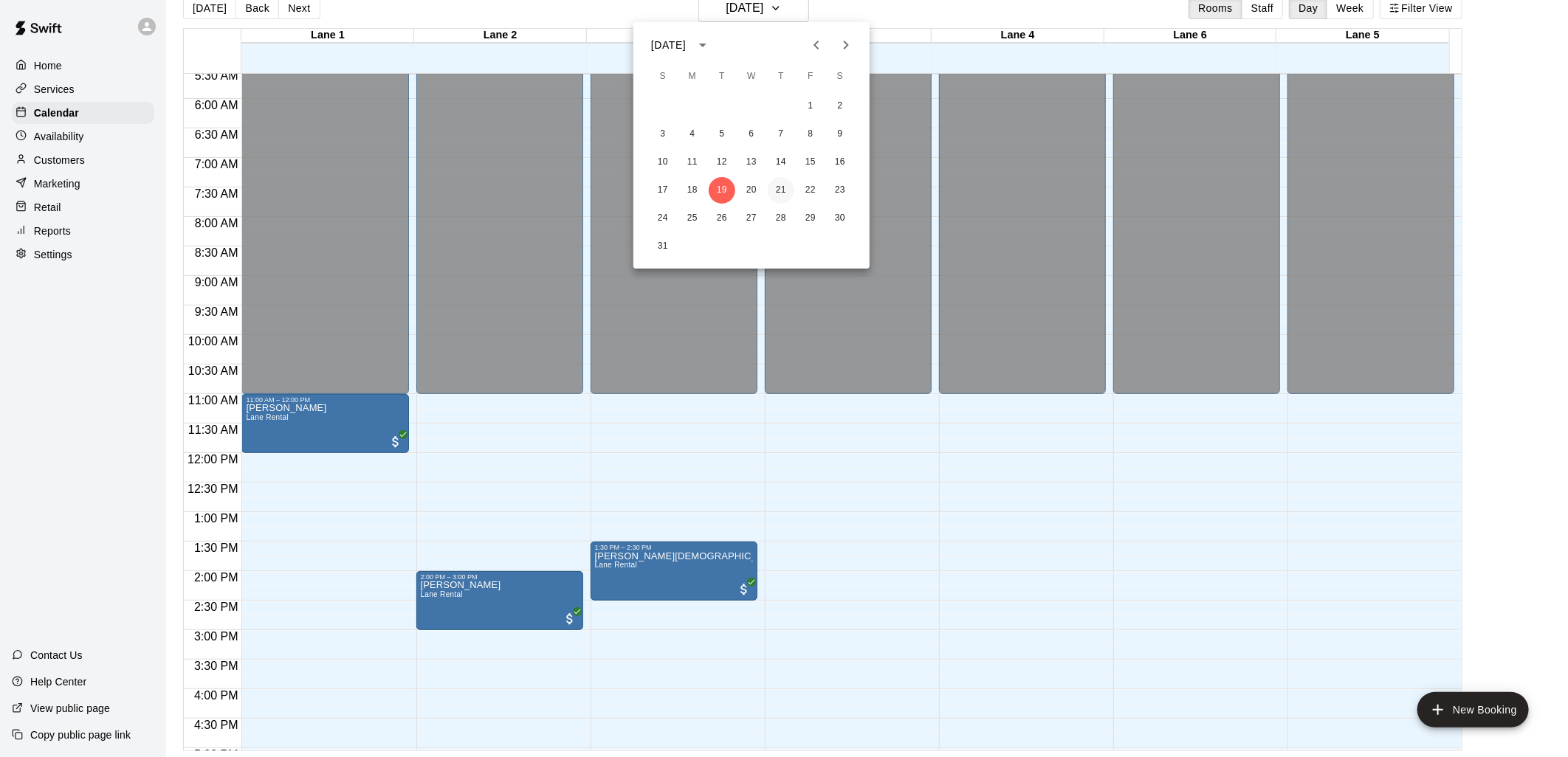
click at [783, 186] on button "21" at bounding box center [781, 190] width 27 height 27
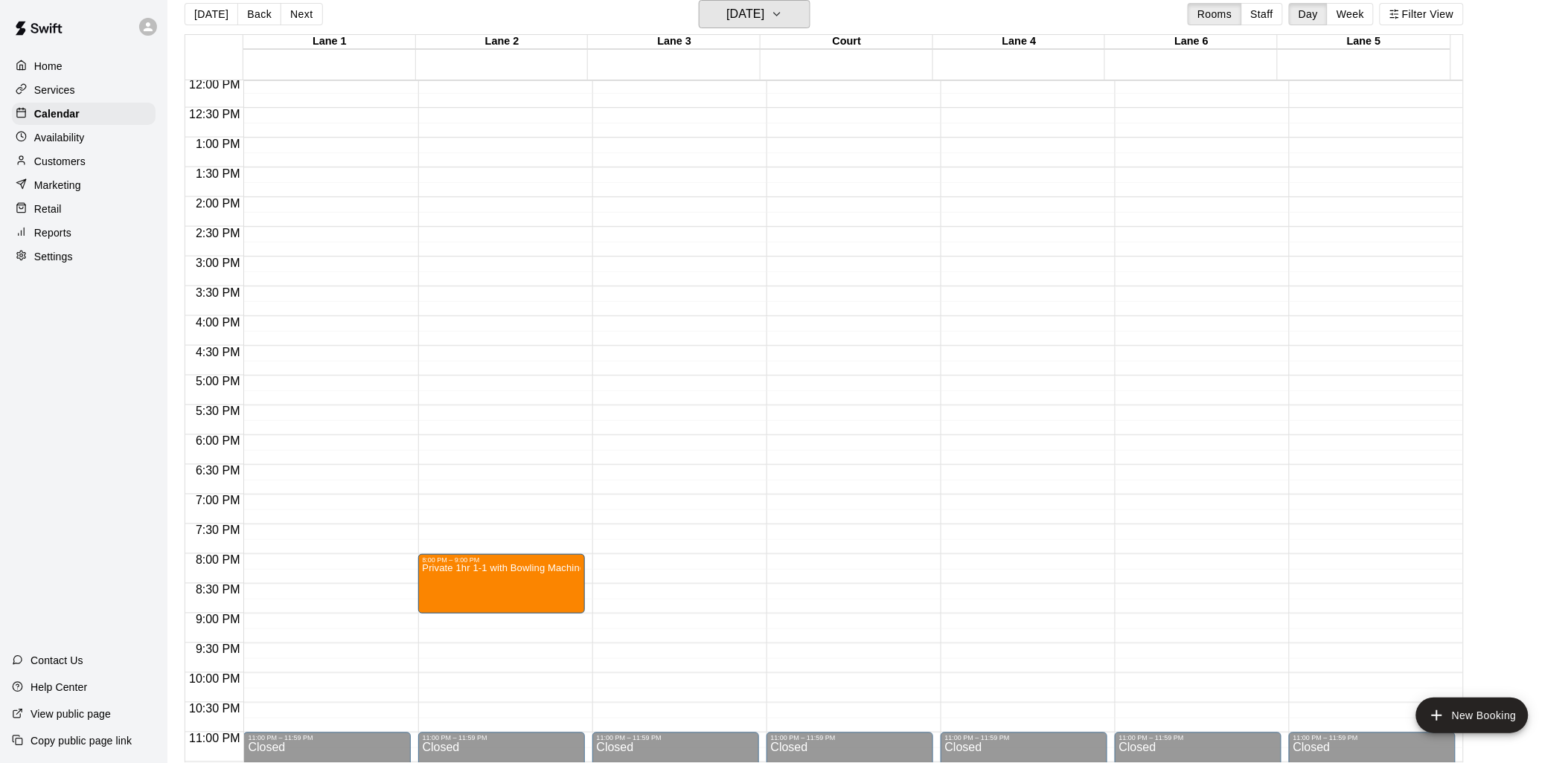
scroll to position [746, 0]
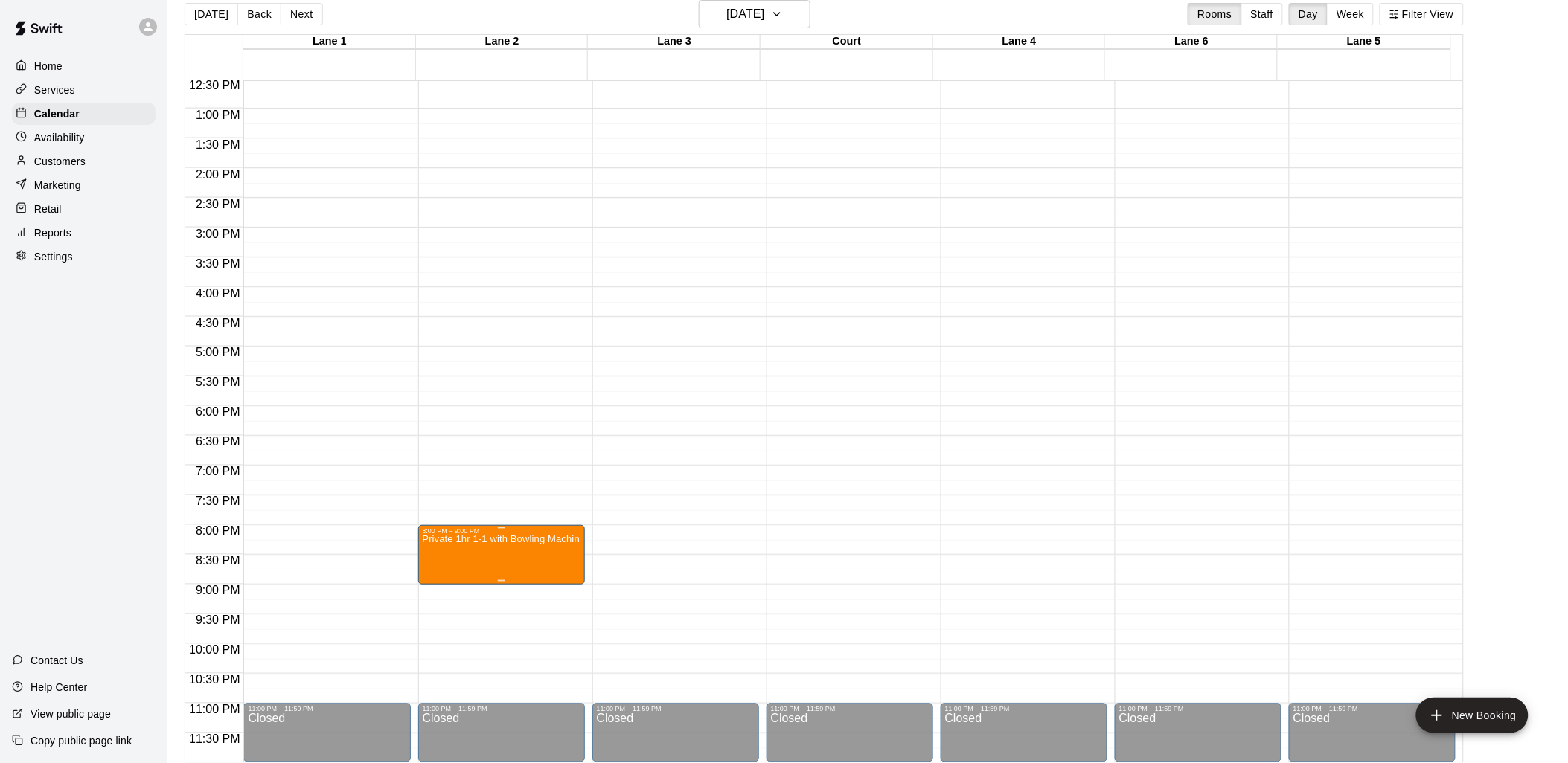
drag, startPoint x: 506, startPoint y: 566, endPoint x: 489, endPoint y: 538, distance: 32.8
drag, startPoint x: 489, startPoint y: 538, endPoint x: 457, endPoint y: 537, distance: 32.0
click at [456, 540] on p "Private 1hr 1-1 with Bowling Machine" at bounding box center [501, 540] width 158 height 0
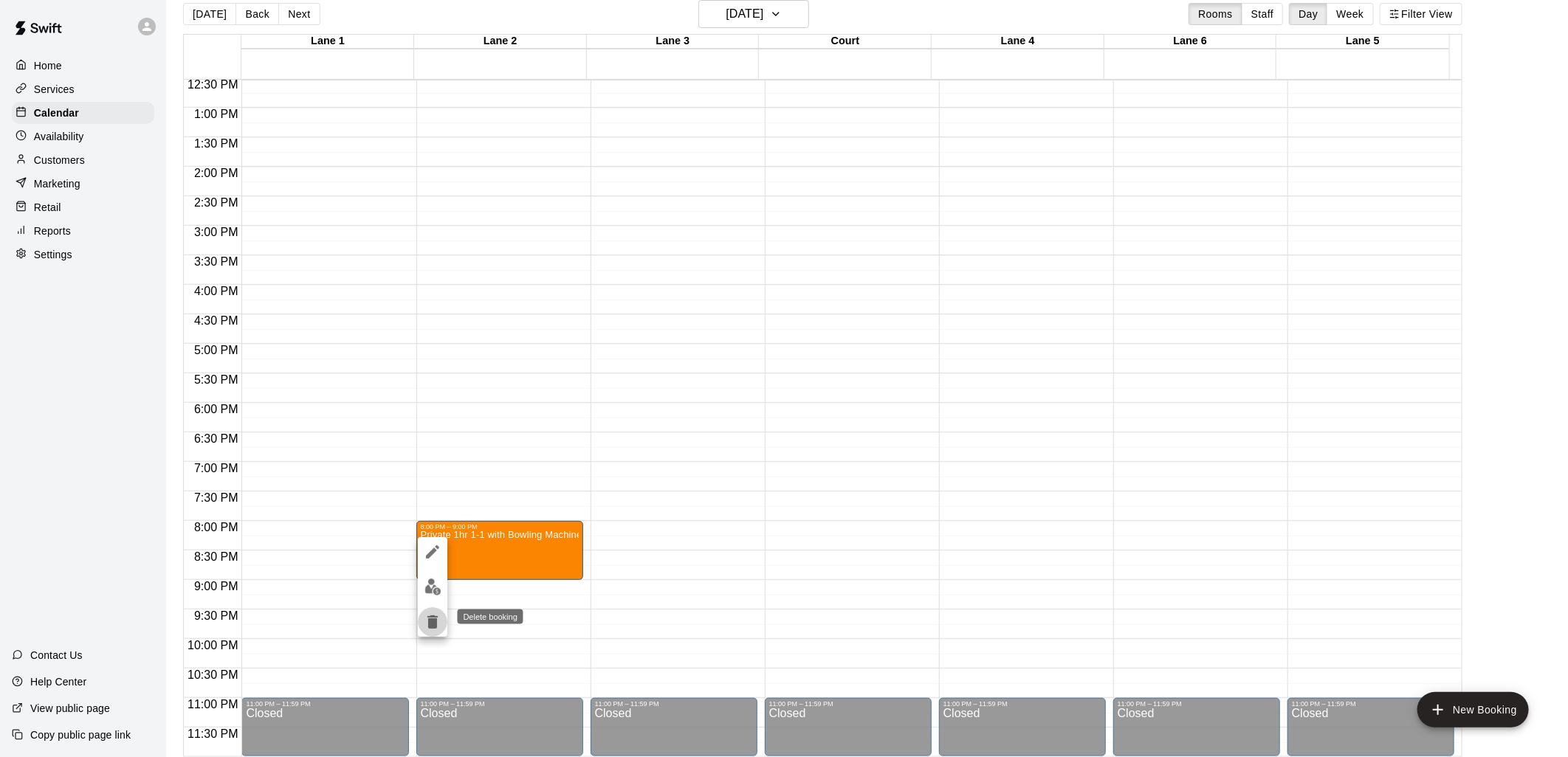
click at [441, 621] on icon "delete" at bounding box center [432, 622] width 18 height 18
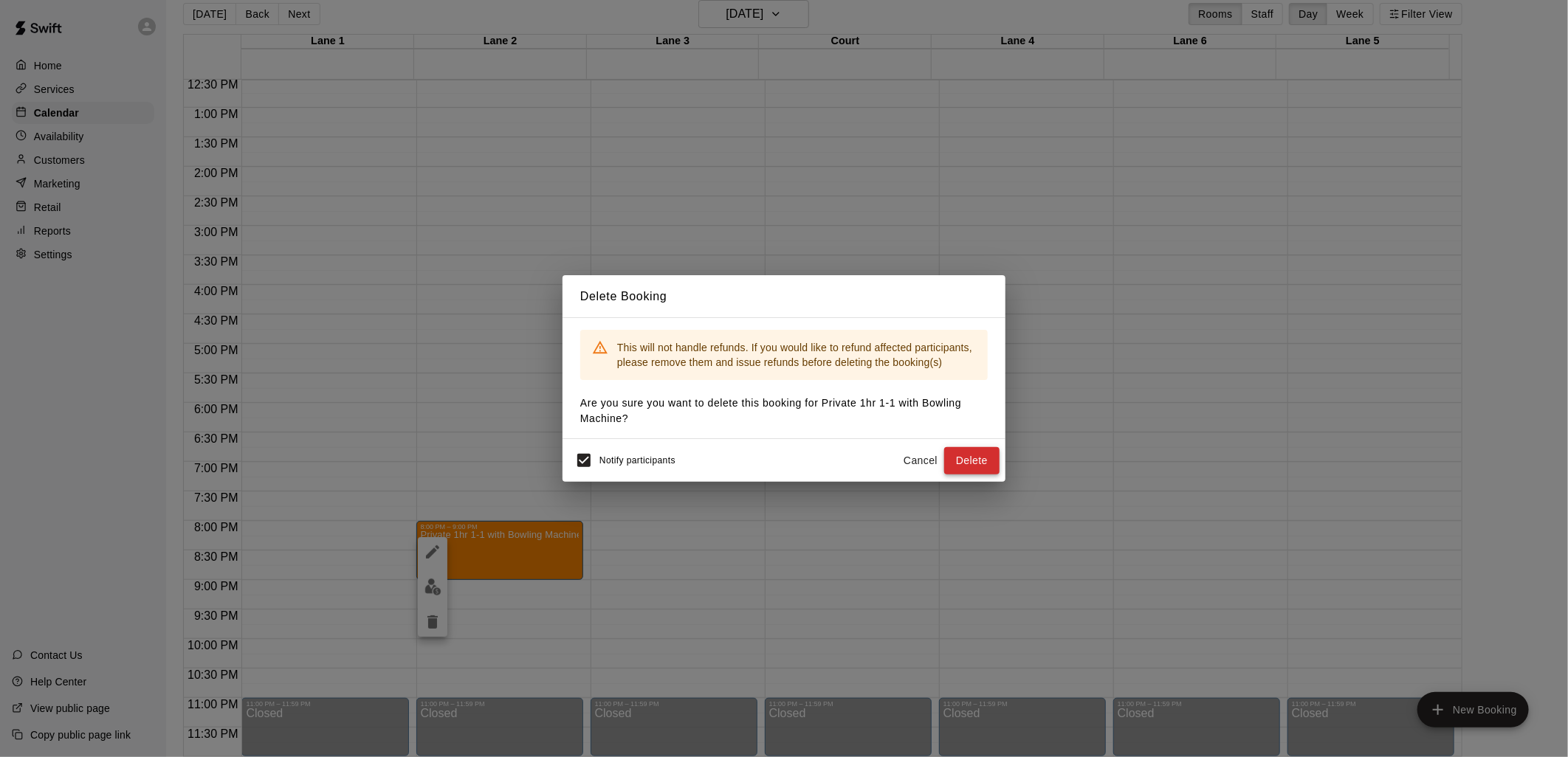
click at [978, 458] on button "Delete" at bounding box center [972, 461] width 55 height 28
